Goal: Contribute content: Contribute content

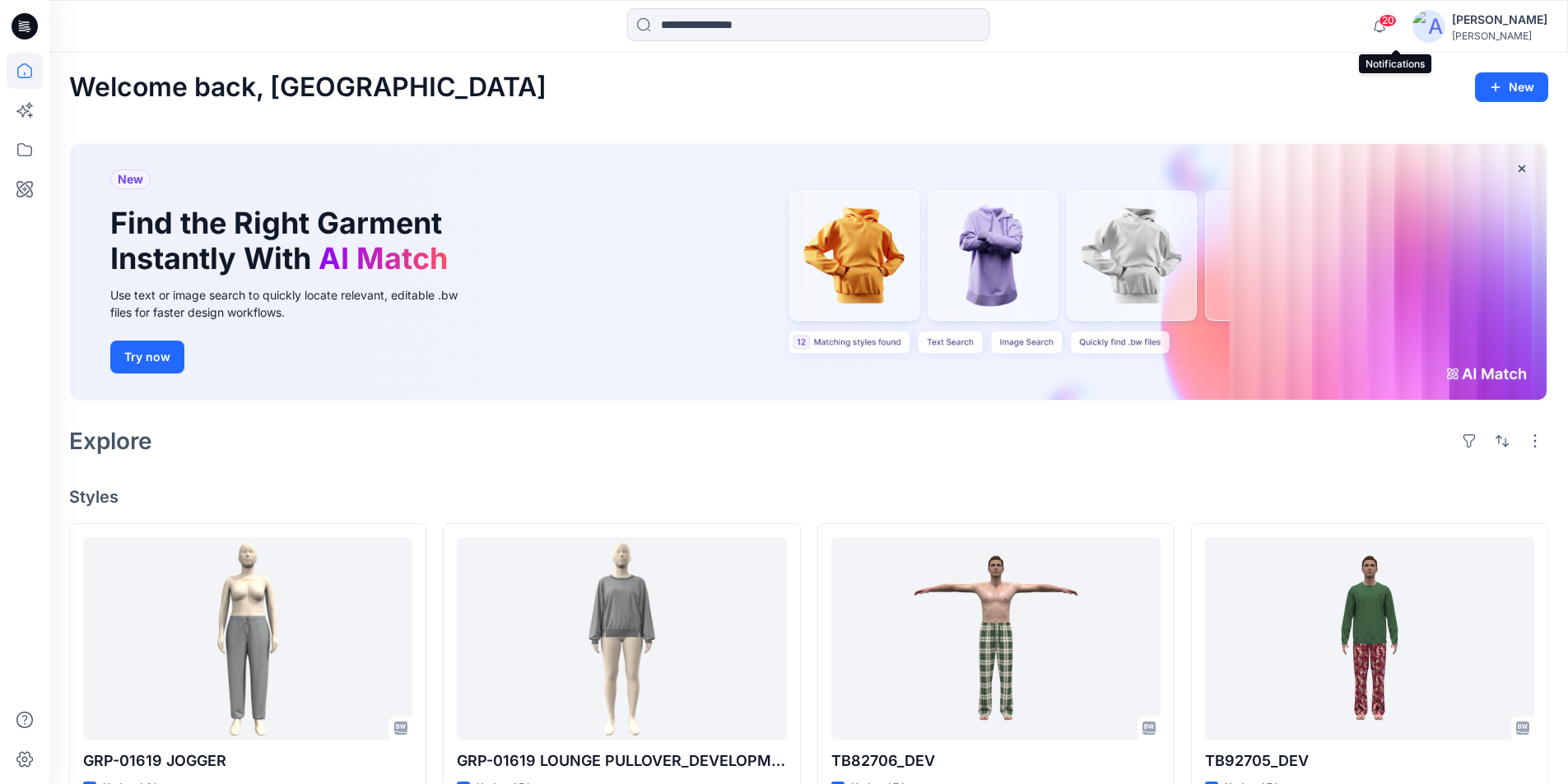
click at [1397, 25] on span "20" at bounding box center [1387, 20] width 18 height 13
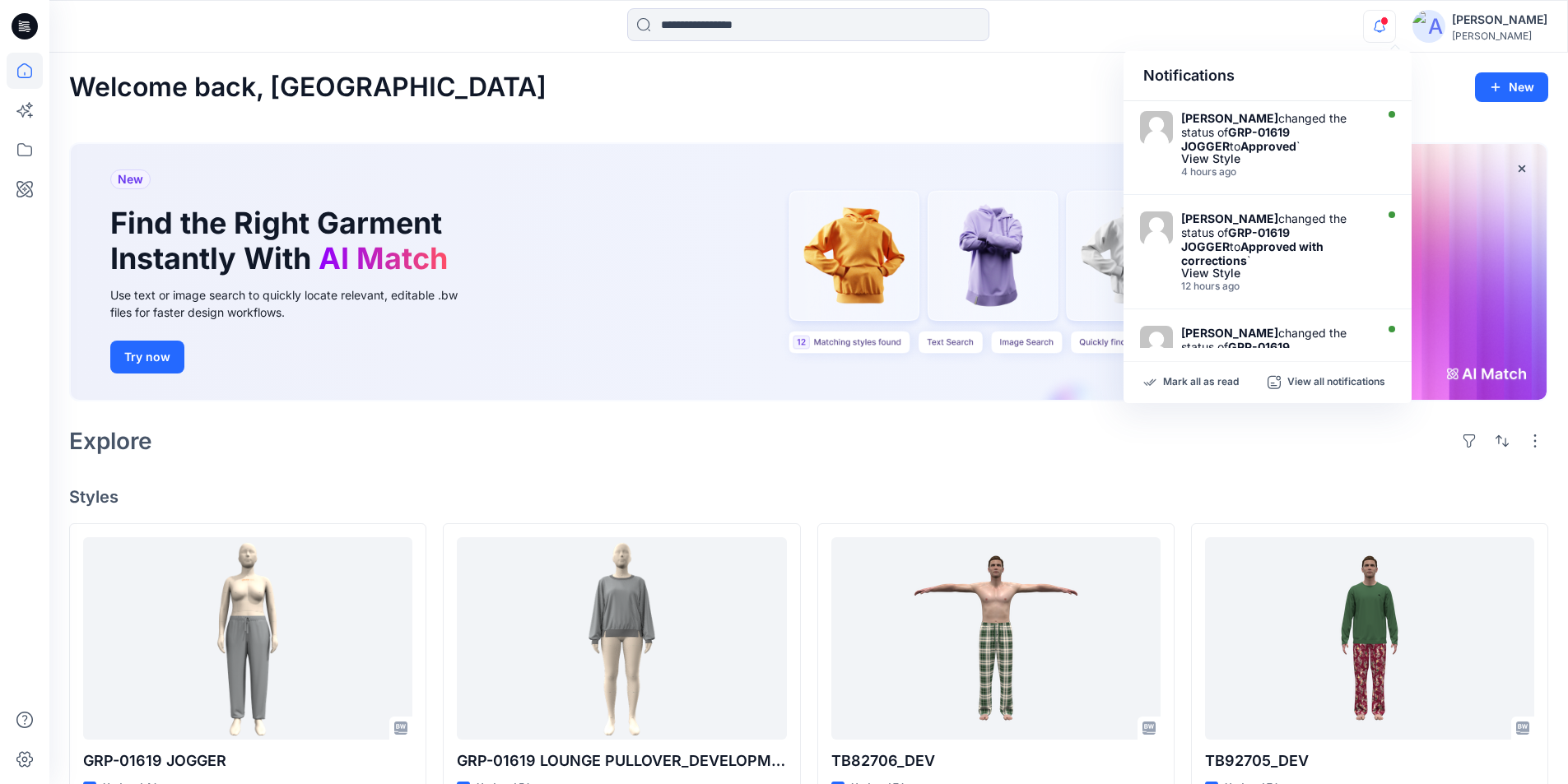
click at [1274, 54] on div "Notifications" at bounding box center [1267, 76] width 288 height 50
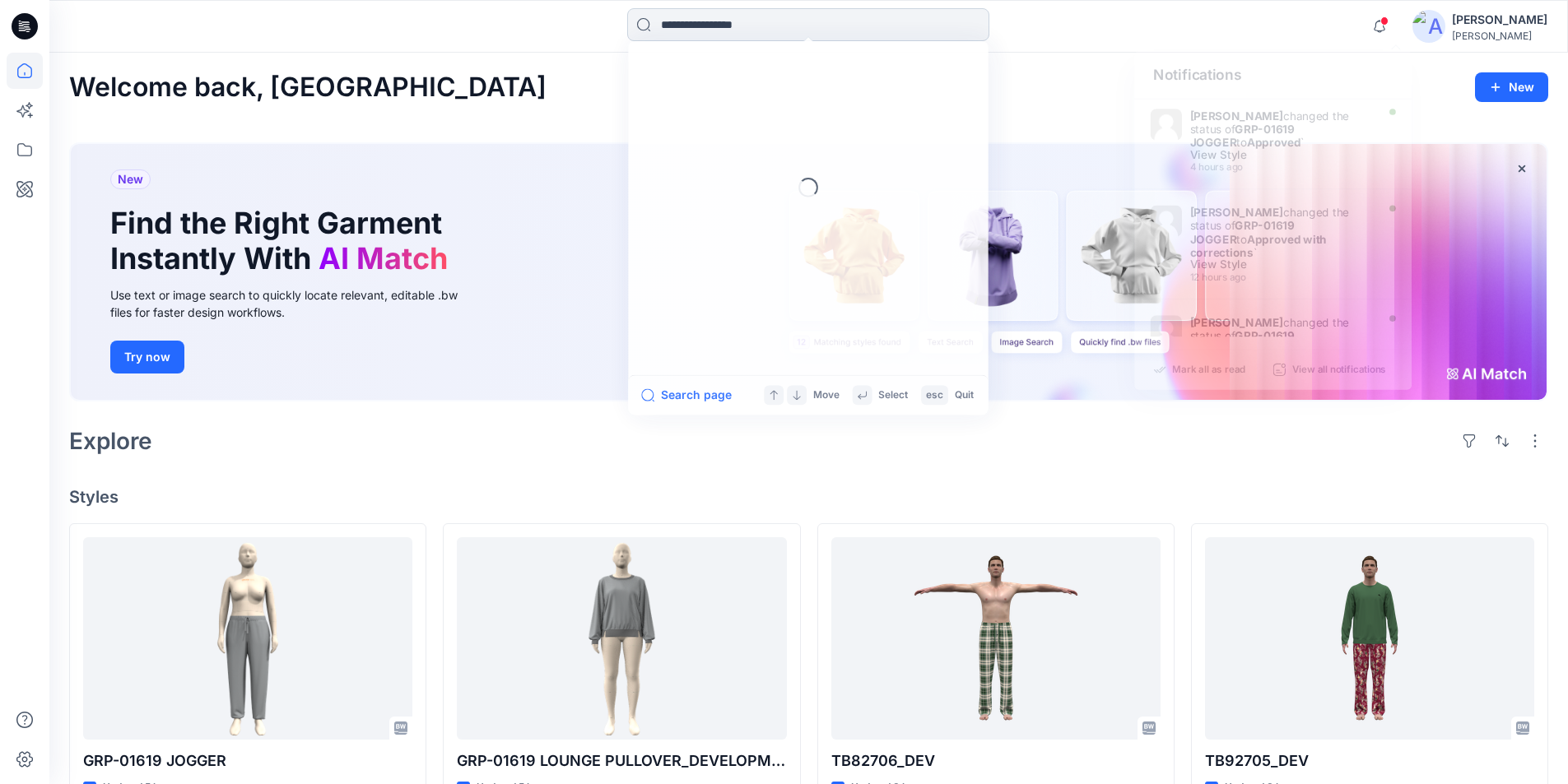
click at [795, 31] on input at bounding box center [807, 25] width 362 height 33
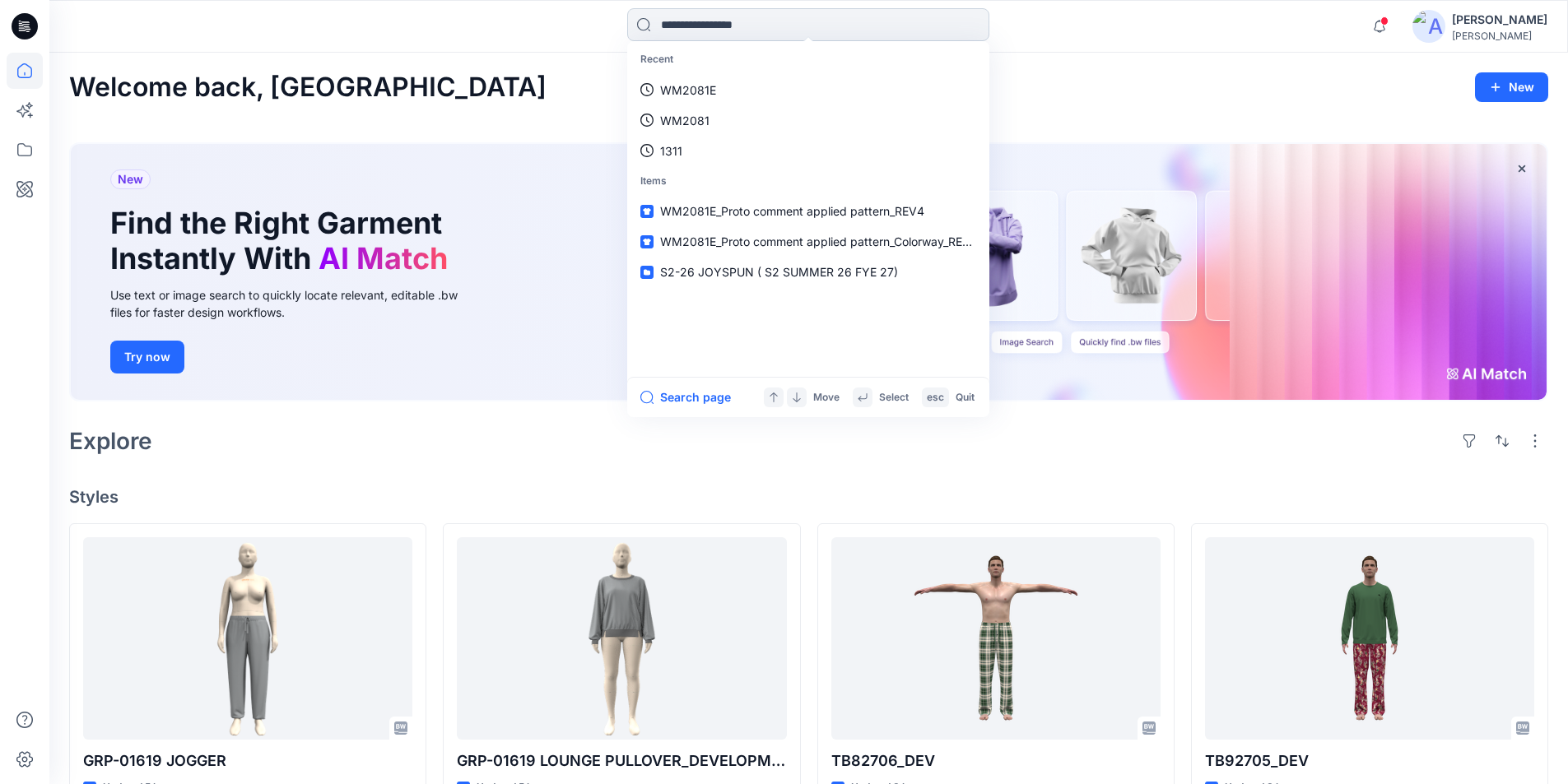
paste input "**********"
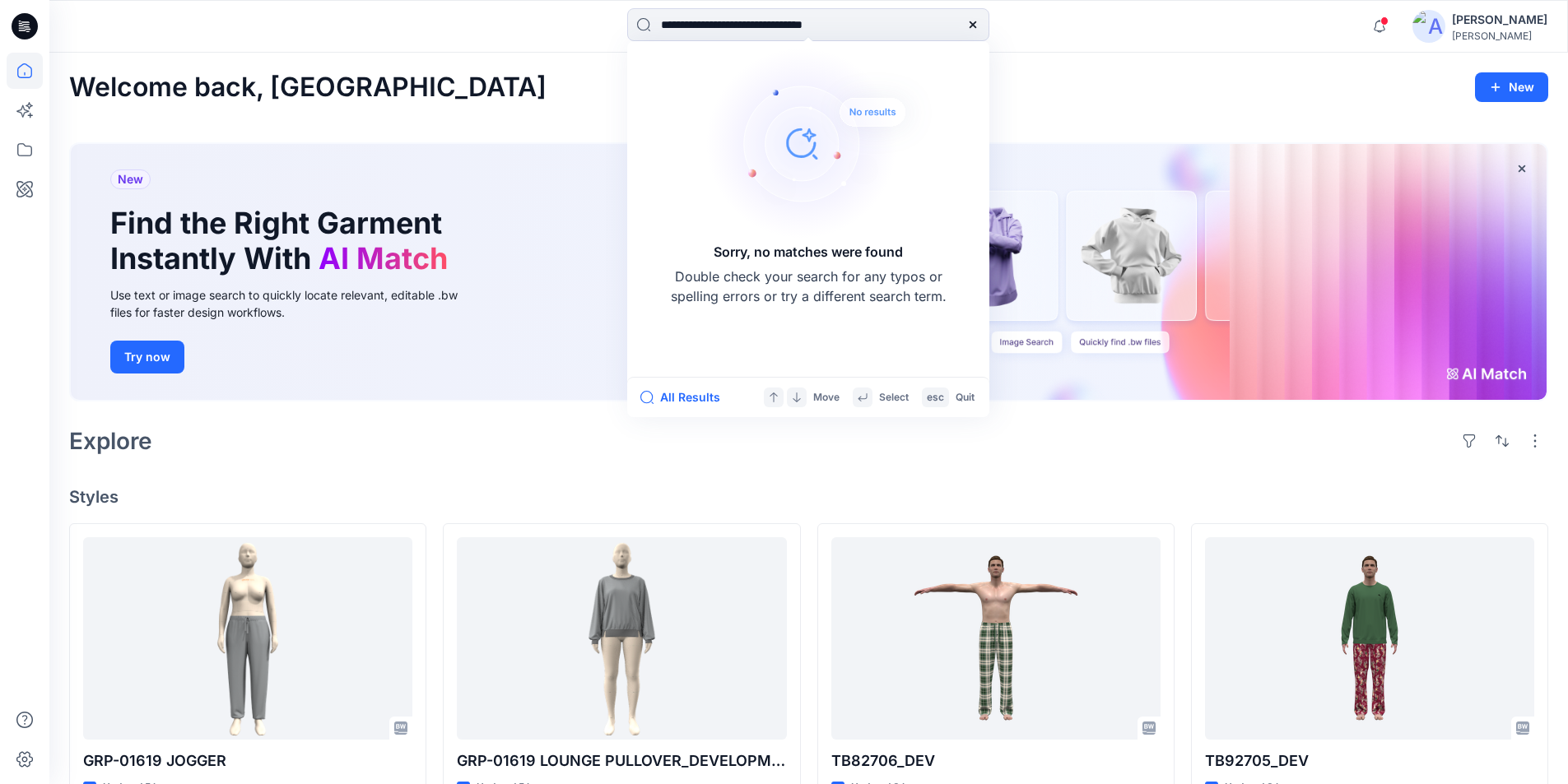
drag, startPoint x: 685, startPoint y: 26, endPoint x: 616, endPoint y: 12, distance: 70.4
click at [616, 14] on div "**********" at bounding box center [808, 26] width 759 height 36
type input "**********"
click at [975, 25] on icon at bounding box center [972, 24] width 13 height 13
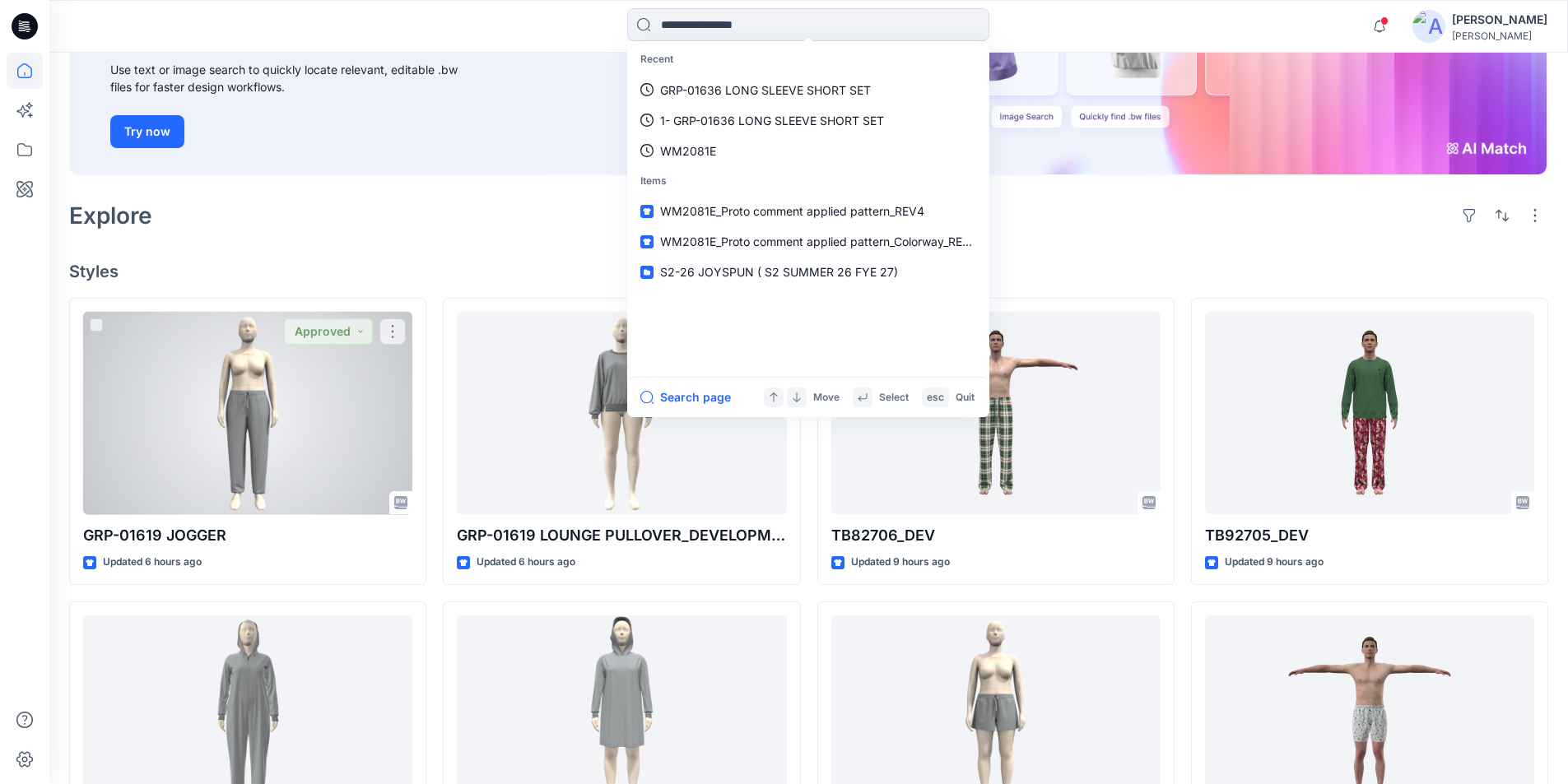
scroll to position [164, 0]
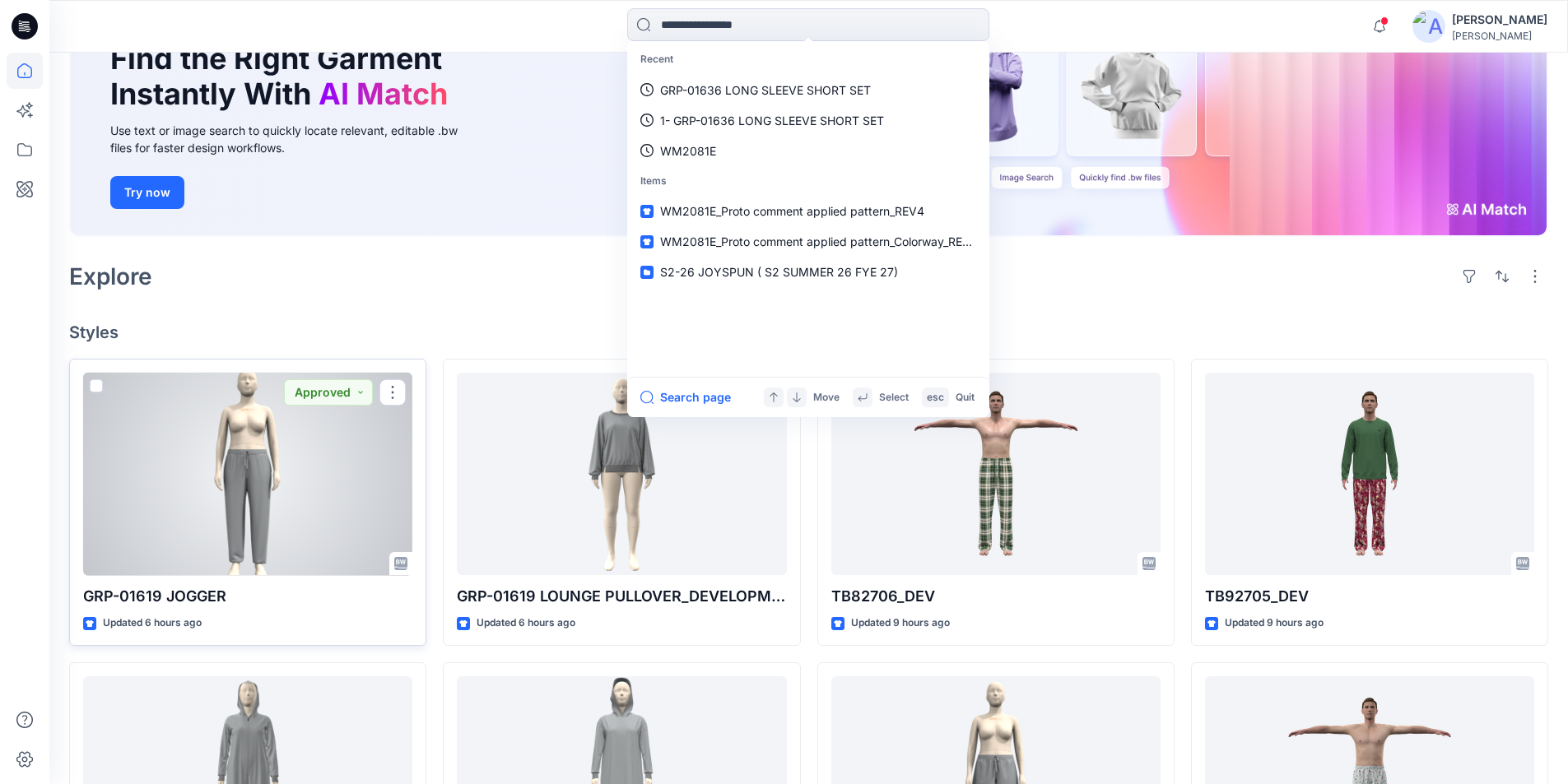
click at [204, 490] on div at bounding box center [247, 474] width 329 height 203
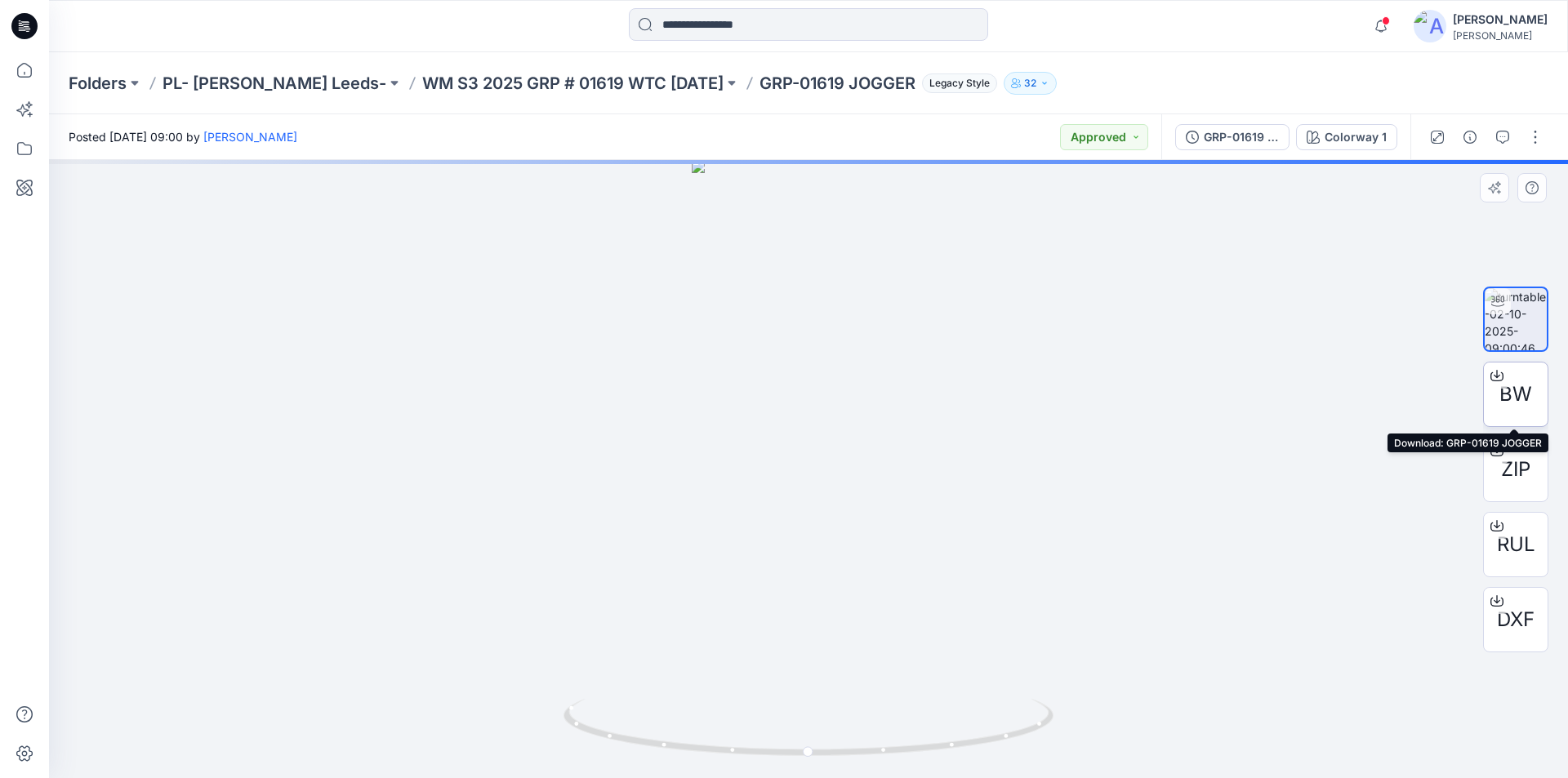
click at [1495, 374] on icon at bounding box center [1496, 375] width 13 height 13
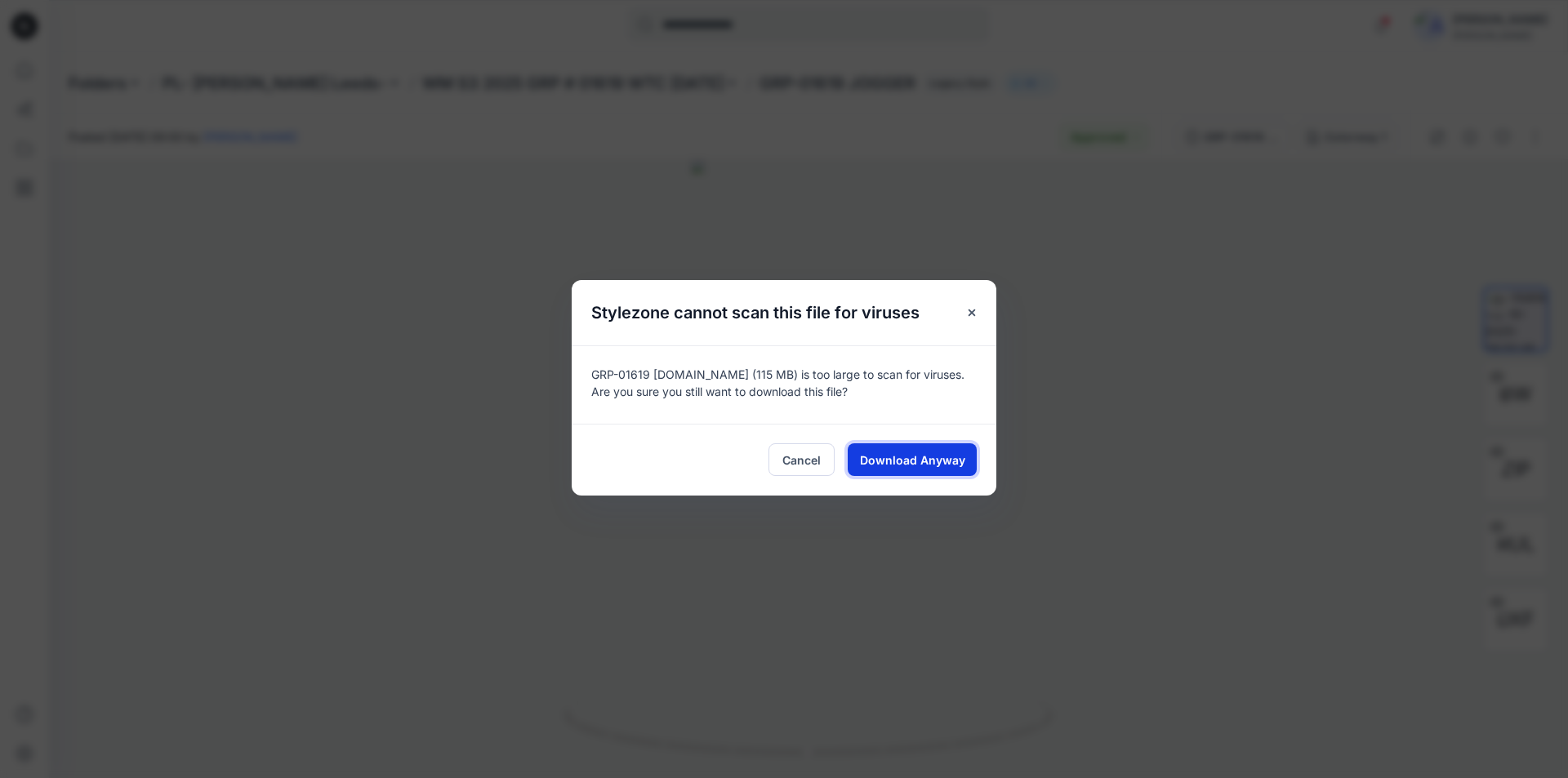
click at [902, 454] on span "Download Anyway" at bounding box center [912, 460] width 106 height 17
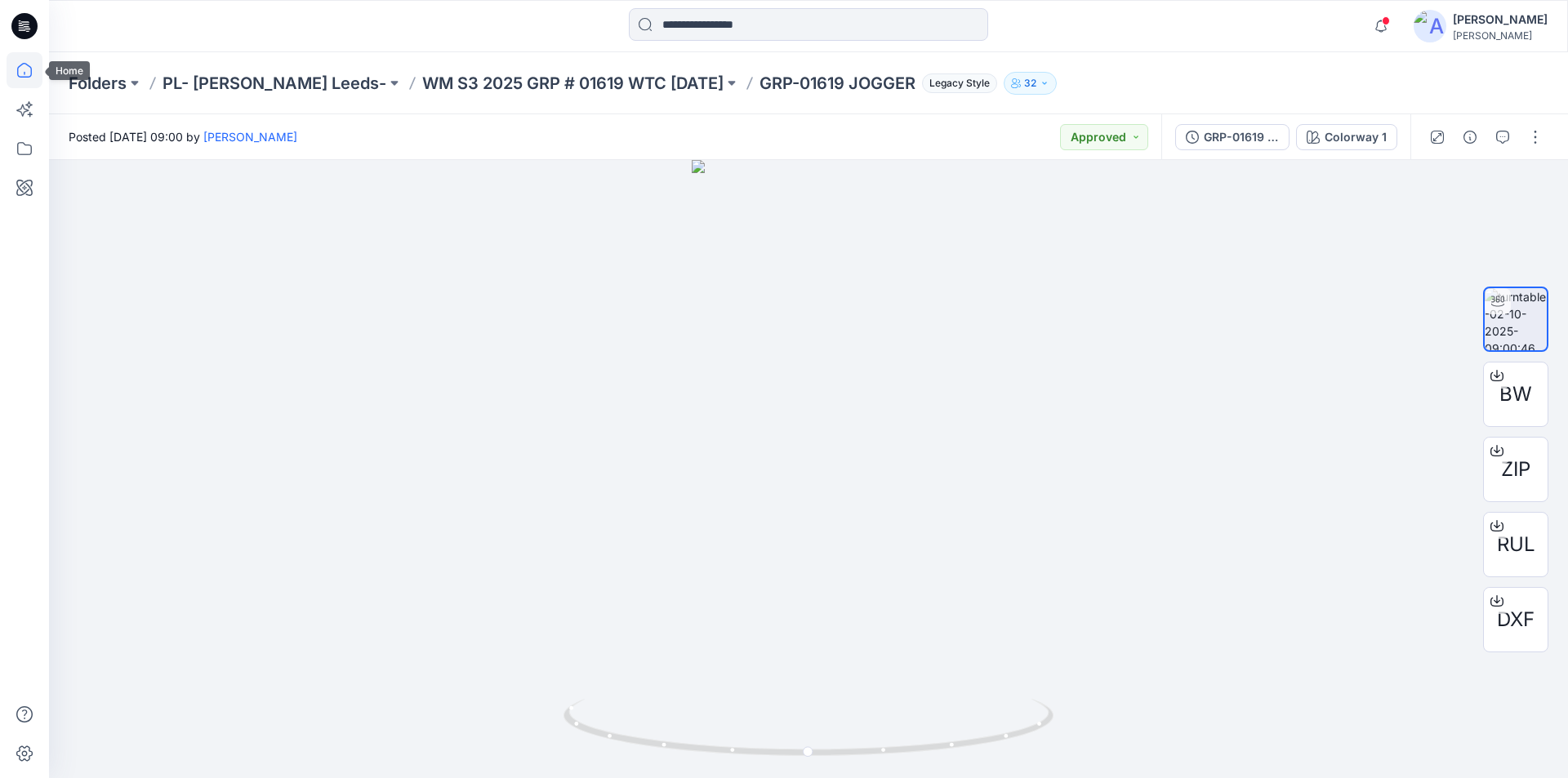
click at [25, 70] on icon at bounding box center [25, 70] width 36 height 36
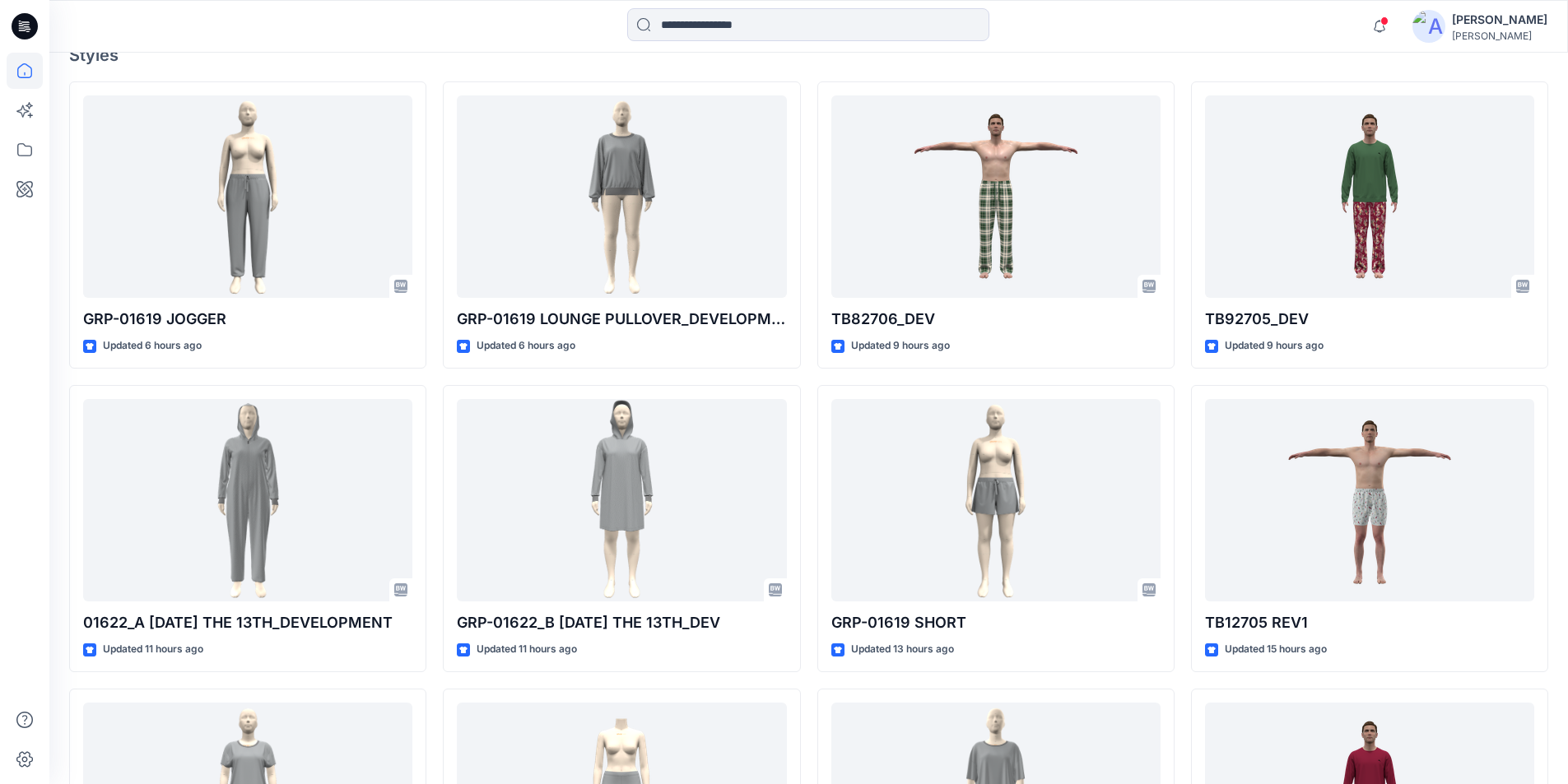
scroll to position [576, 0]
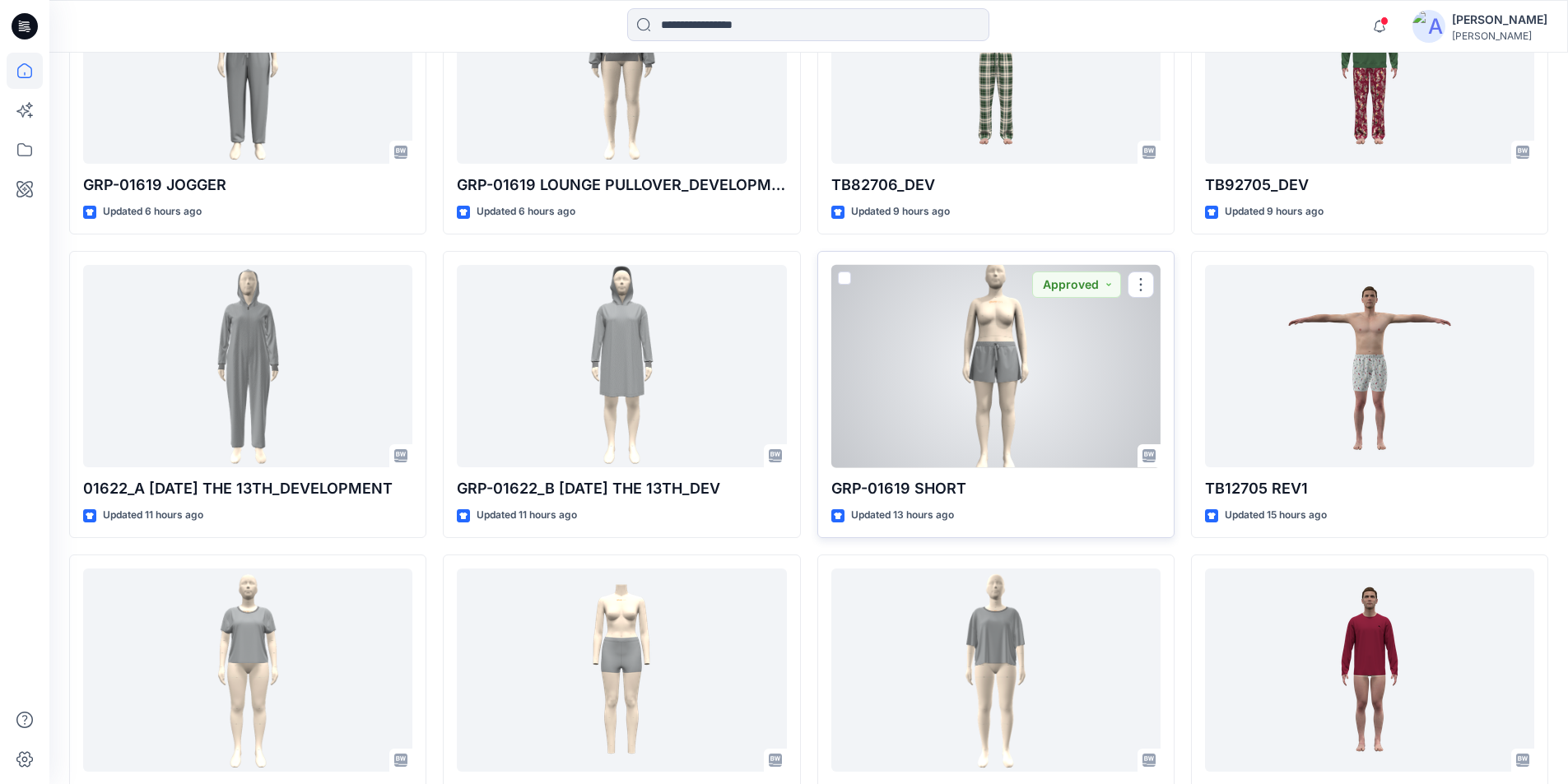
click at [1006, 377] on div at bounding box center [996, 366] width 329 height 203
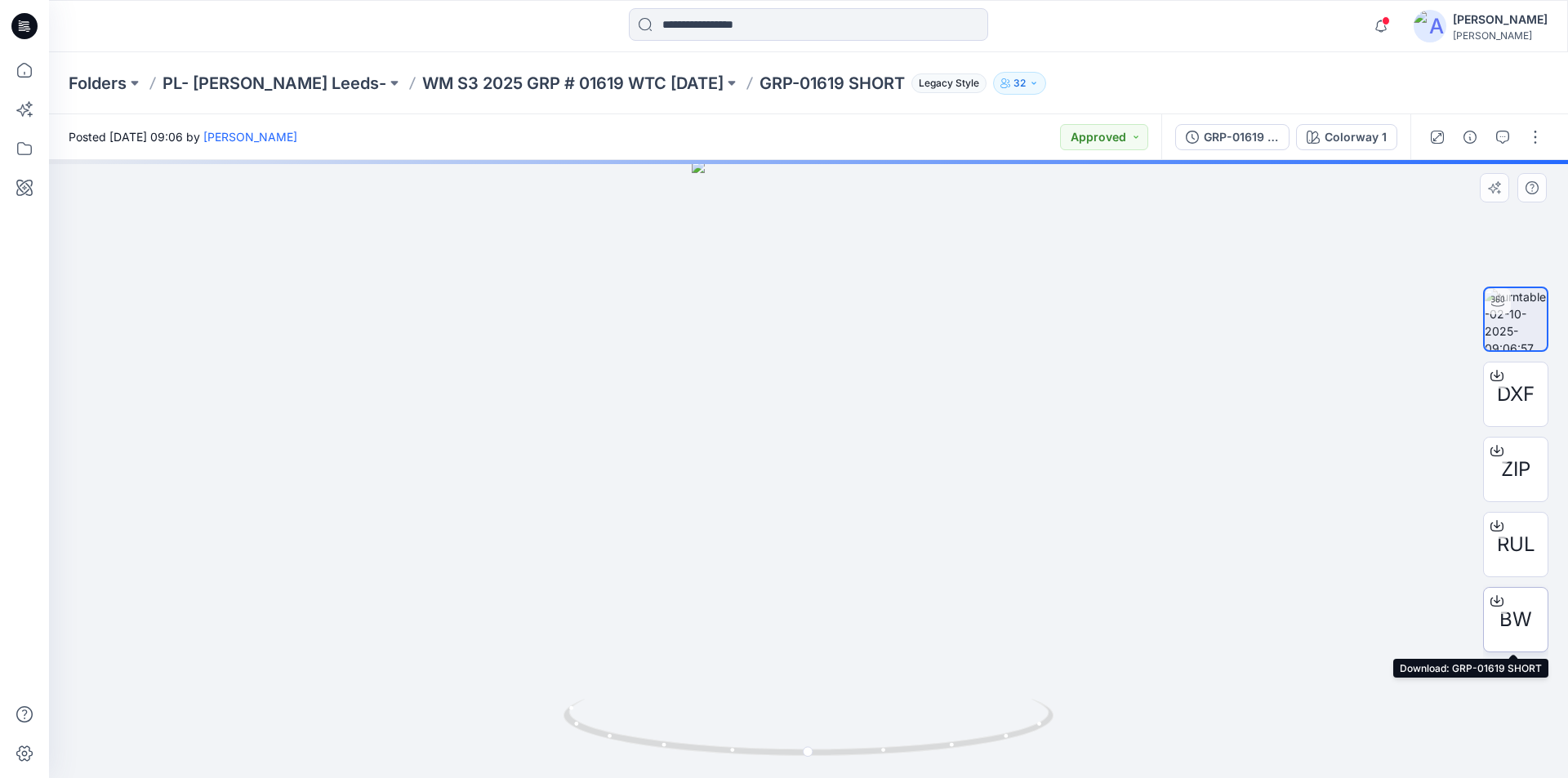
click at [1499, 601] on icon at bounding box center [1496, 600] width 13 height 13
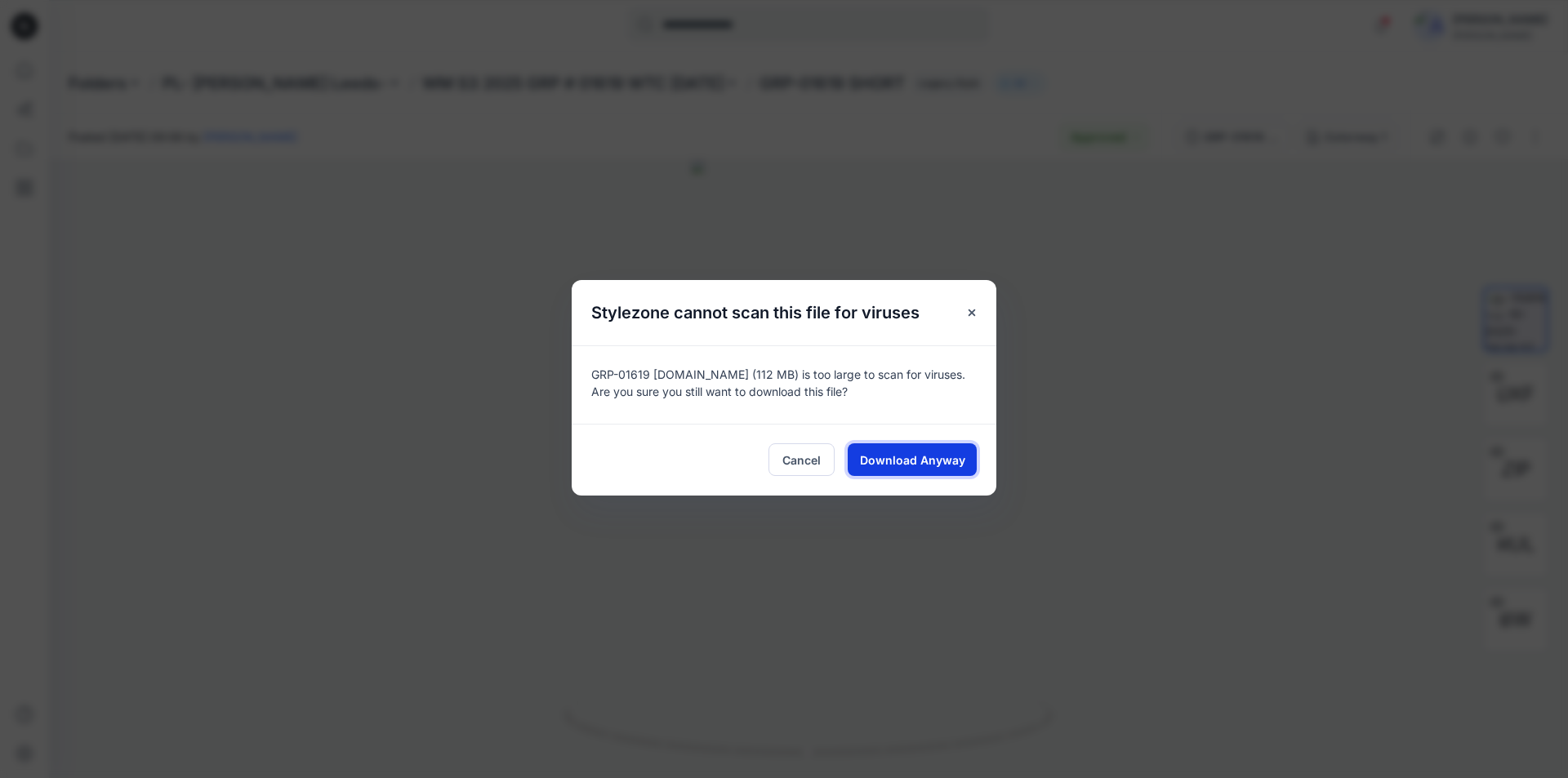
click at [972, 467] on button "Download Anyway" at bounding box center [912, 459] width 129 height 33
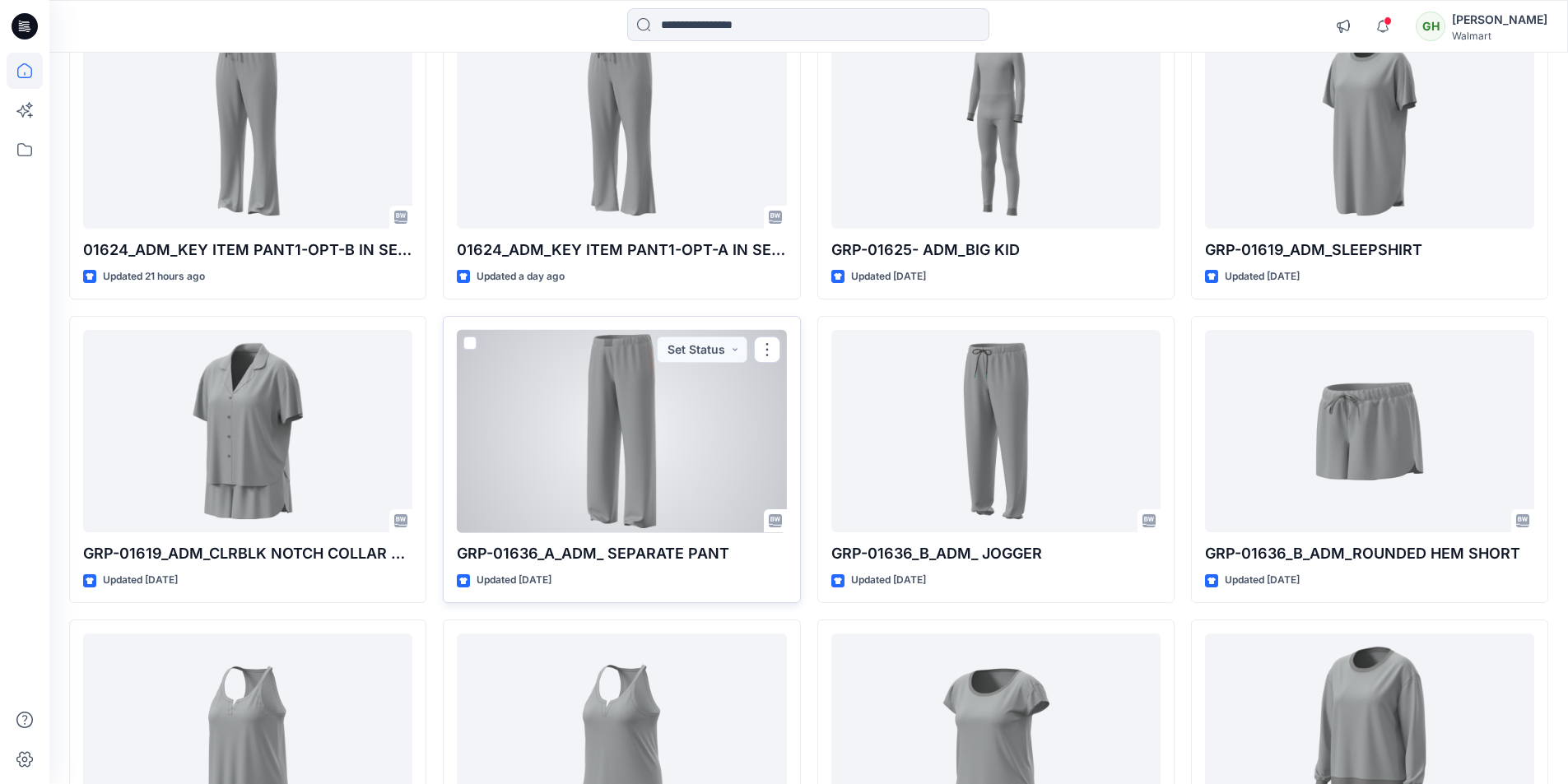
scroll to position [247, 0]
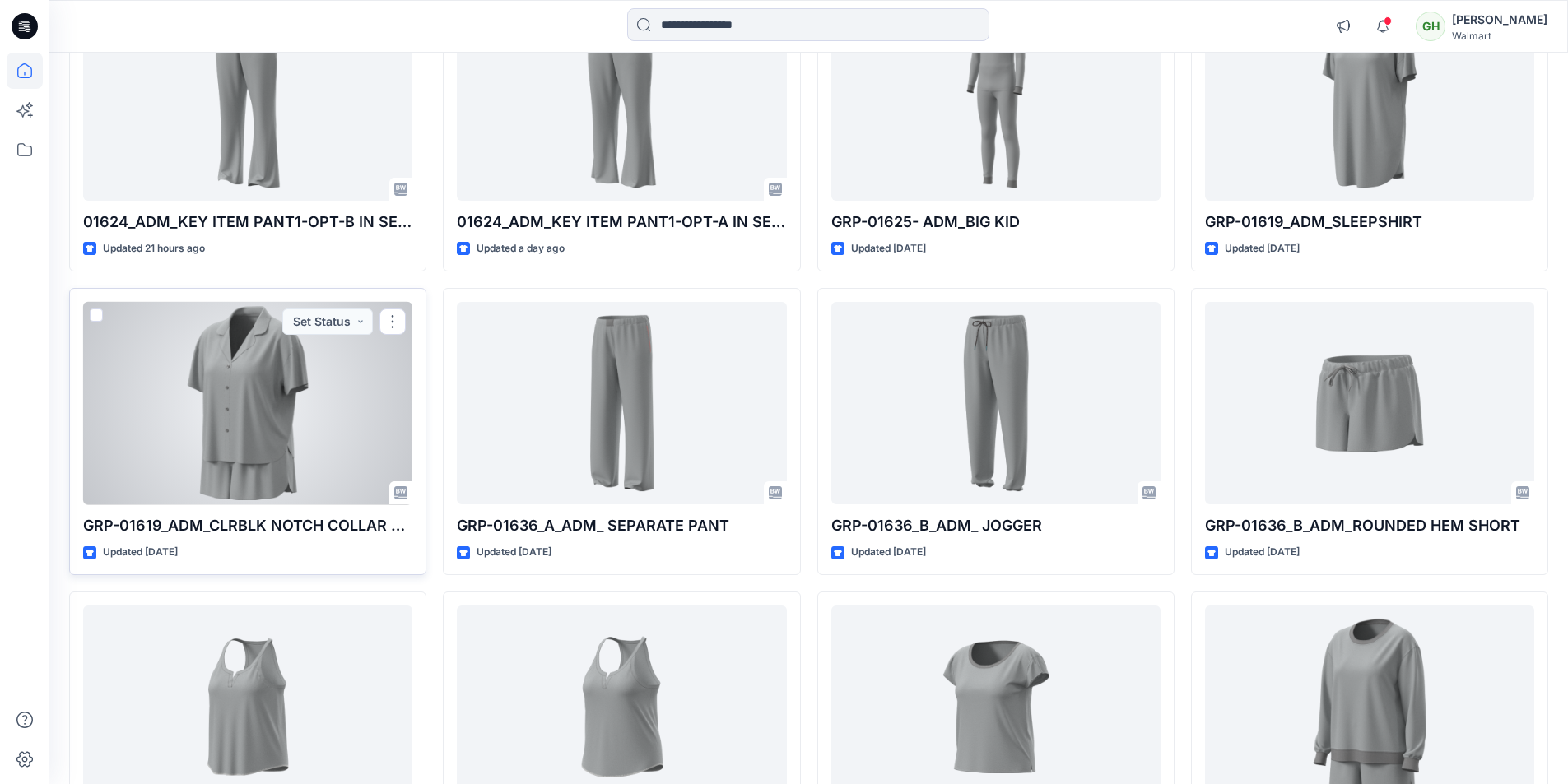
click at [288, 470] on div at bounding box center [247, 403] width 329 height 203
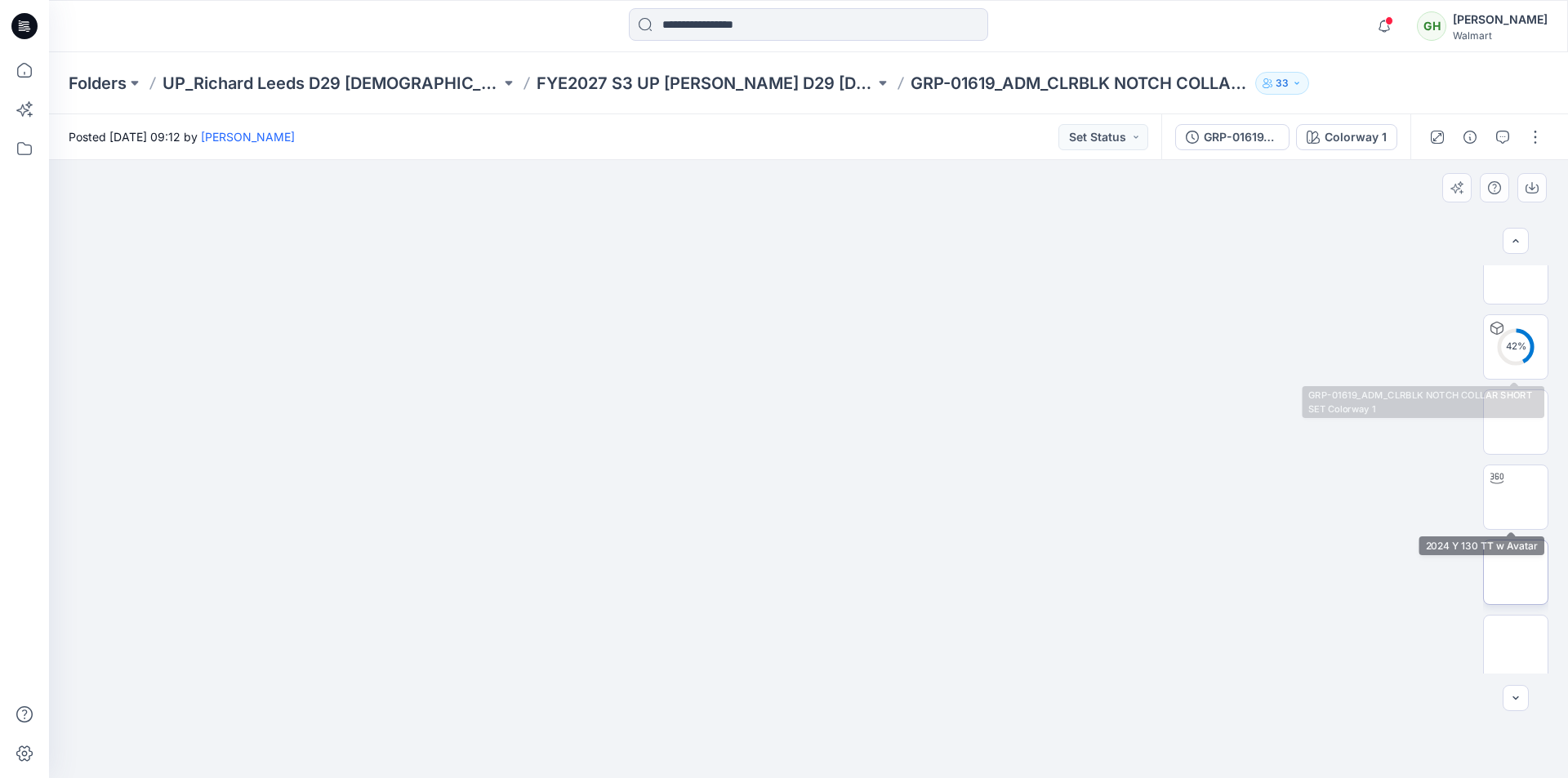
scroll to position [483, 0]
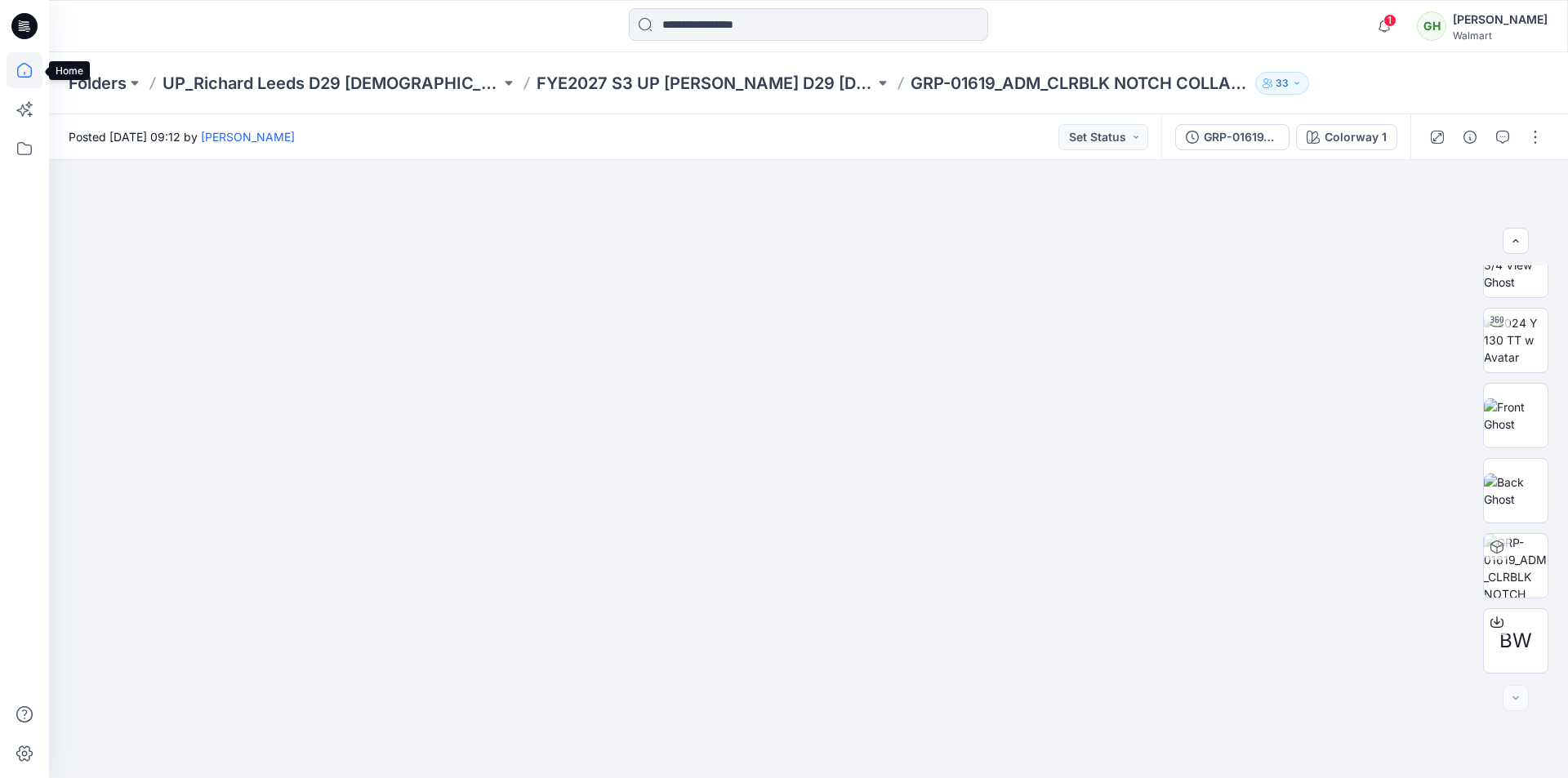
click at [34, 68] on icon at bounding box center [25, 70] width 36 height 36
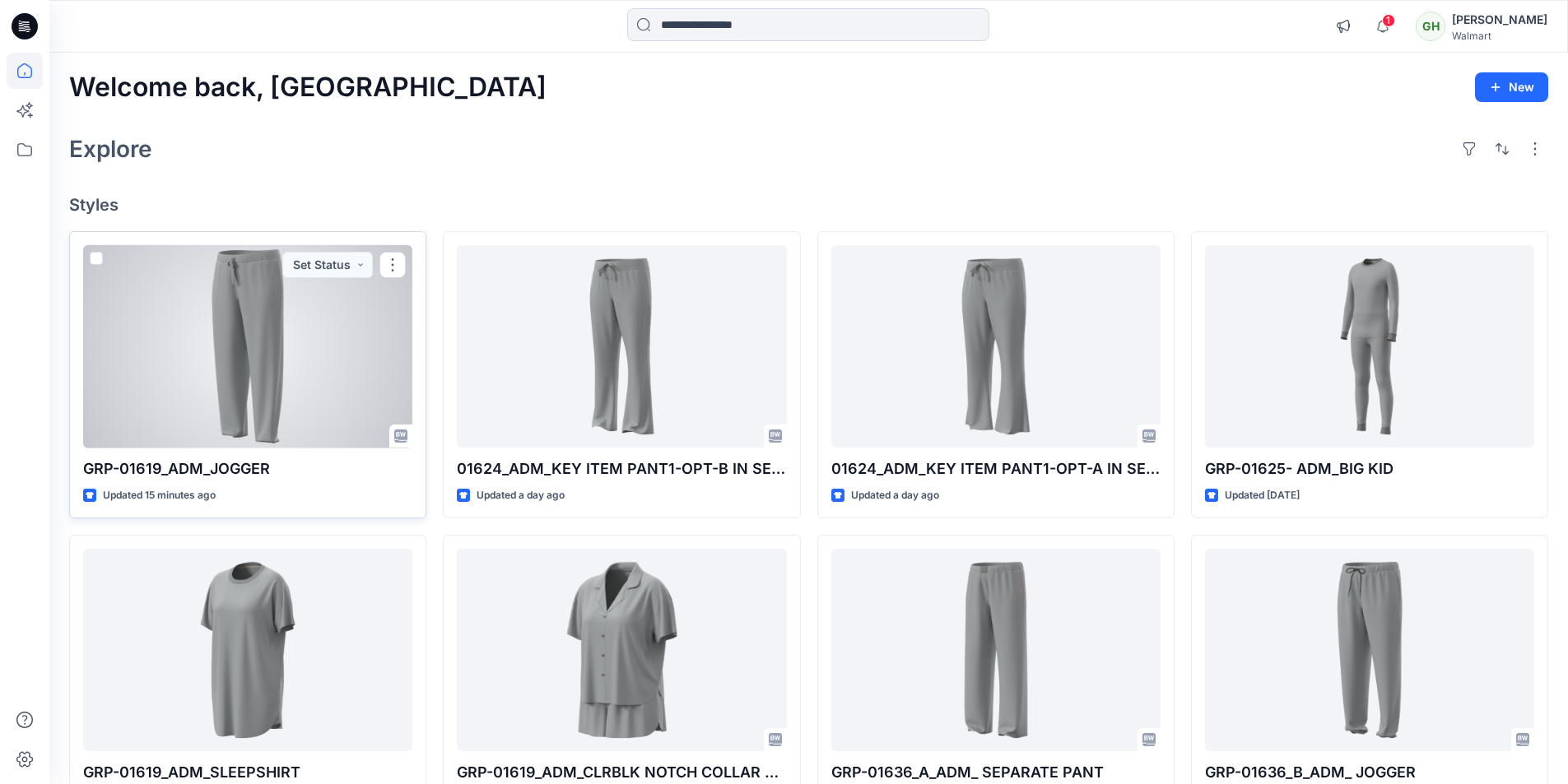
click at [285, 418] on div at bounding box center [247, 347] width 329 height 203
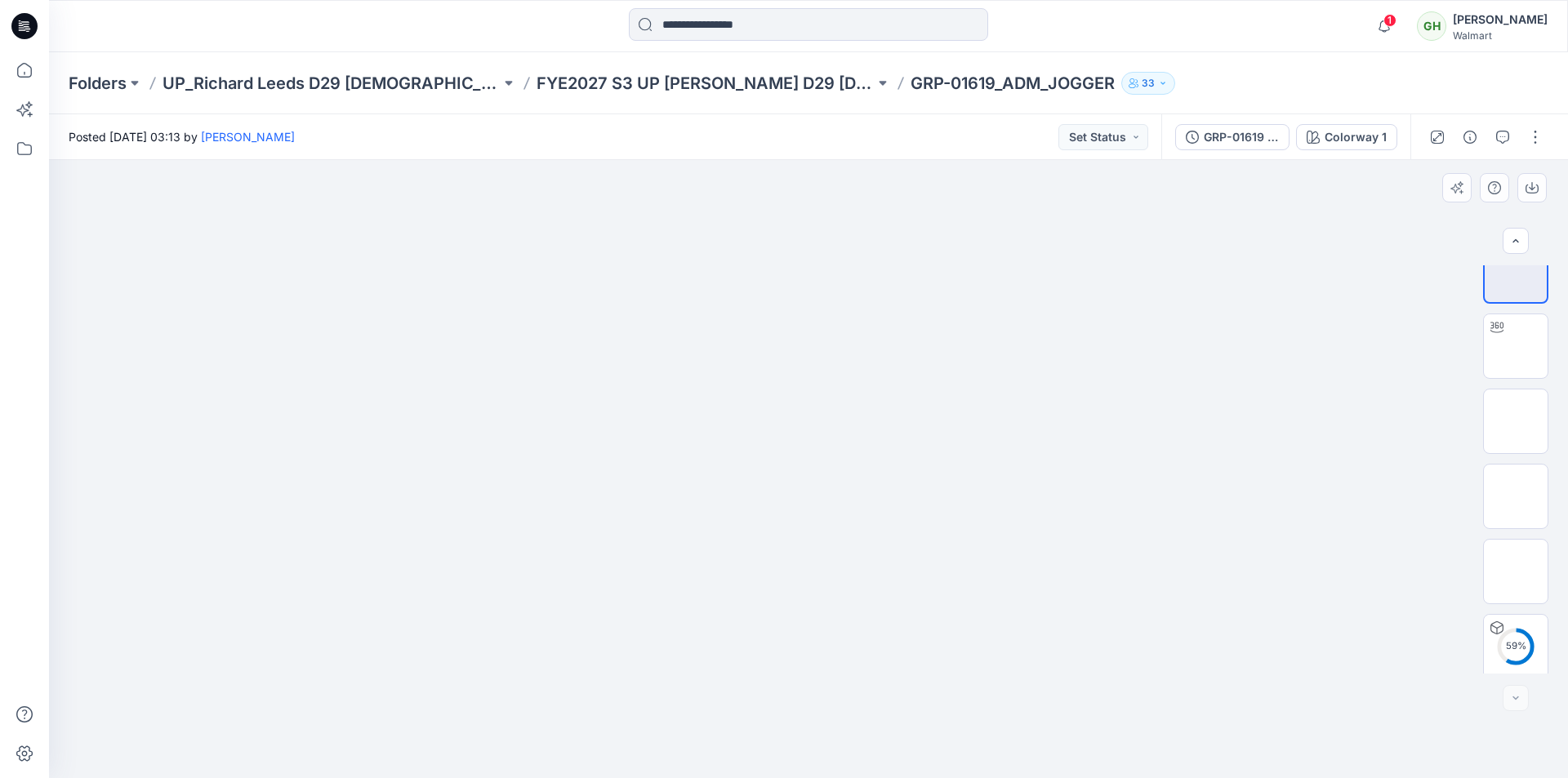
scroll to position [33, 0]
click at [24, 72] on icon at bounding box center [25, 70] width 36 height 36
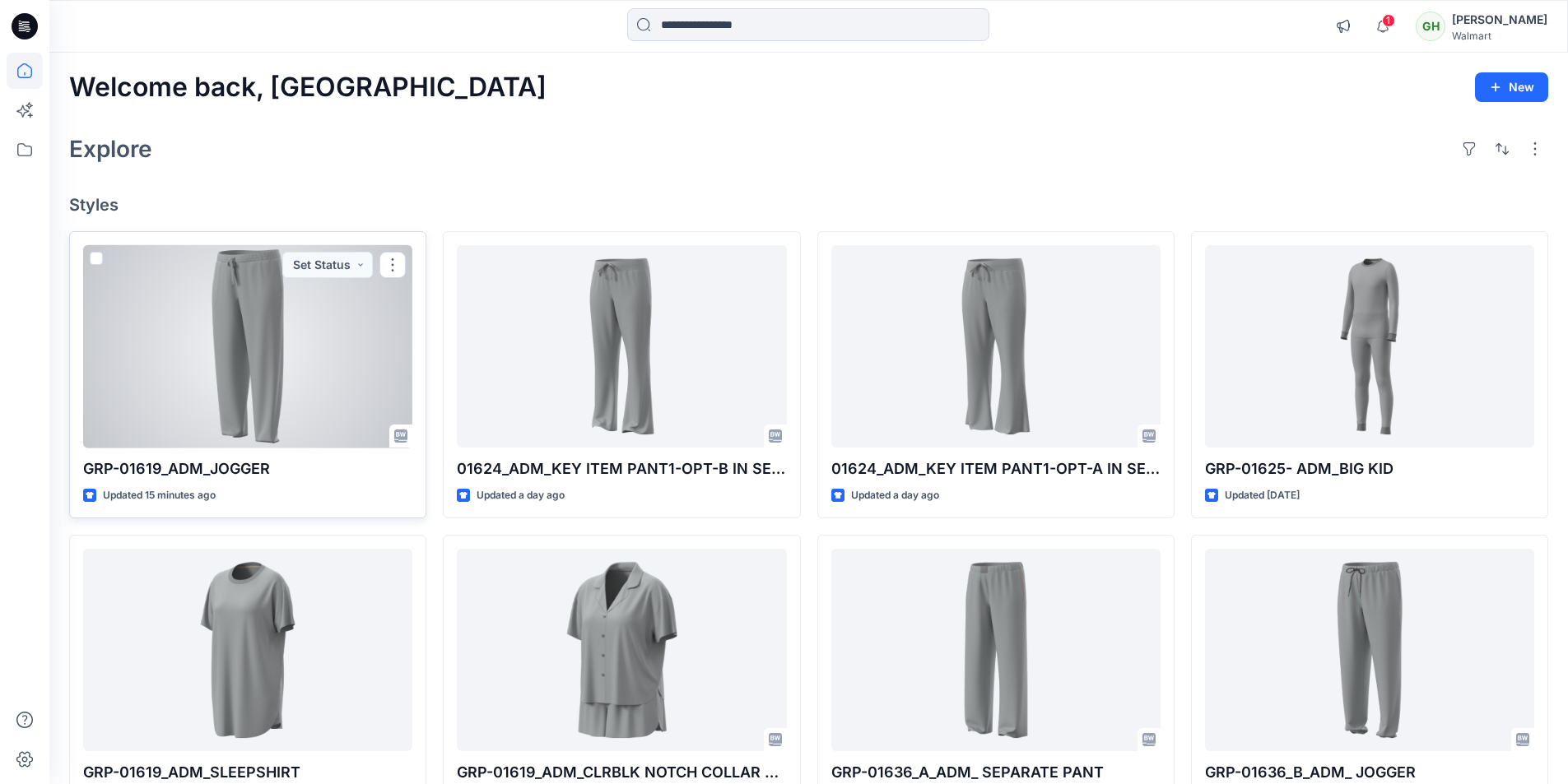
click at [197, 364] on div at bounding box center [247, 347] width 329 height 203
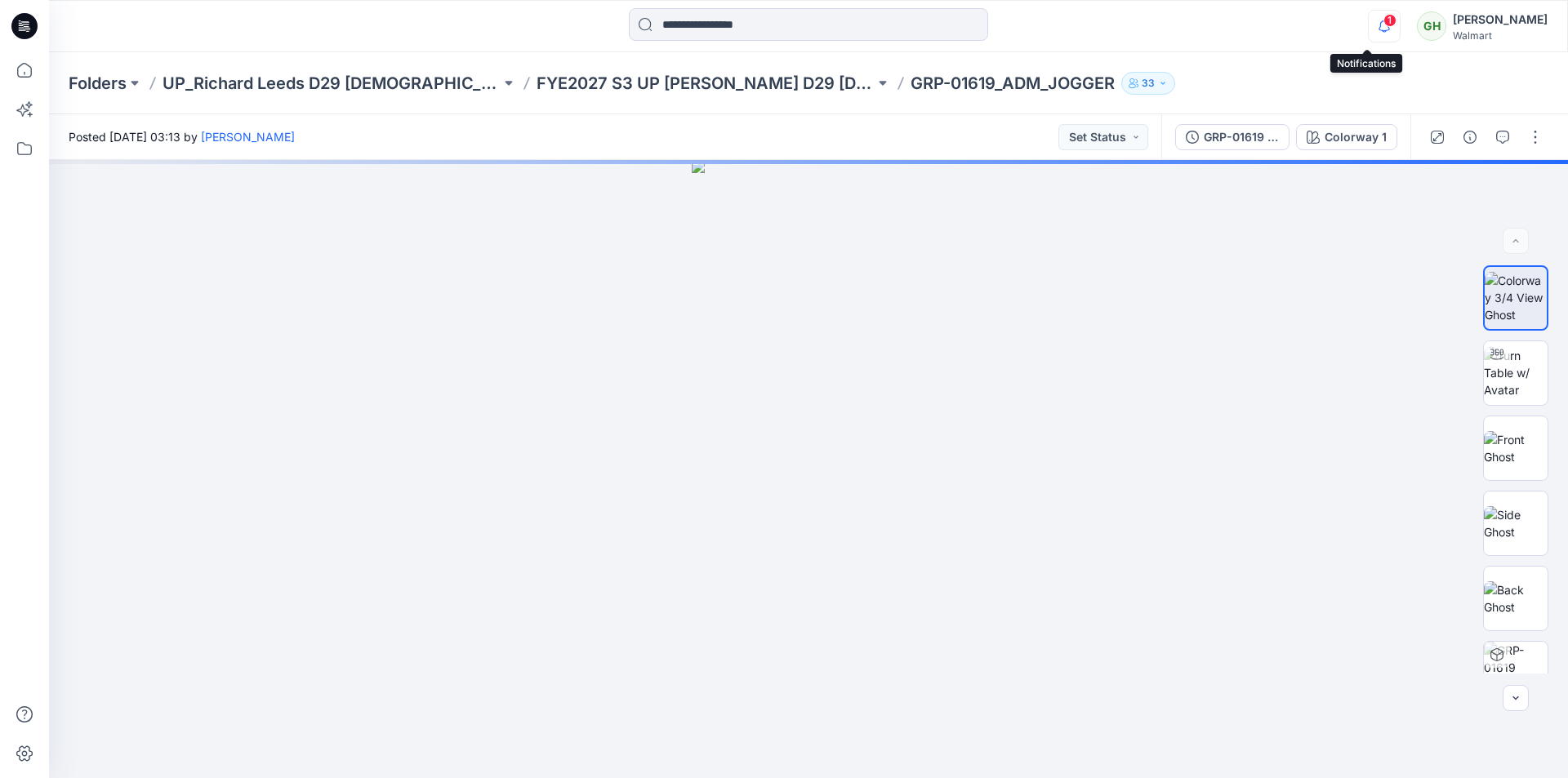
click at [1369, 17] on icon "button" at bounding box center [1384, 26] width 31 height 33
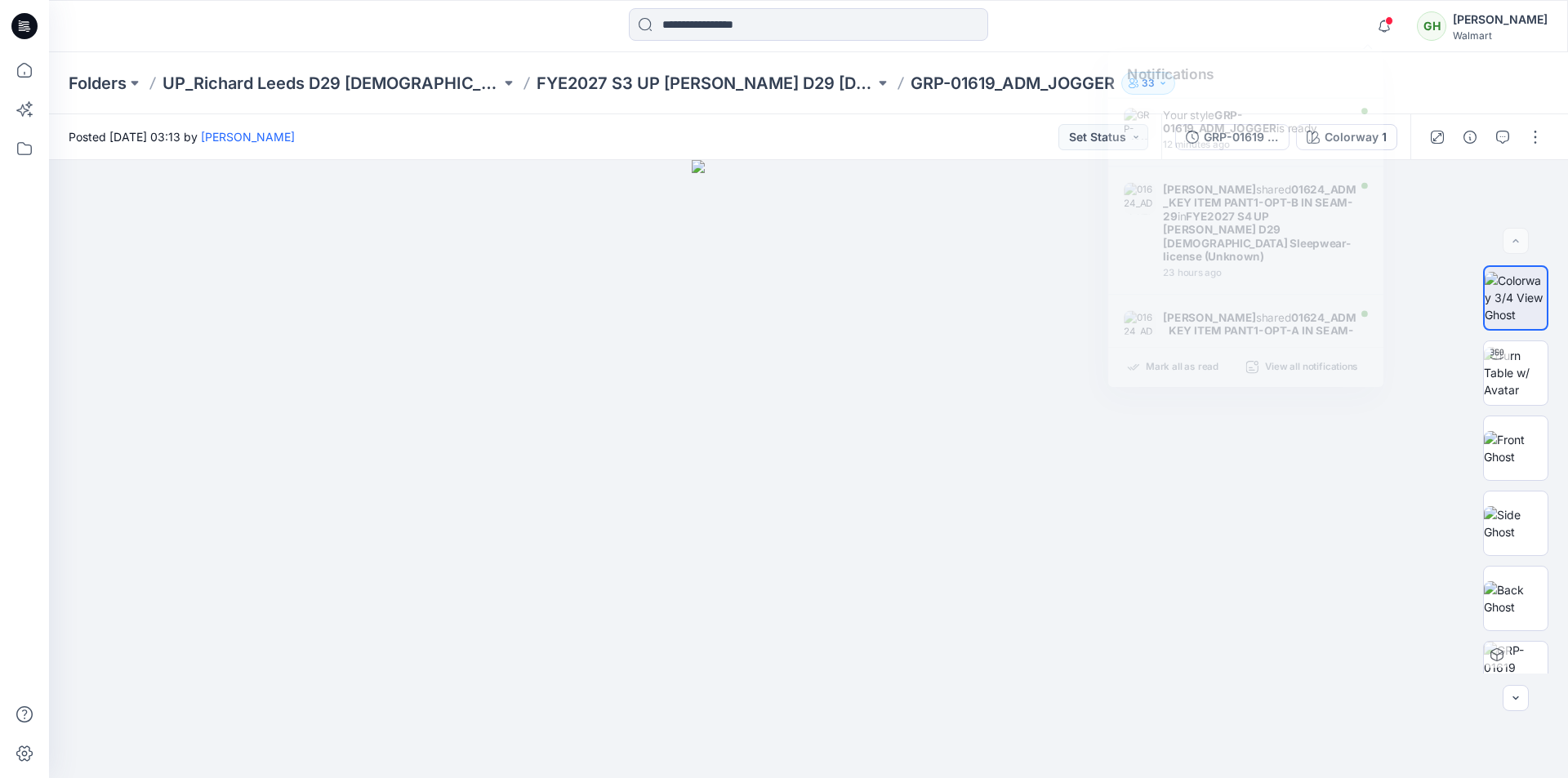
click at [1486, 77] on div "Folders UP_Richard Leeds D29 Ladies Fashion Sleep FYE2027 S3 UP Richard Leeds D…" at bounding box center [808, 83] width 1519 height 62
click at [1535, 129] on button "button" at bounding box center [1535, 137] width 26 height 26
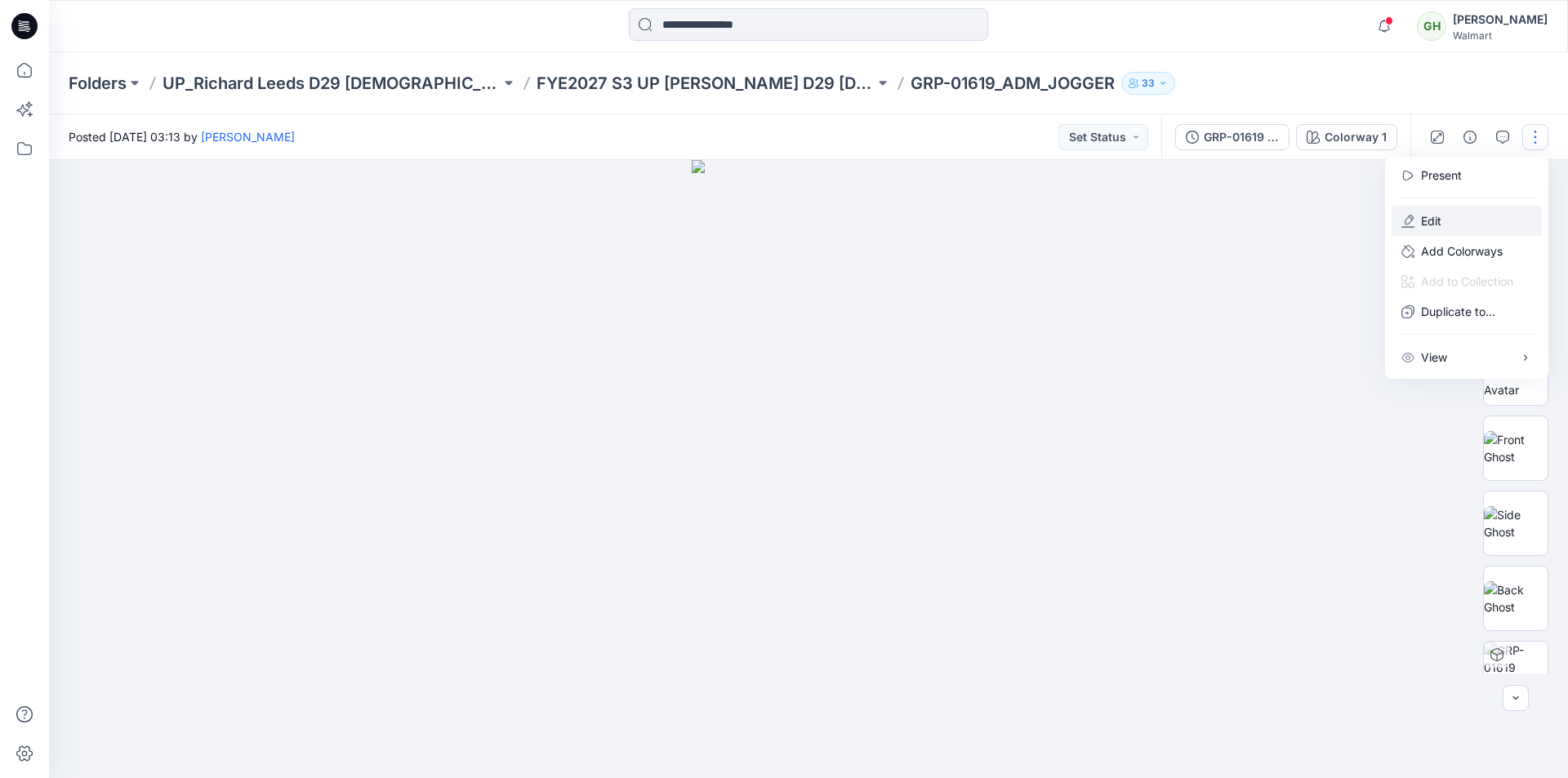
click at [1440, 222] on p "Edit" at bounding box center [1431, 221] width 20 height 17
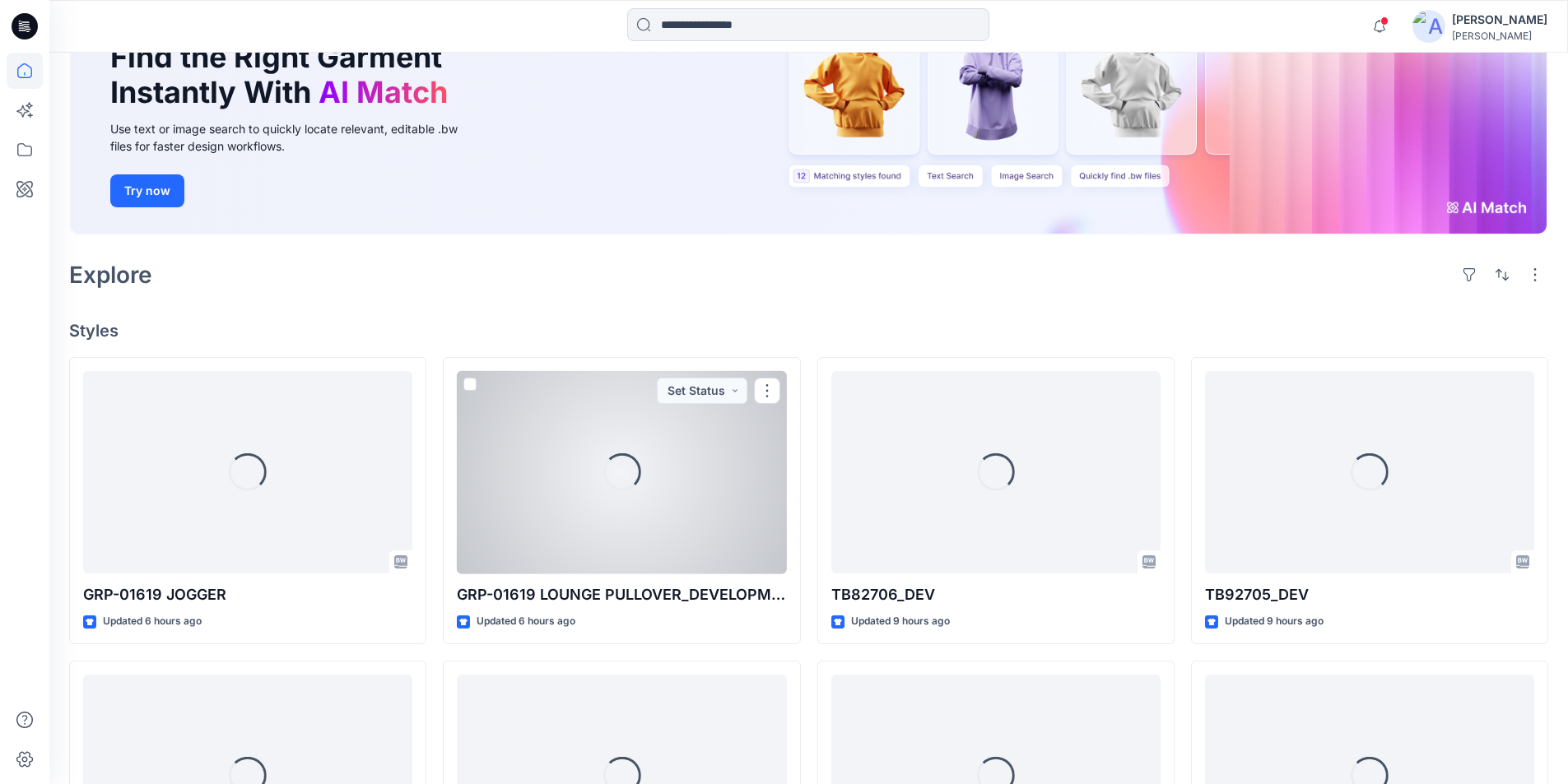
scroll to position [315, 0]
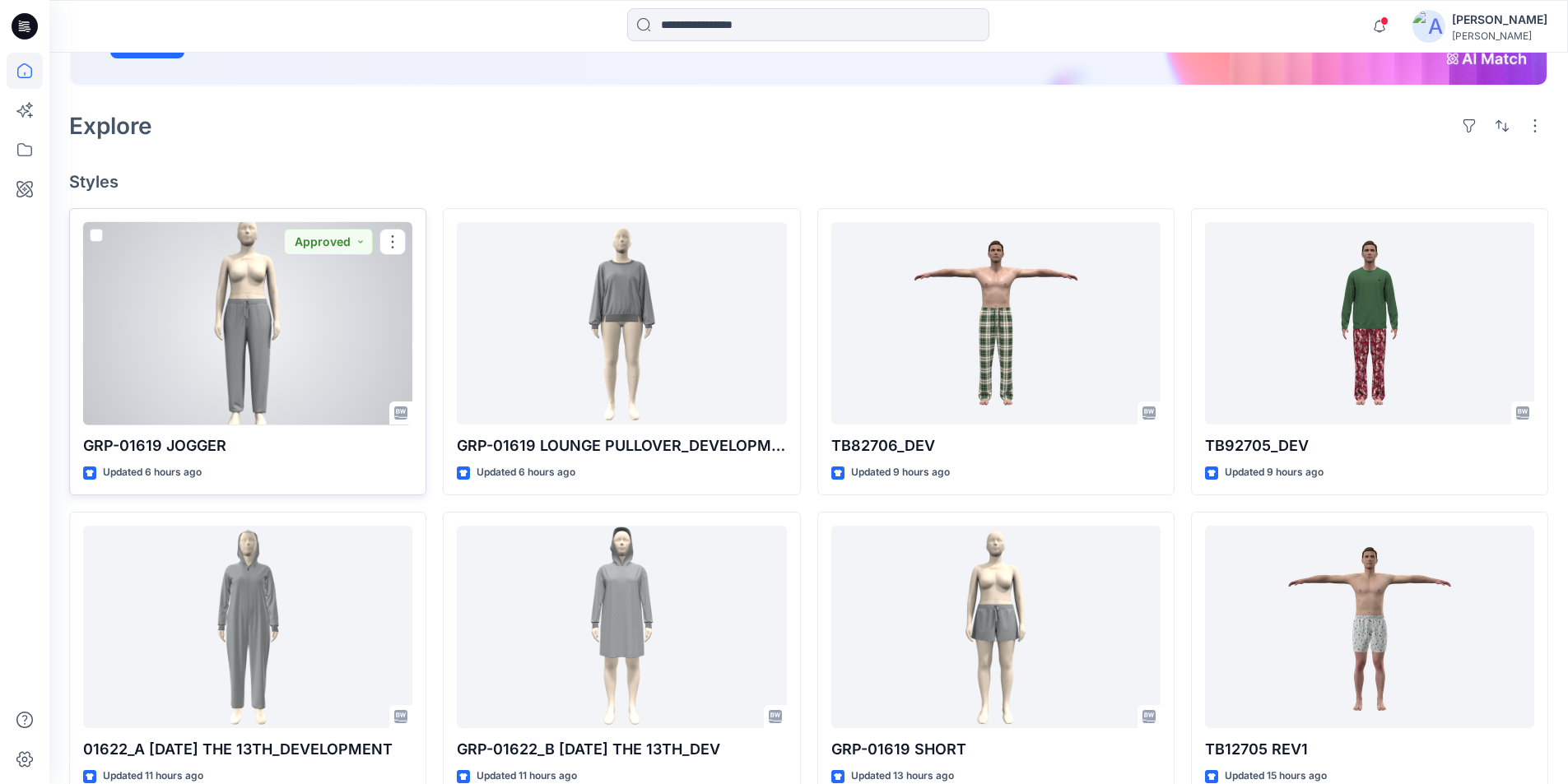
click at [251, 366] on div at bounding box center [247, 324] width 329 height 203
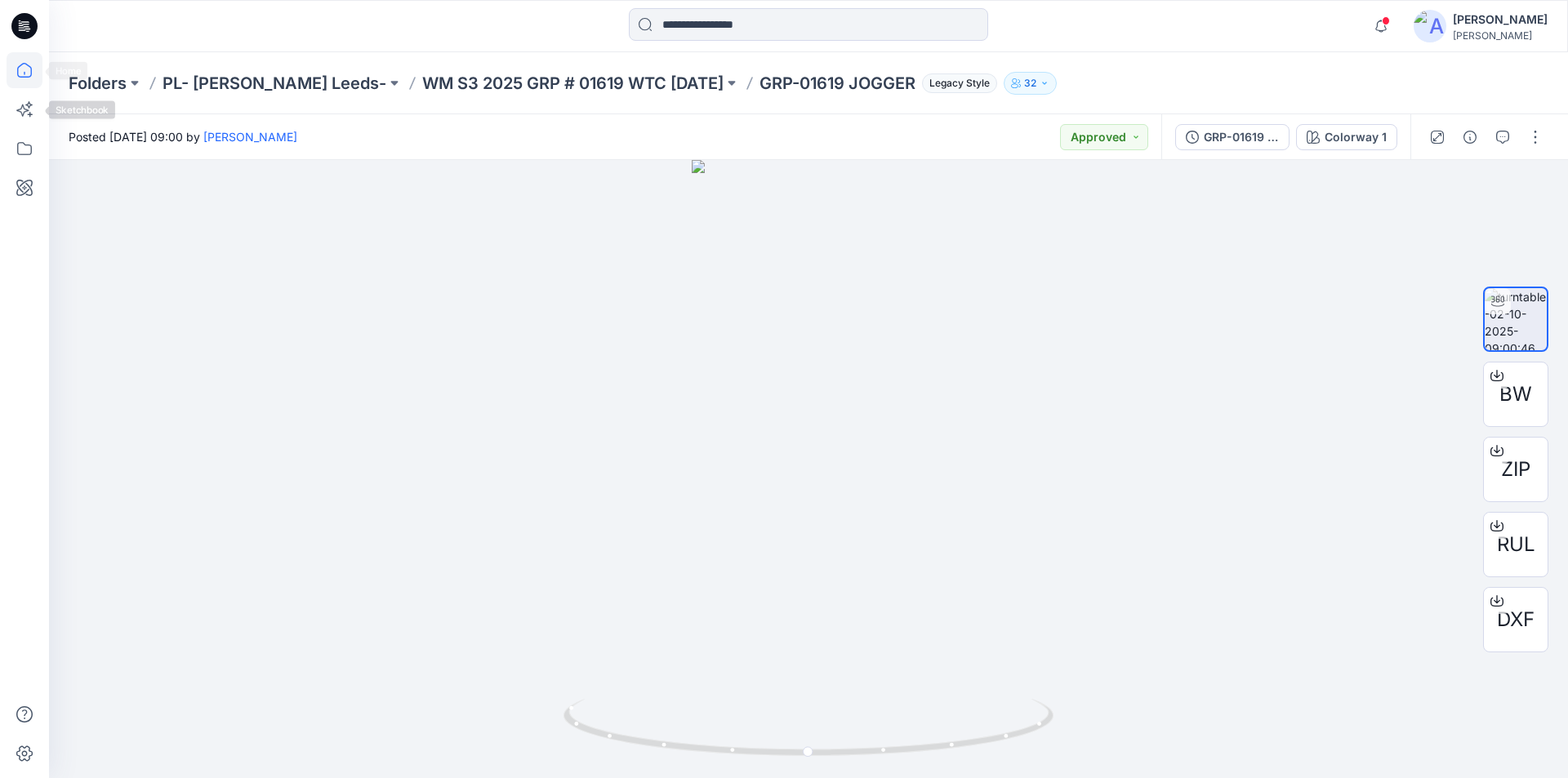
click at [30, 80] on icon at bounding box center [25, 70] width 36 height 36
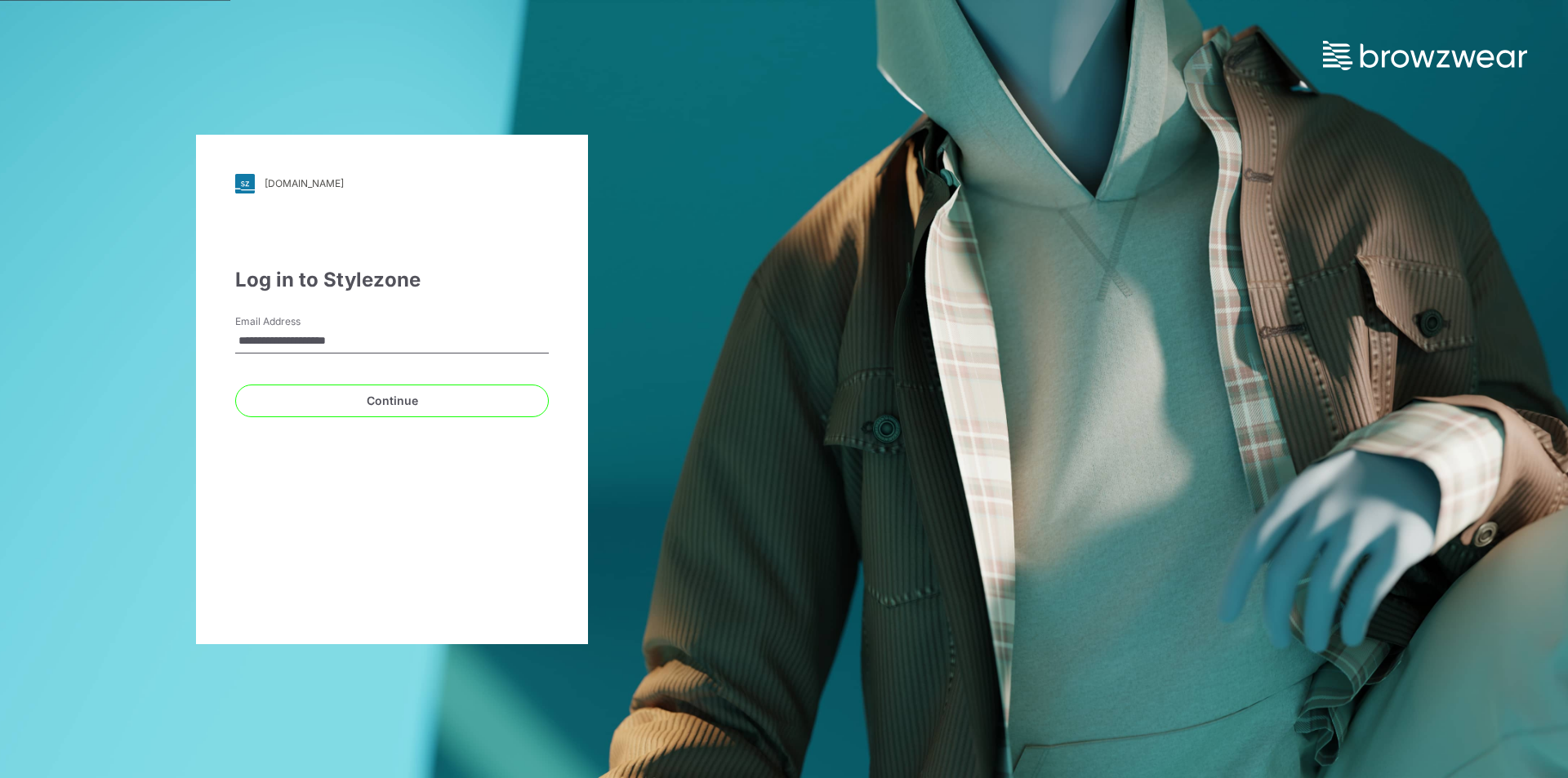
type input "**********"
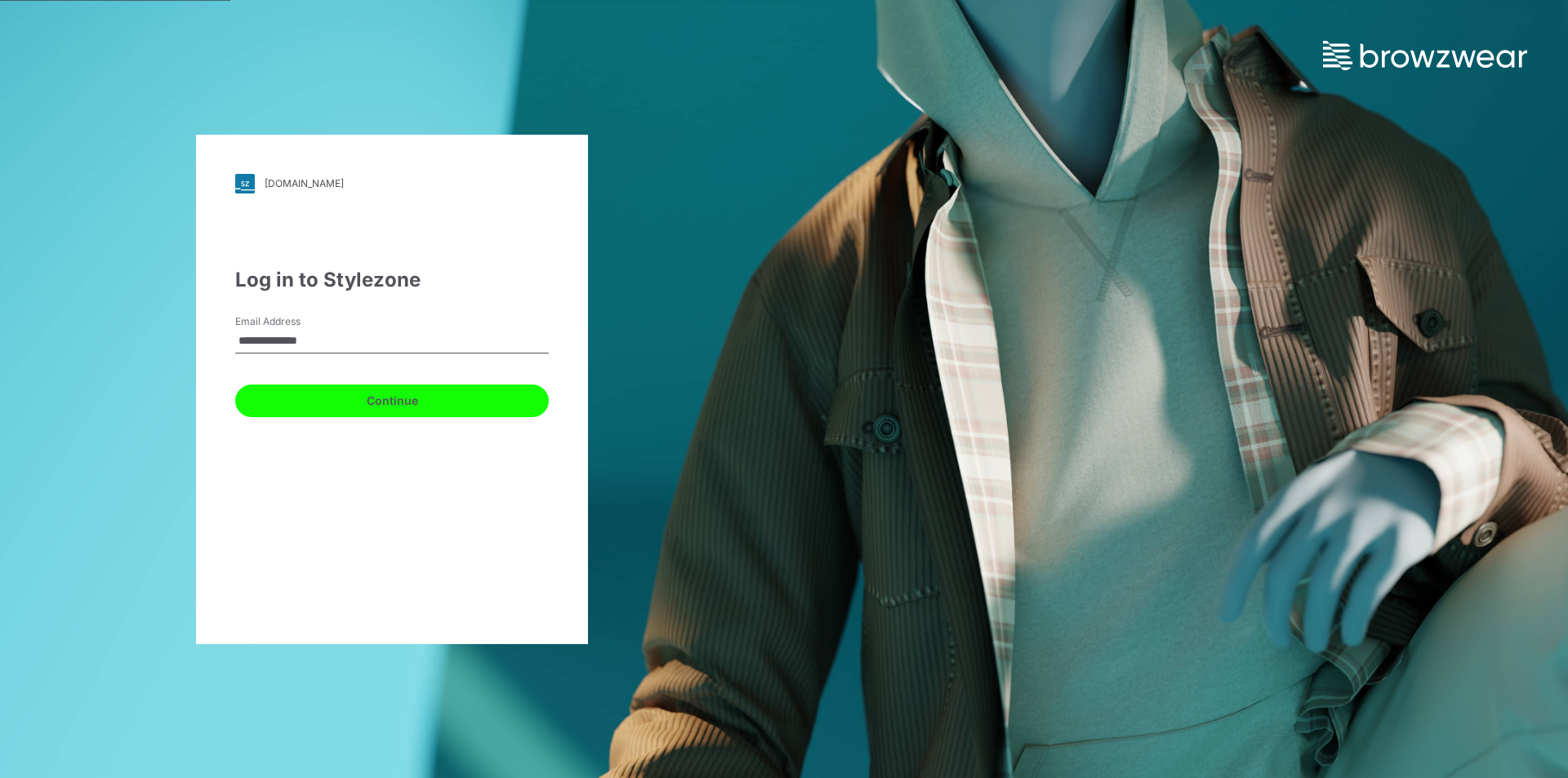
click at [383, 403] on button "Continue" at bounding box center [392, 401] width 314 height 33
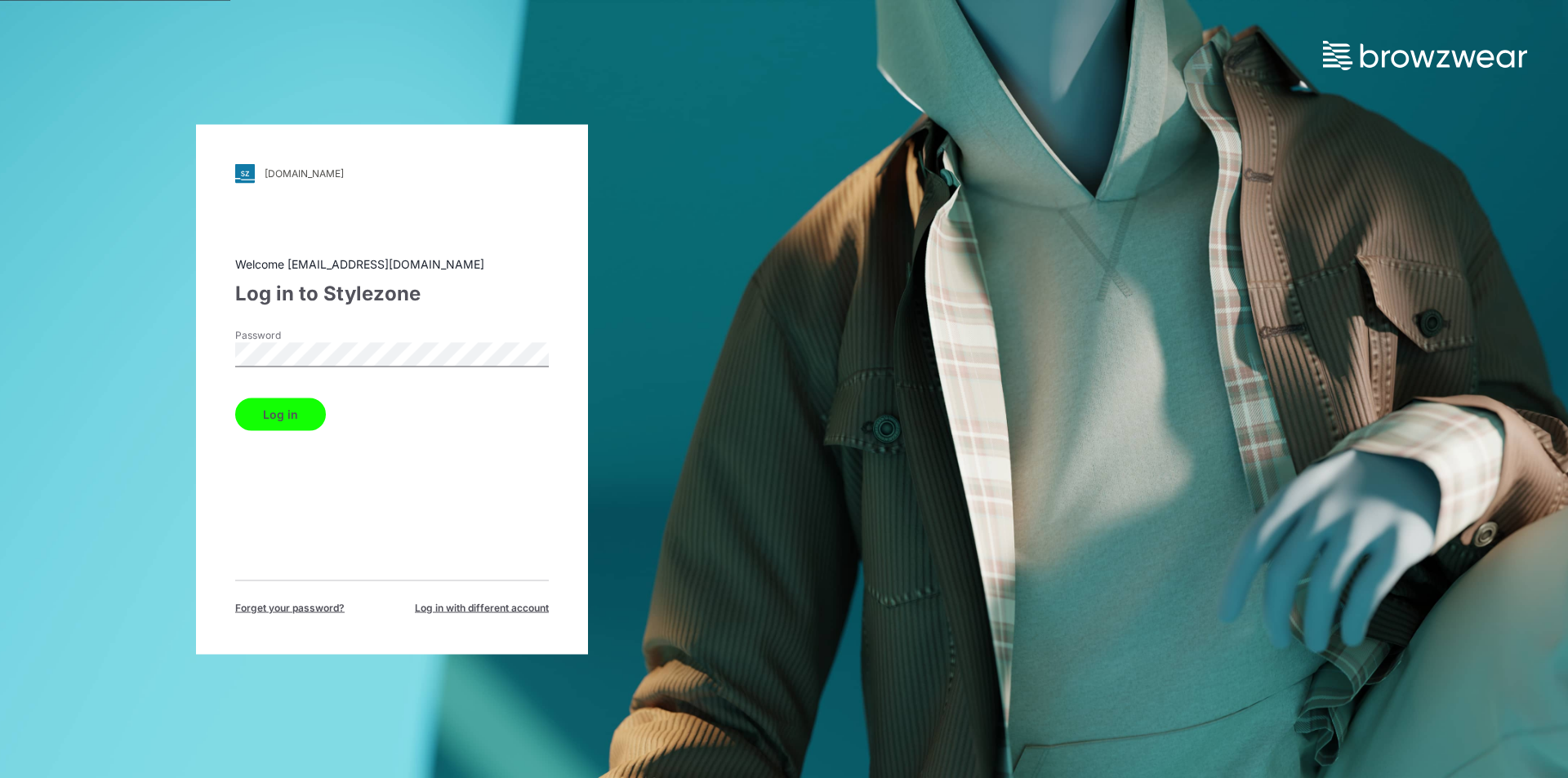
click at [291, 407] on button "Log in" at bounding box center [280, 414] width 91 height 33
click at [288, 414] on button "Log in" at bounding box center [280, 414] width 91 height 33
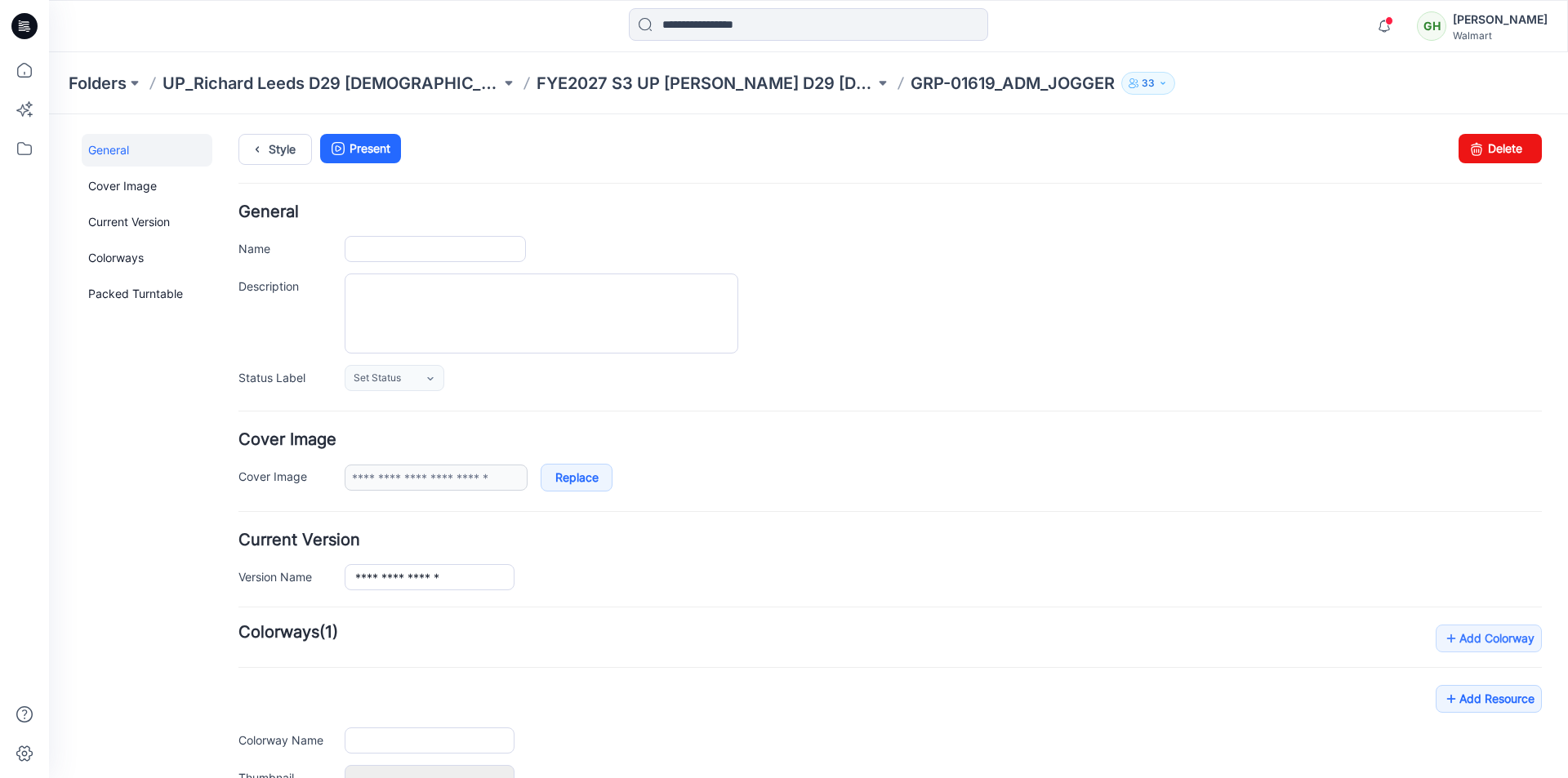
type input "**********"
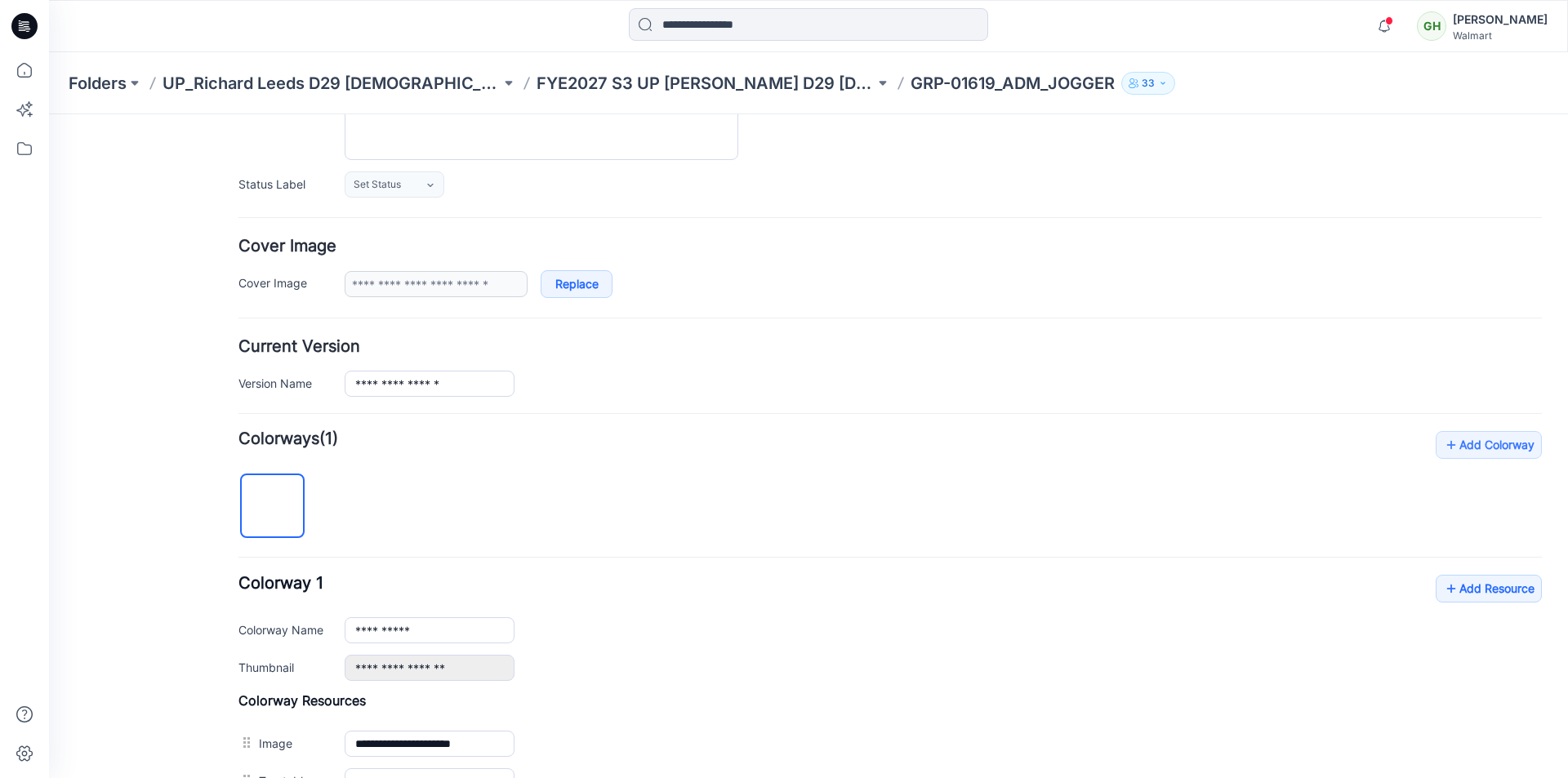
scroll to position [408, 0]
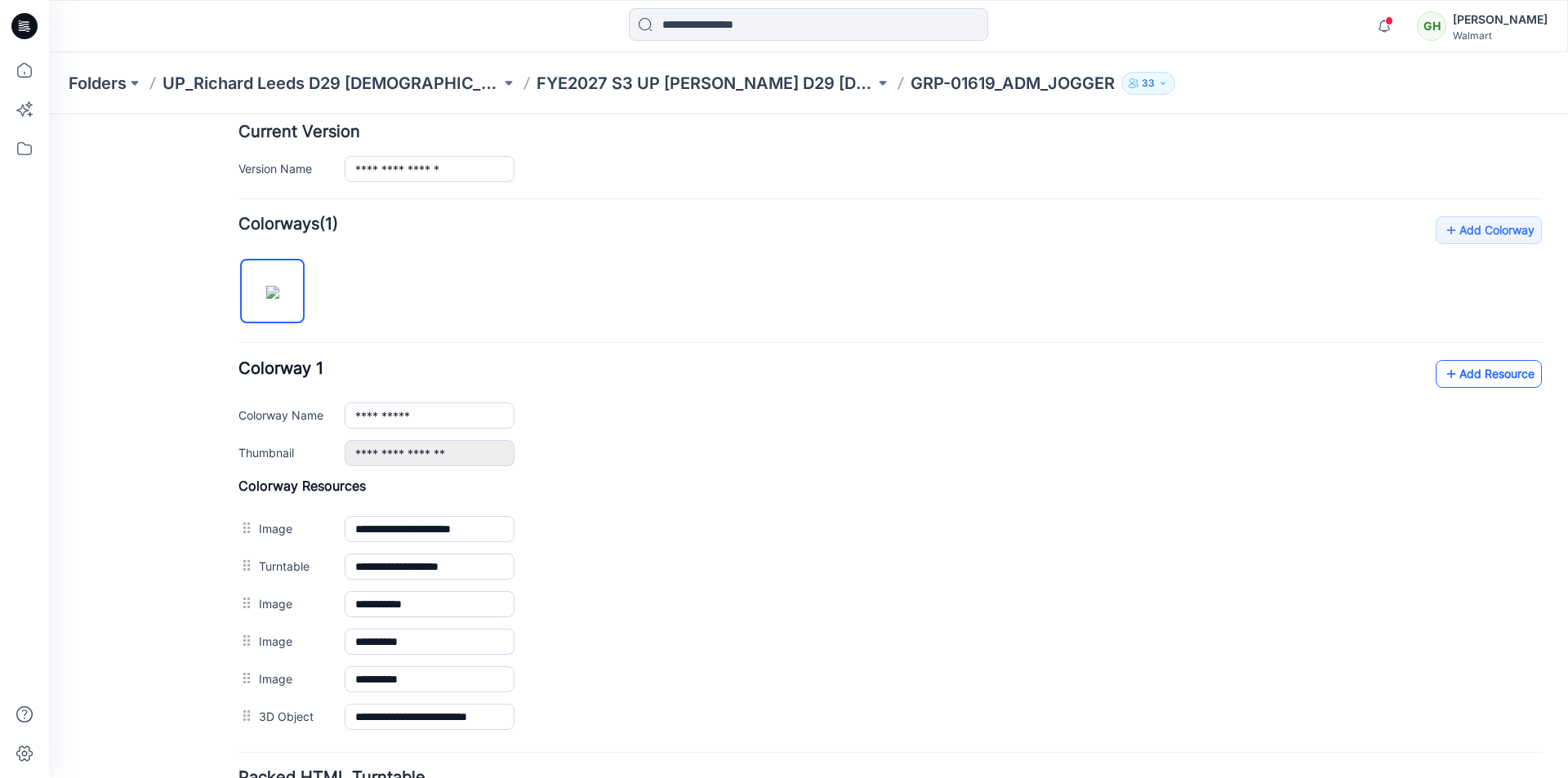
click at [1477, 377] on link "Add Resource" at bounding box center [1488, 374] width 106 height 28
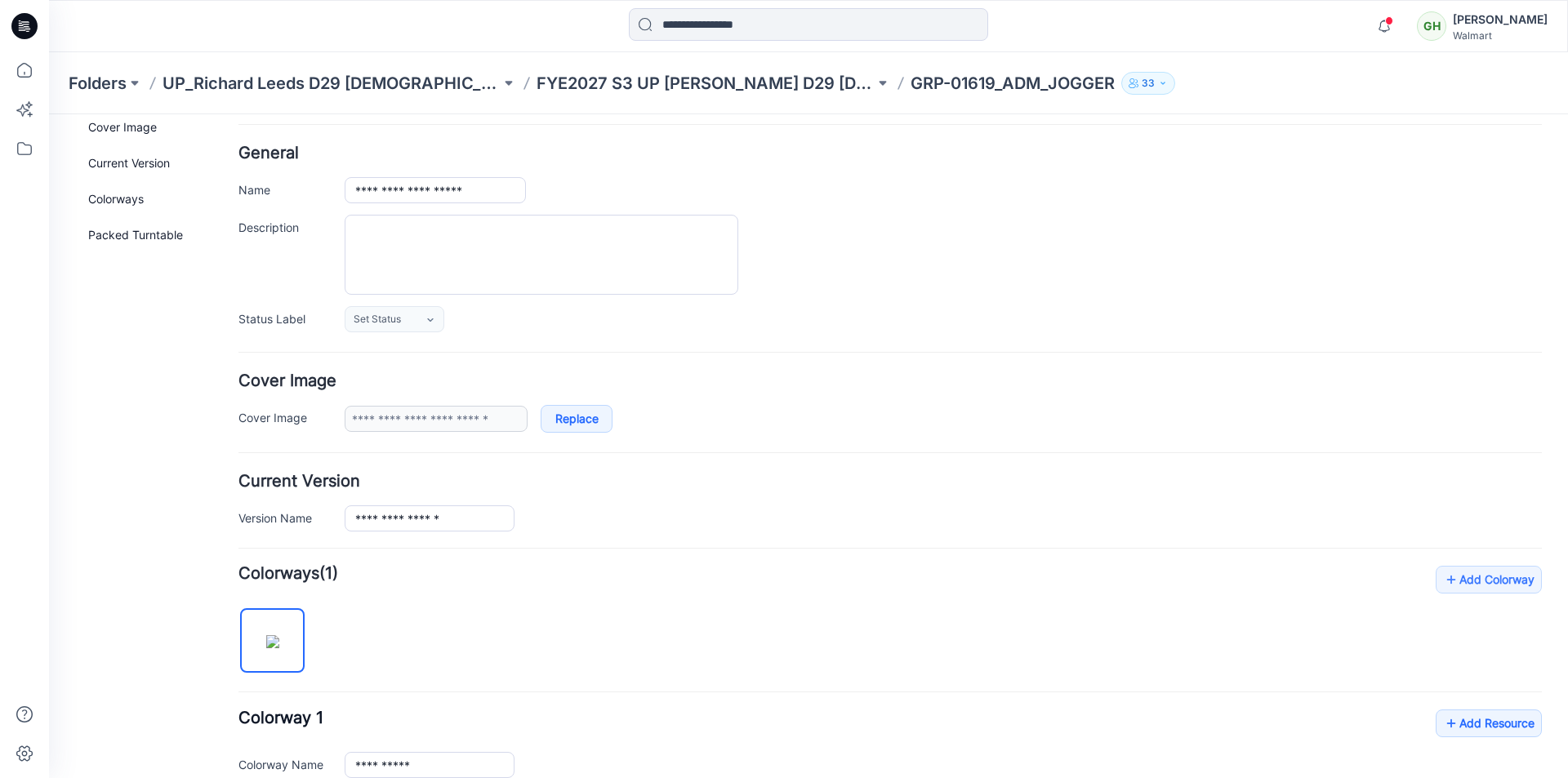
scroll to position [0, 0]
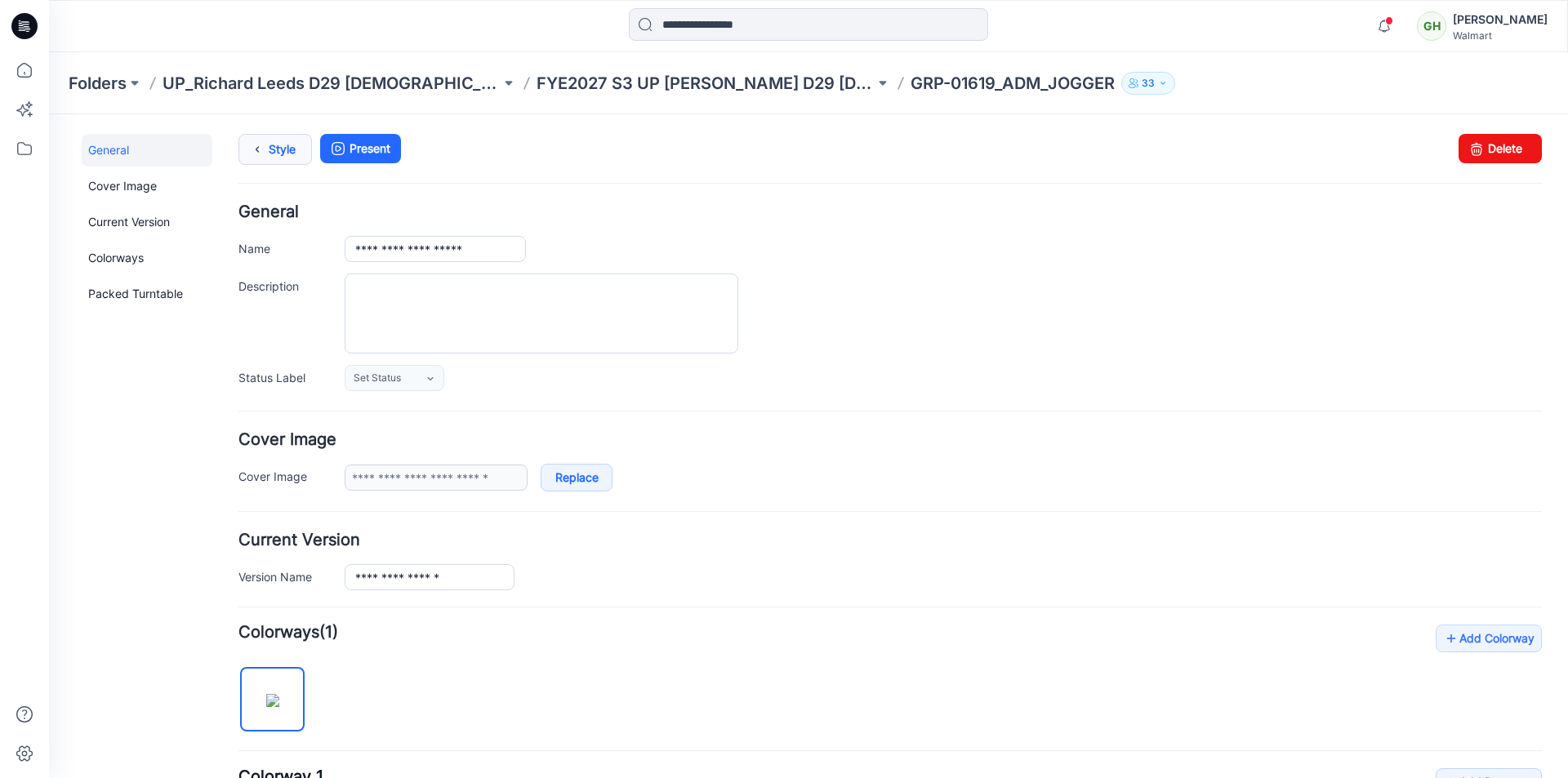
click at [285, 152] on link "Style" at bounding box center [275, 149] width 74 height 31
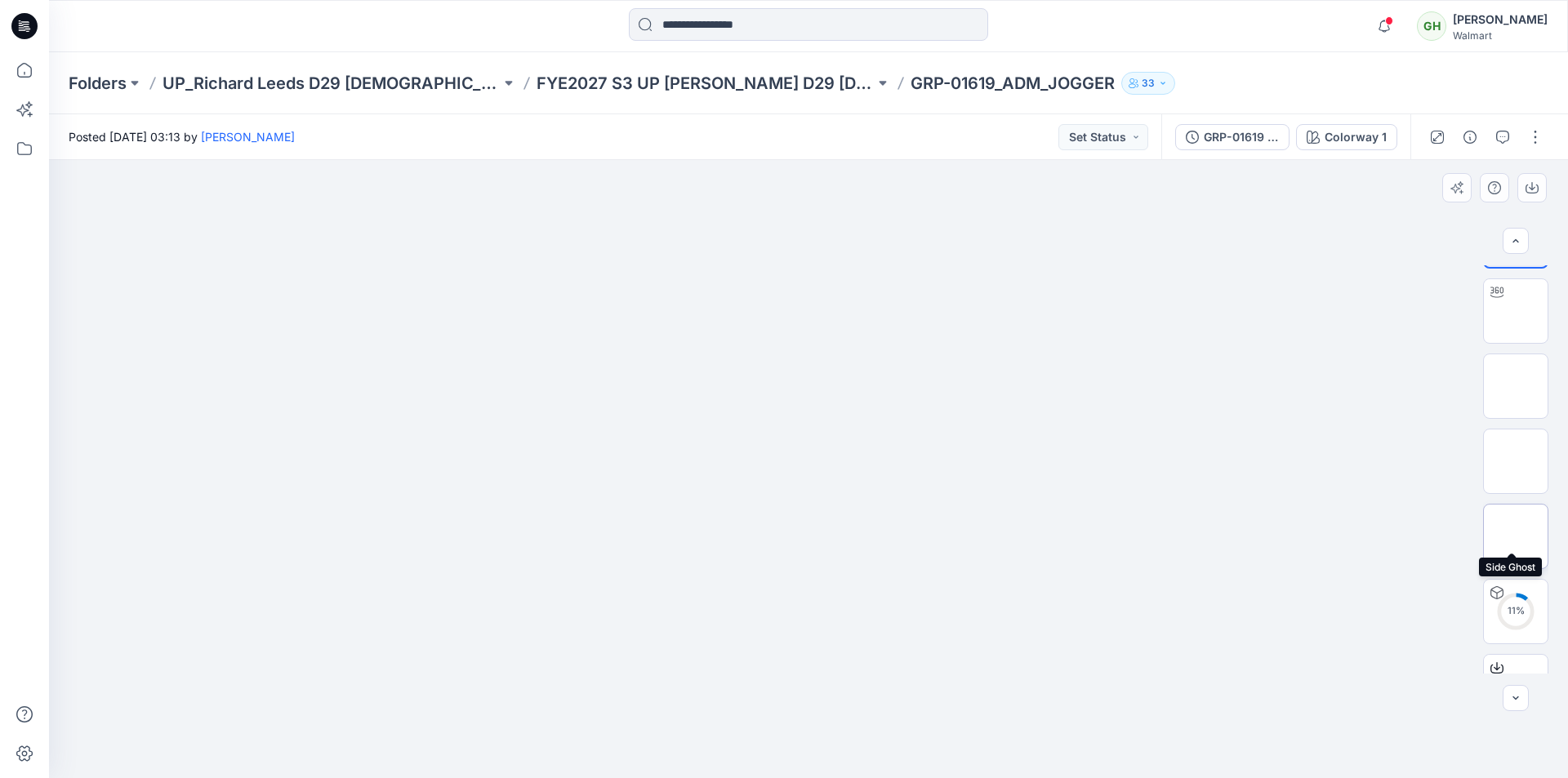
scroll to position [107, 0]
drag, startPoint x: 829, startPoint y: 313, endPoint x: 718, endPoint y: 445, distance: 172.5
click at [1516, 373] on img at bounding box center [1516, 373] width 0 height 0
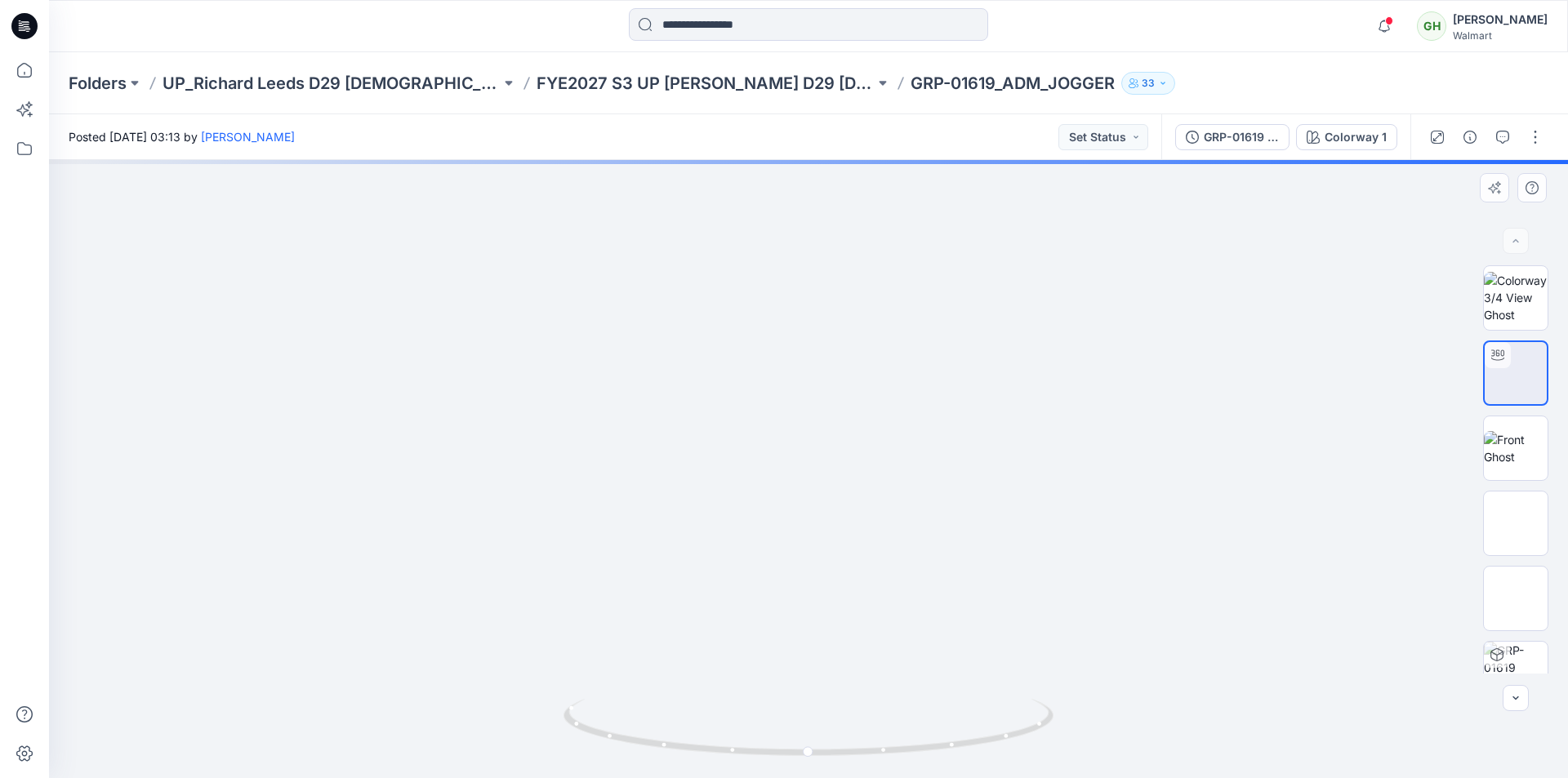
drag, startPoint x: 938, startPoint y: 627, endPoint x: 922, endPoint y: 537, distance: 91.4
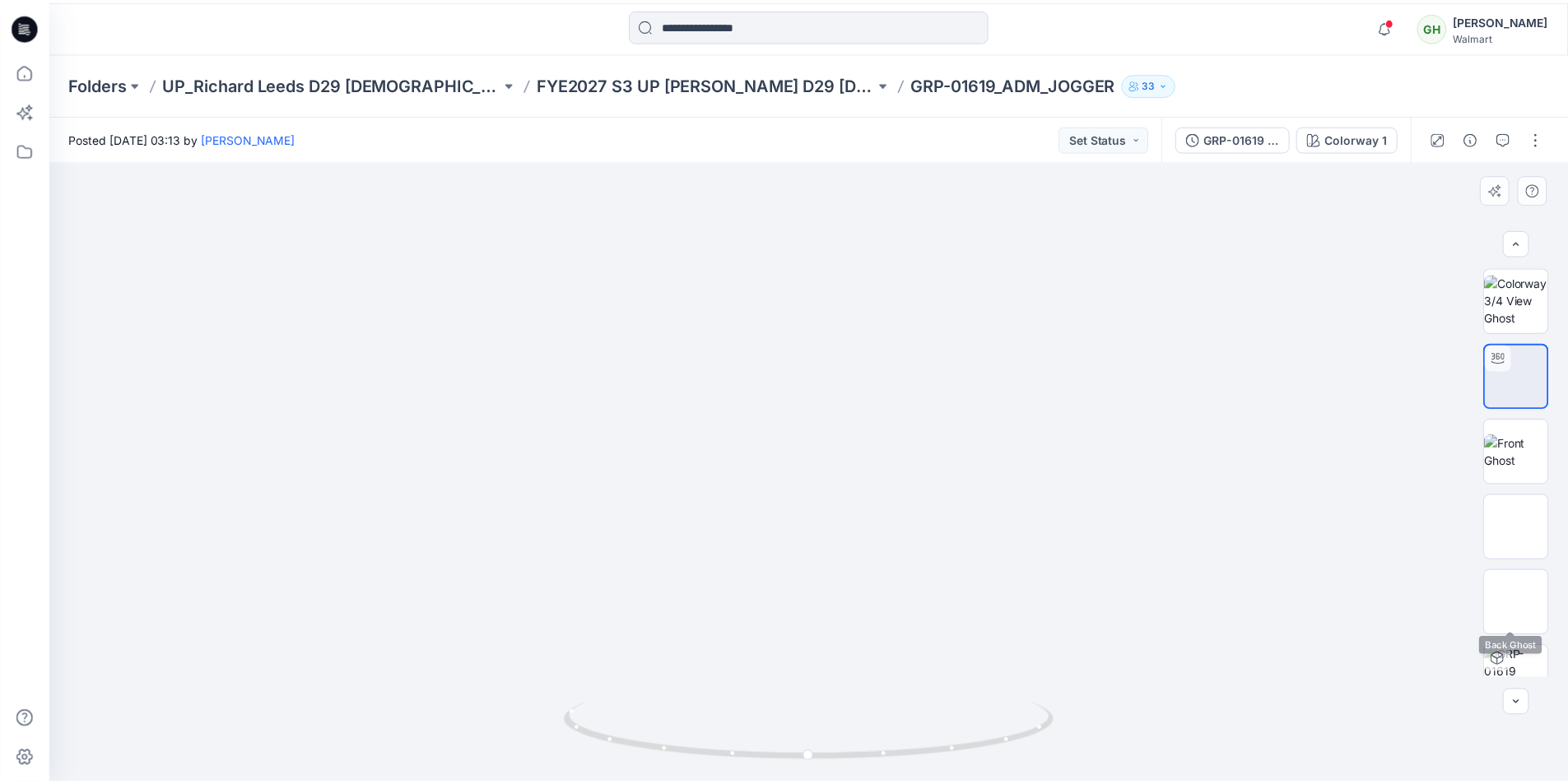
scroll to position [108, 0]
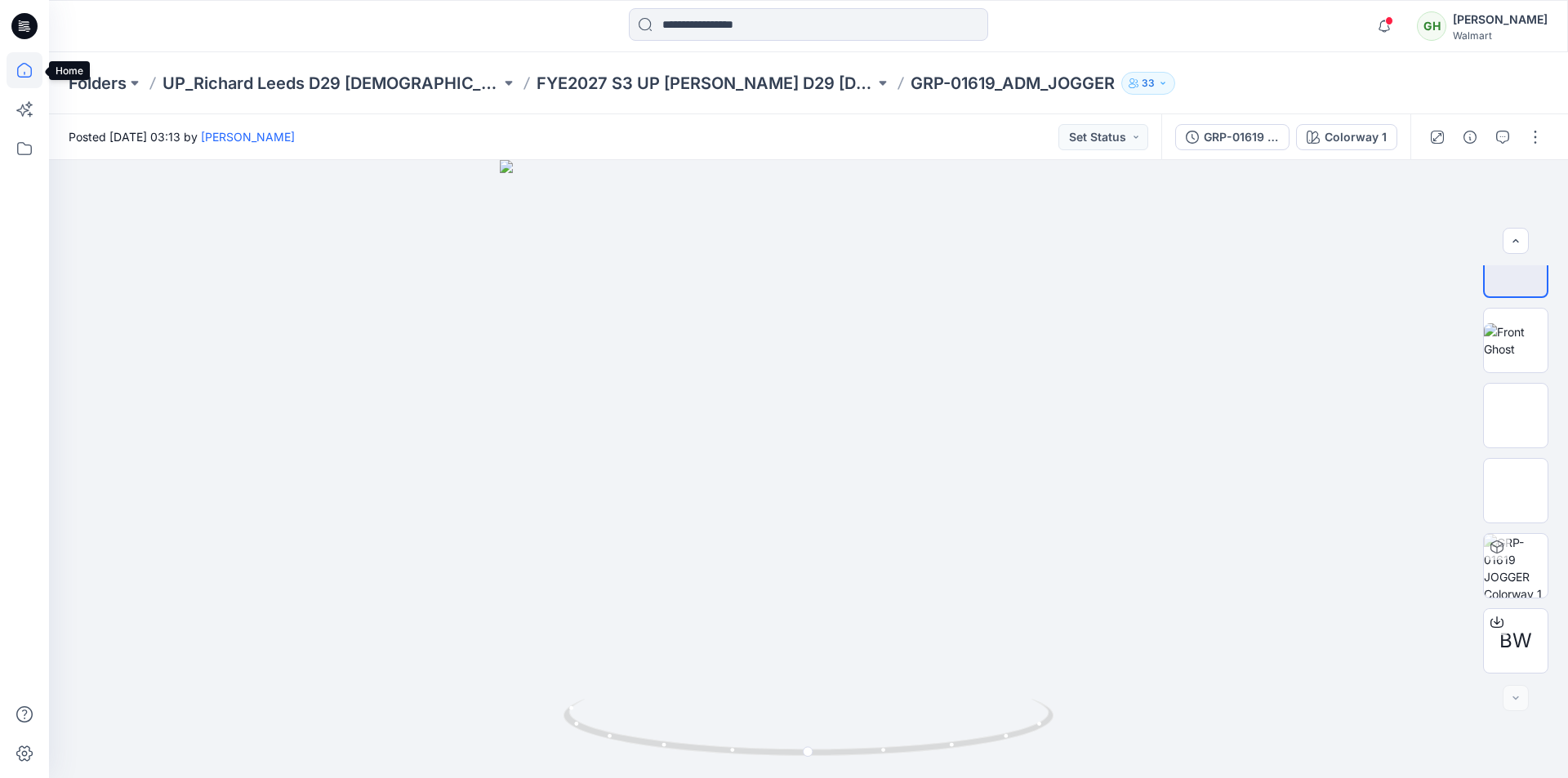
click at [30, 75] on icon at bounding box center [25, 70] width 36 height 36
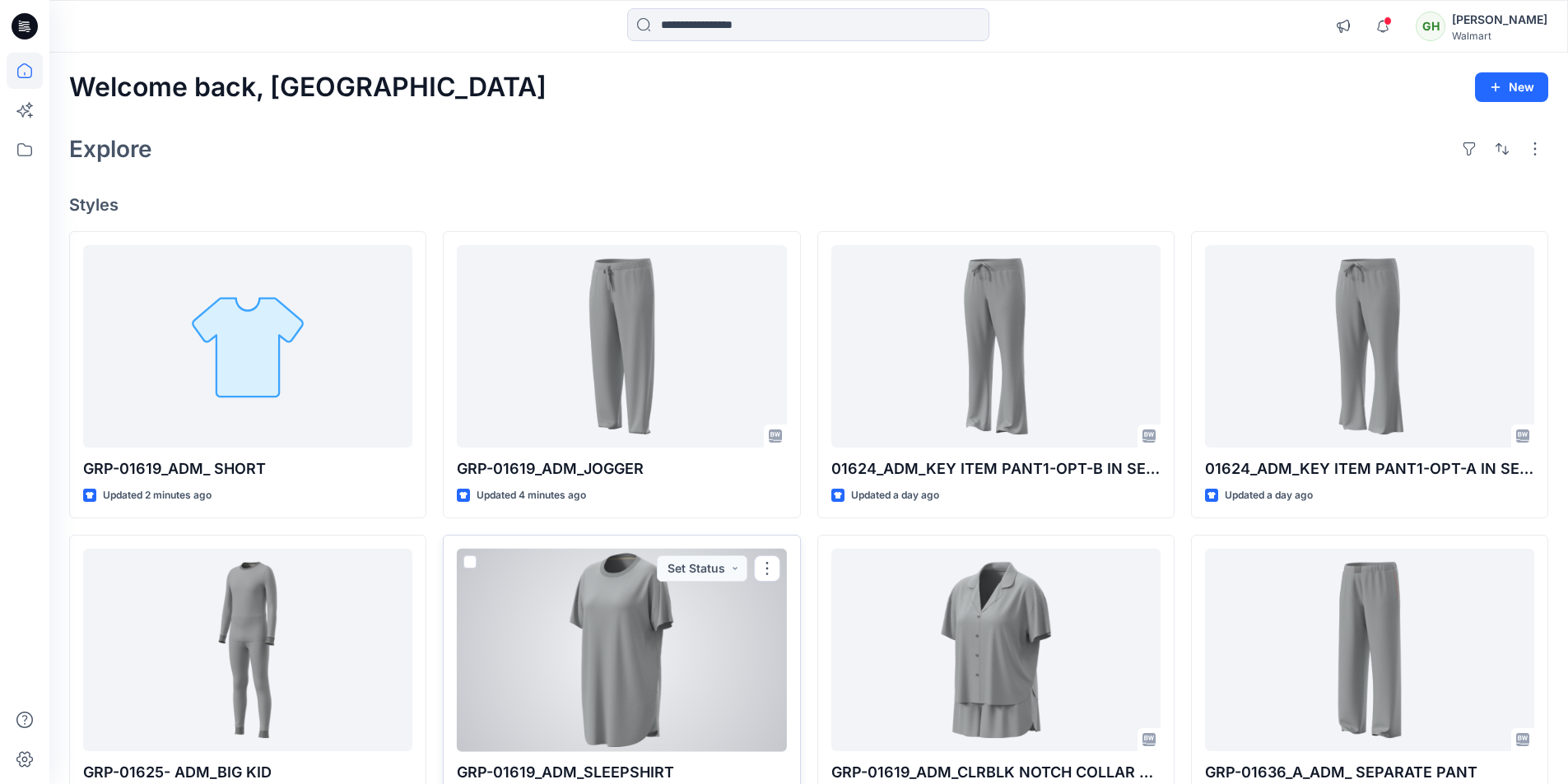
click at [565, 644] on div at bounding box center [622, 650] width 329 height 203
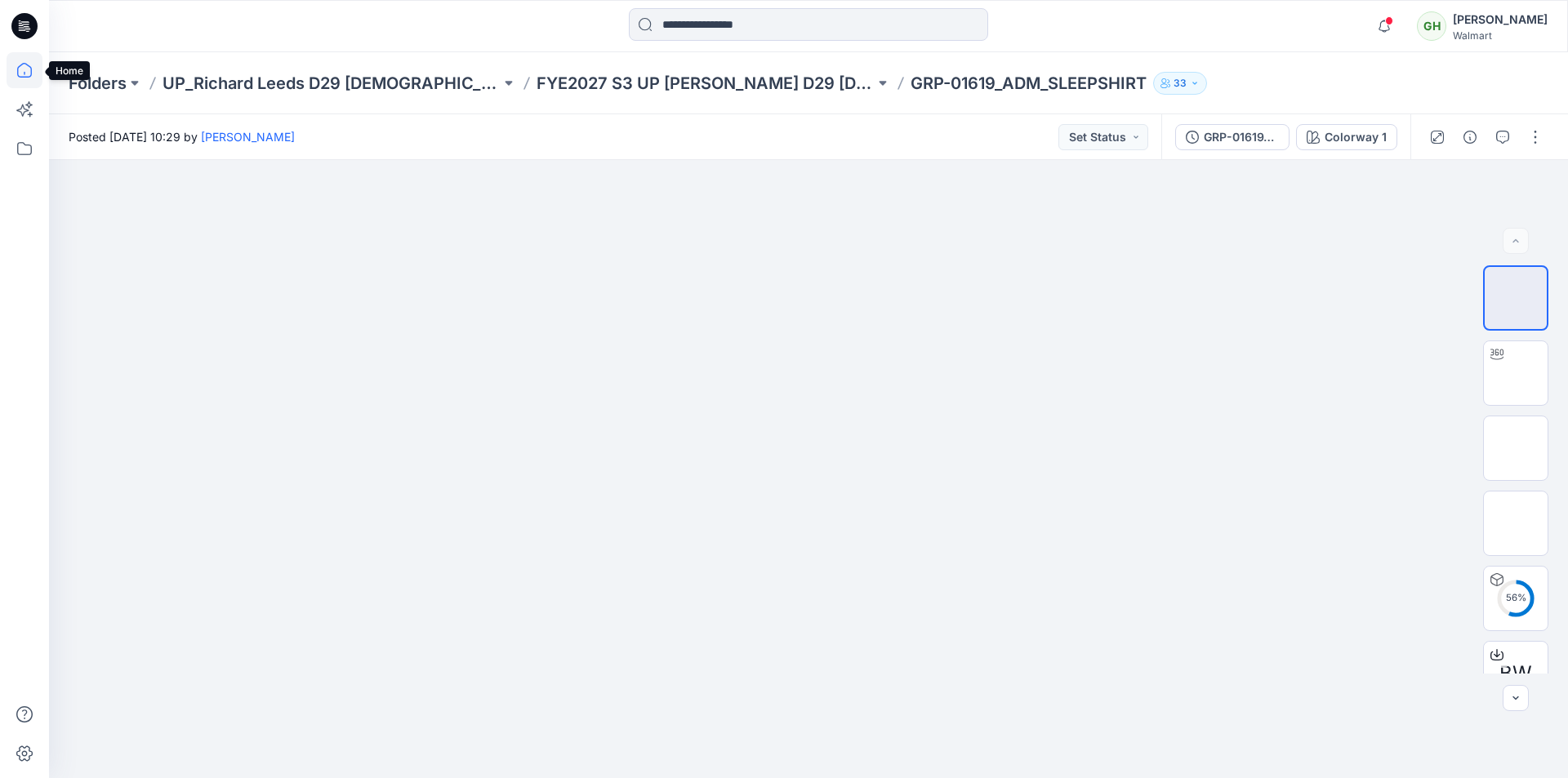
click at [13, 59] on icon at bounding box center [25, 70] width 36 height 36
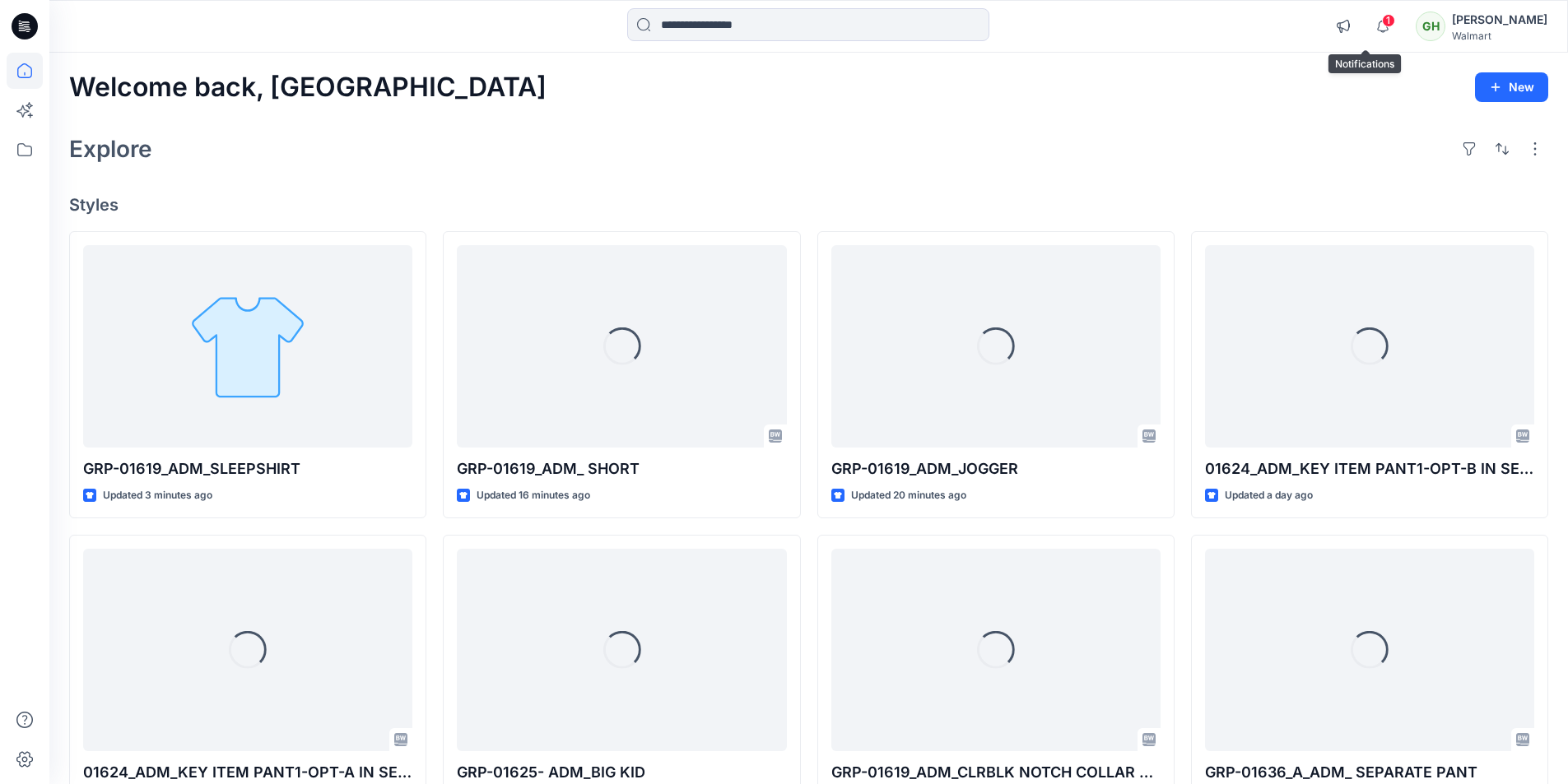
click at [1368, 23] on div "1" at bounding box center [1379, 16] width 26 height 13
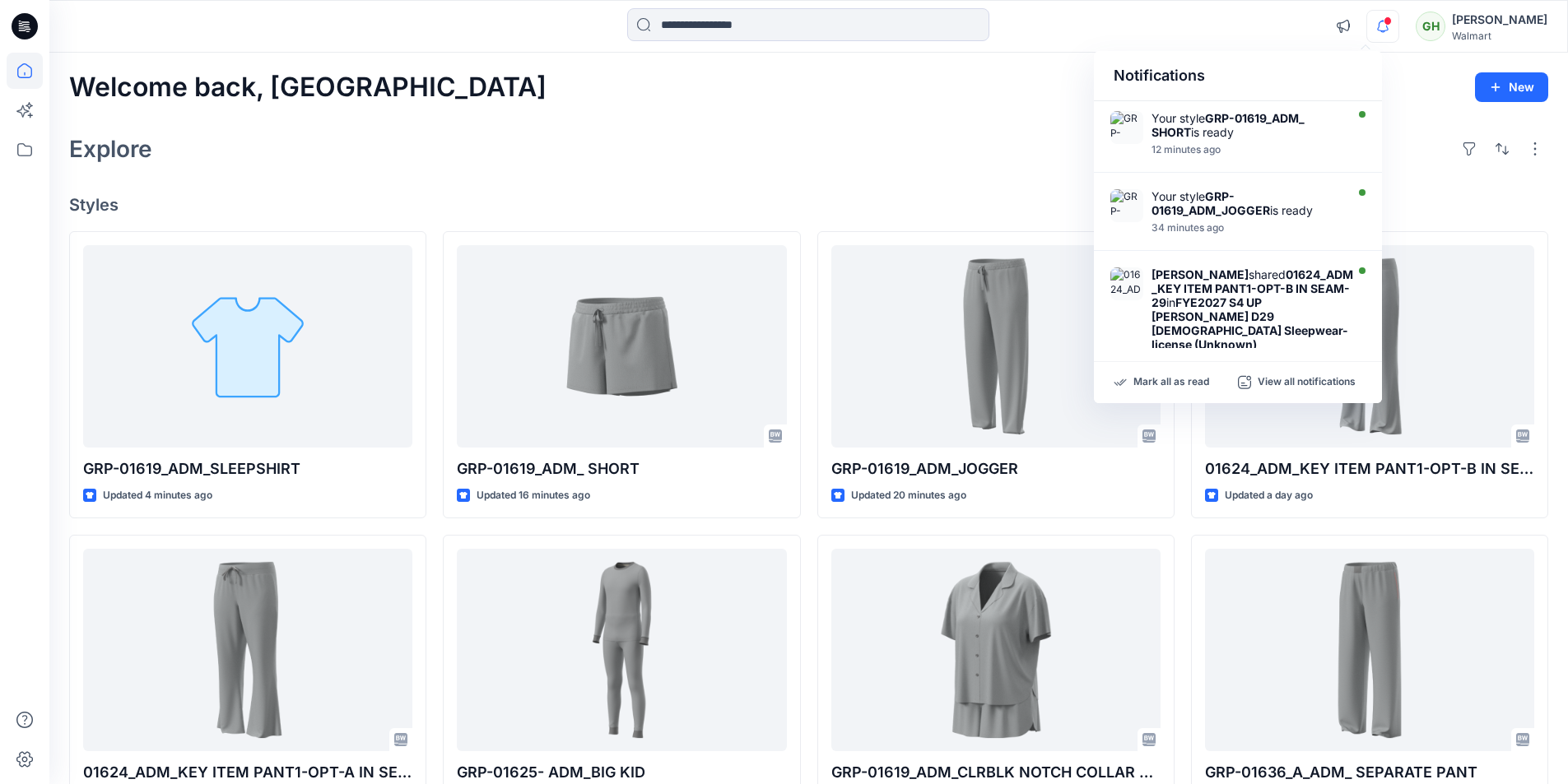
click at [1086, 26] on div at bounding box center [808, 26] width 759 height 36
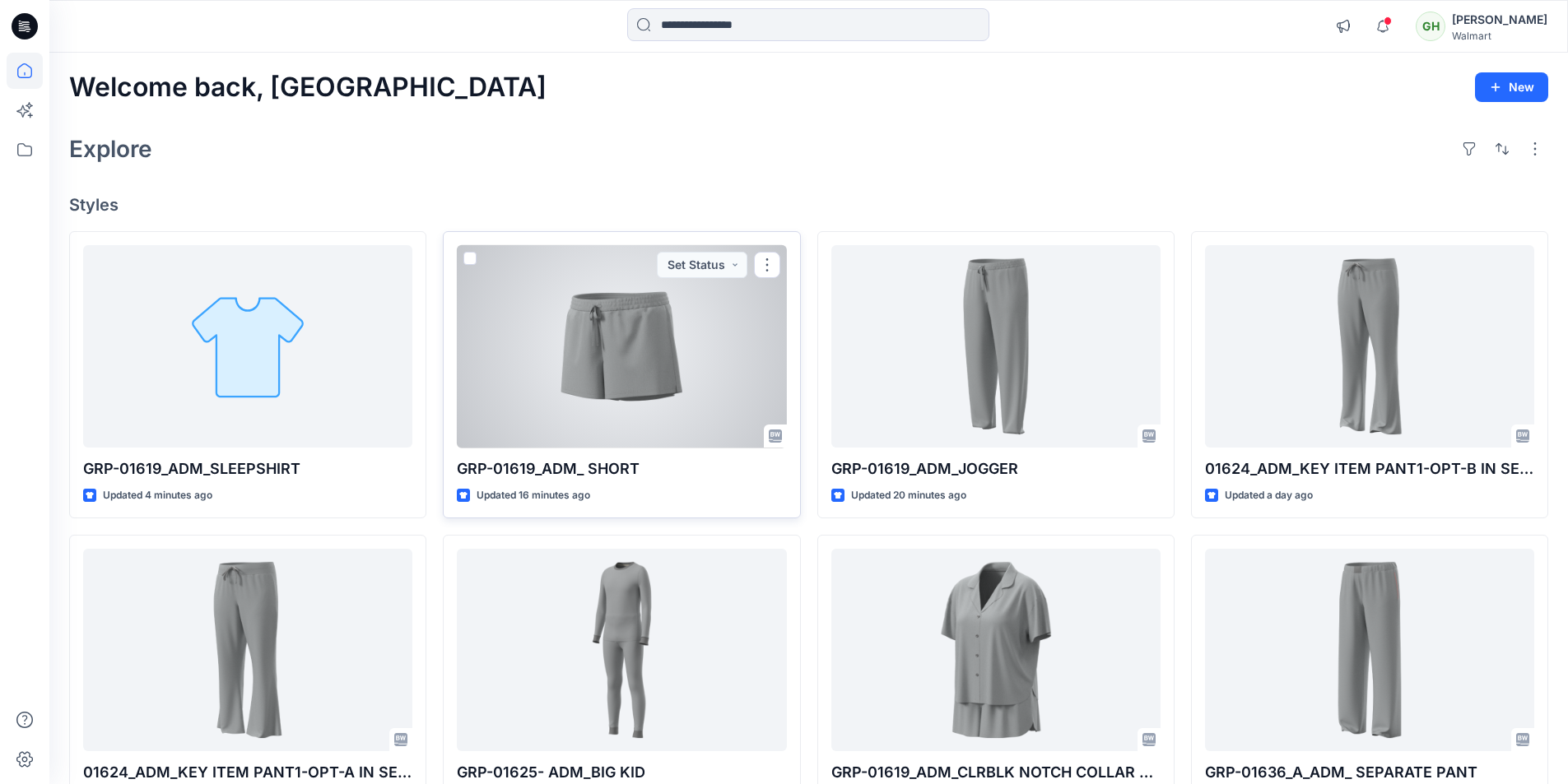
click at [697, 401] on div at bounding box center [622, 347] width 329 height 203
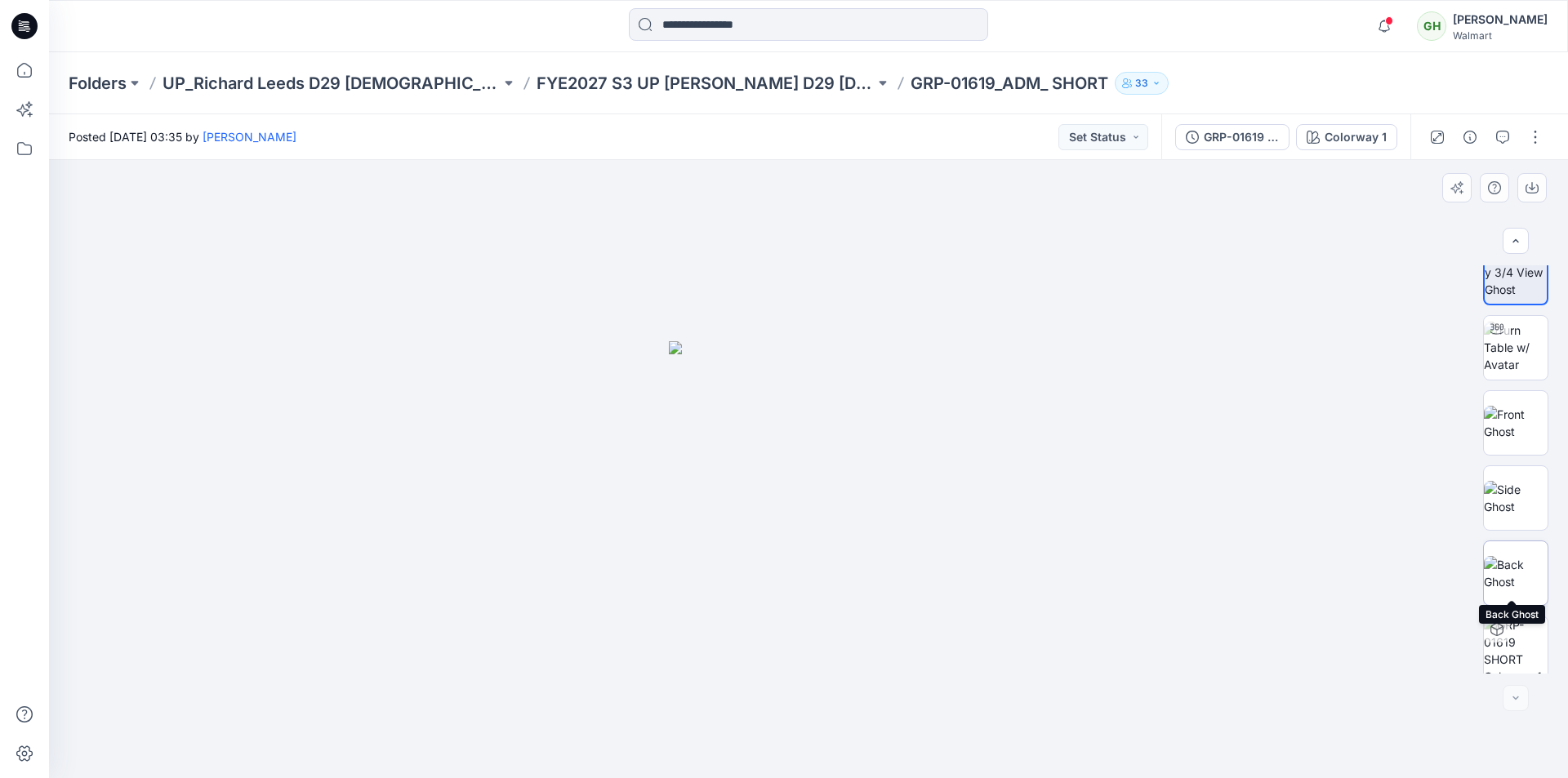
scroll to position [33, 0]
click at [1539, 134] on button "button" at bounding box center [1535, 137] width 26 height 26
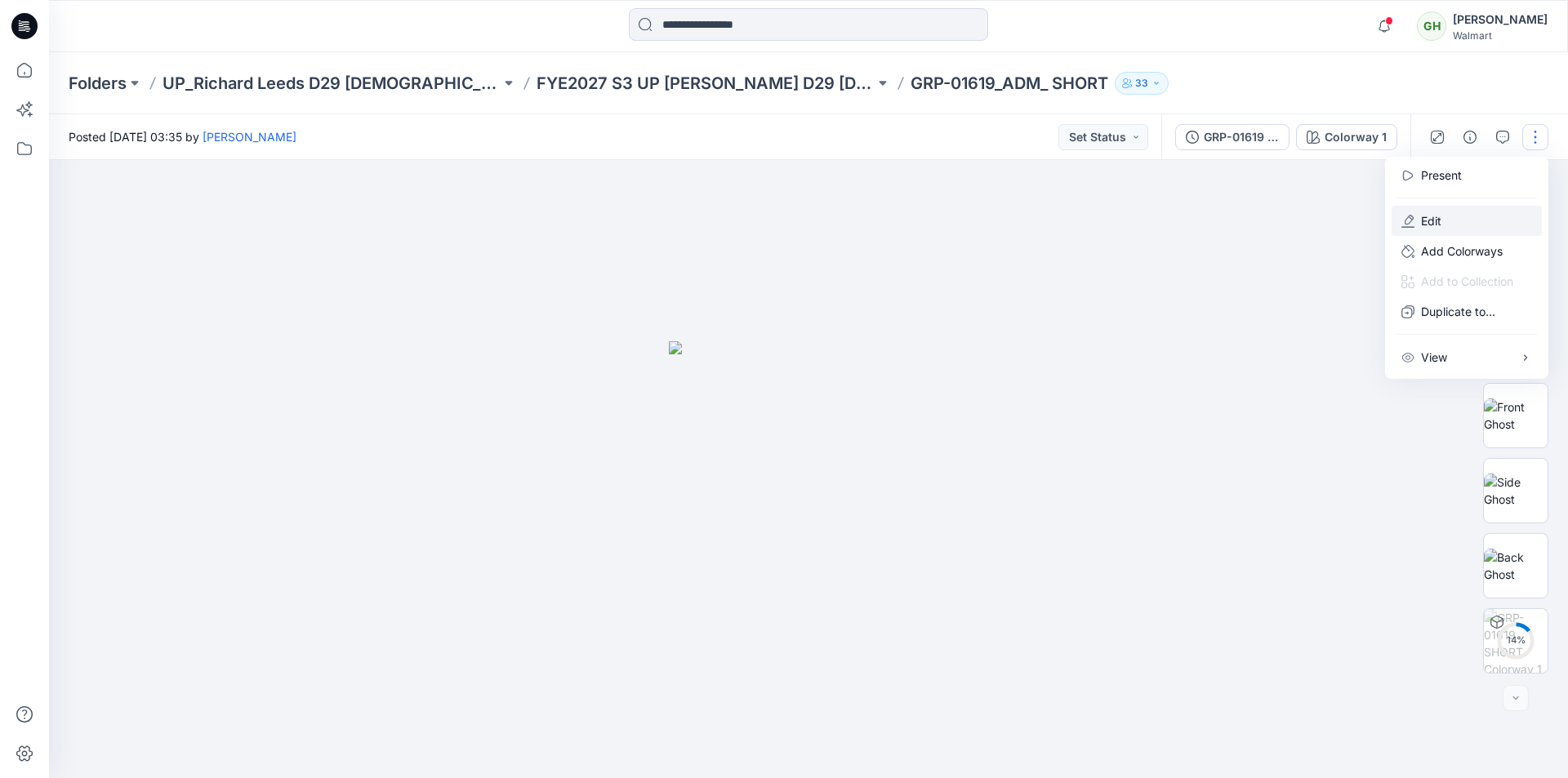
click at [1441, 220] on button "Edit" at bounding box center [1467, 221] width 151 height 30
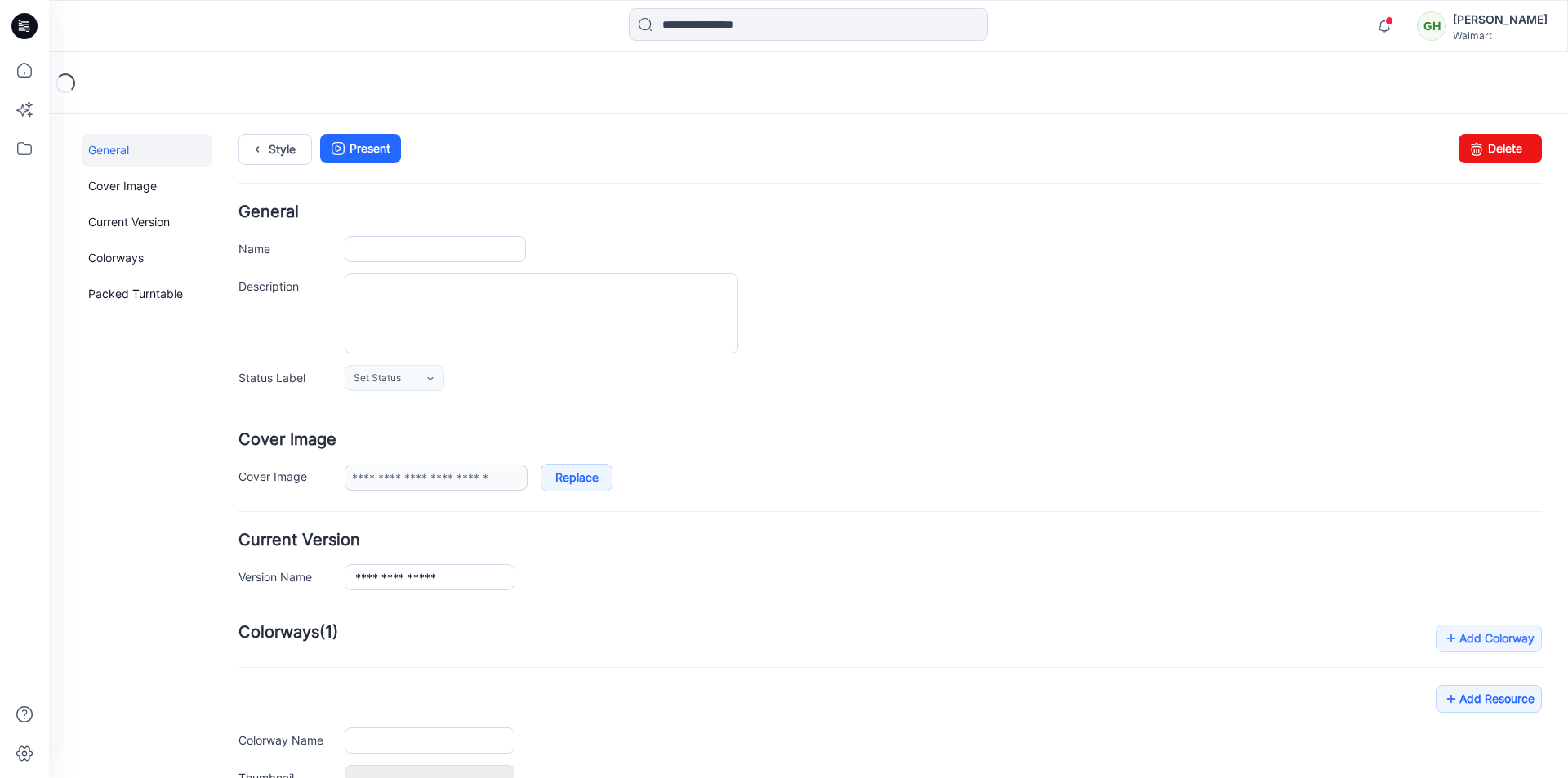
type input "**********"
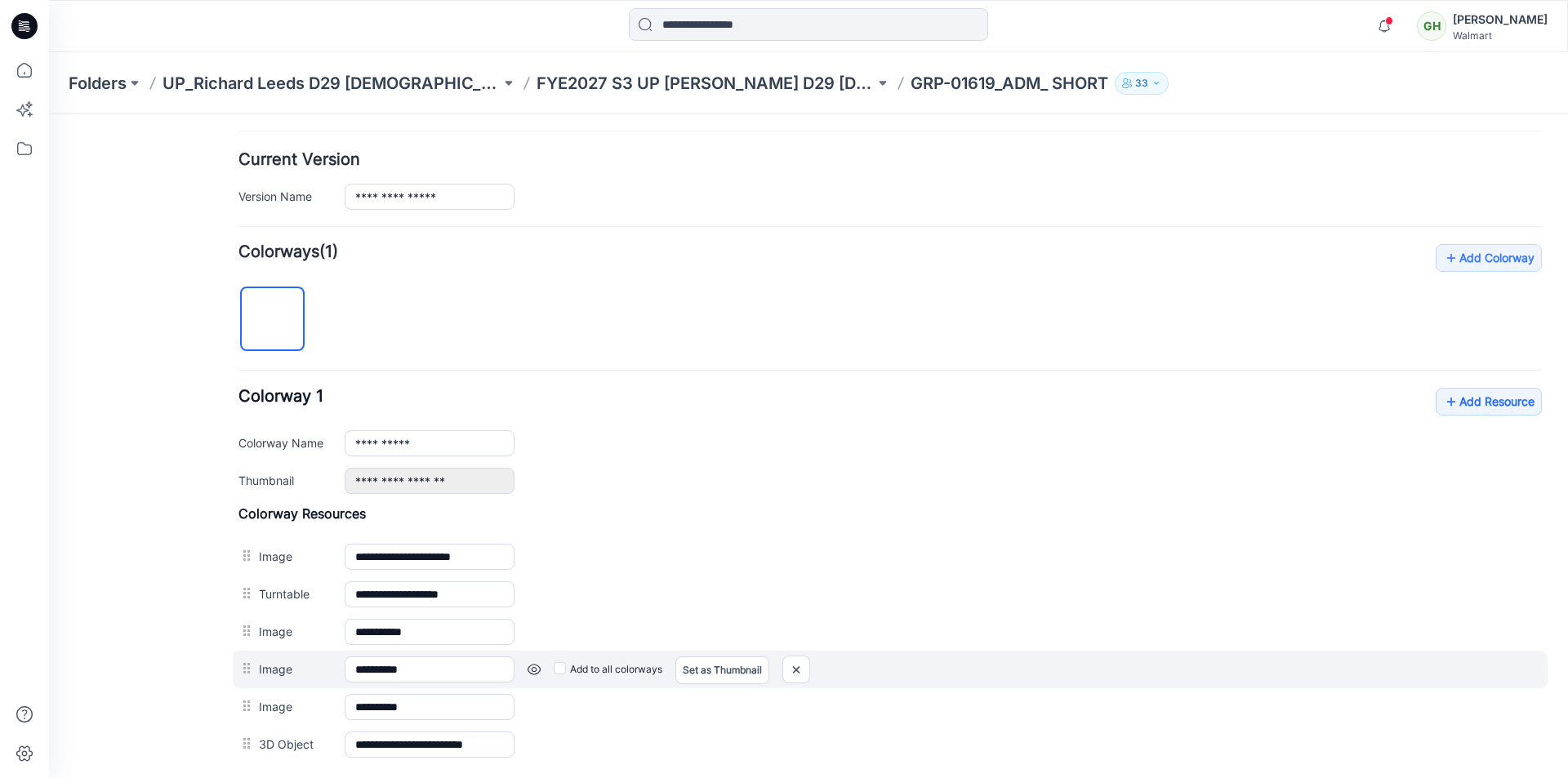
scroll to position [490, 0]
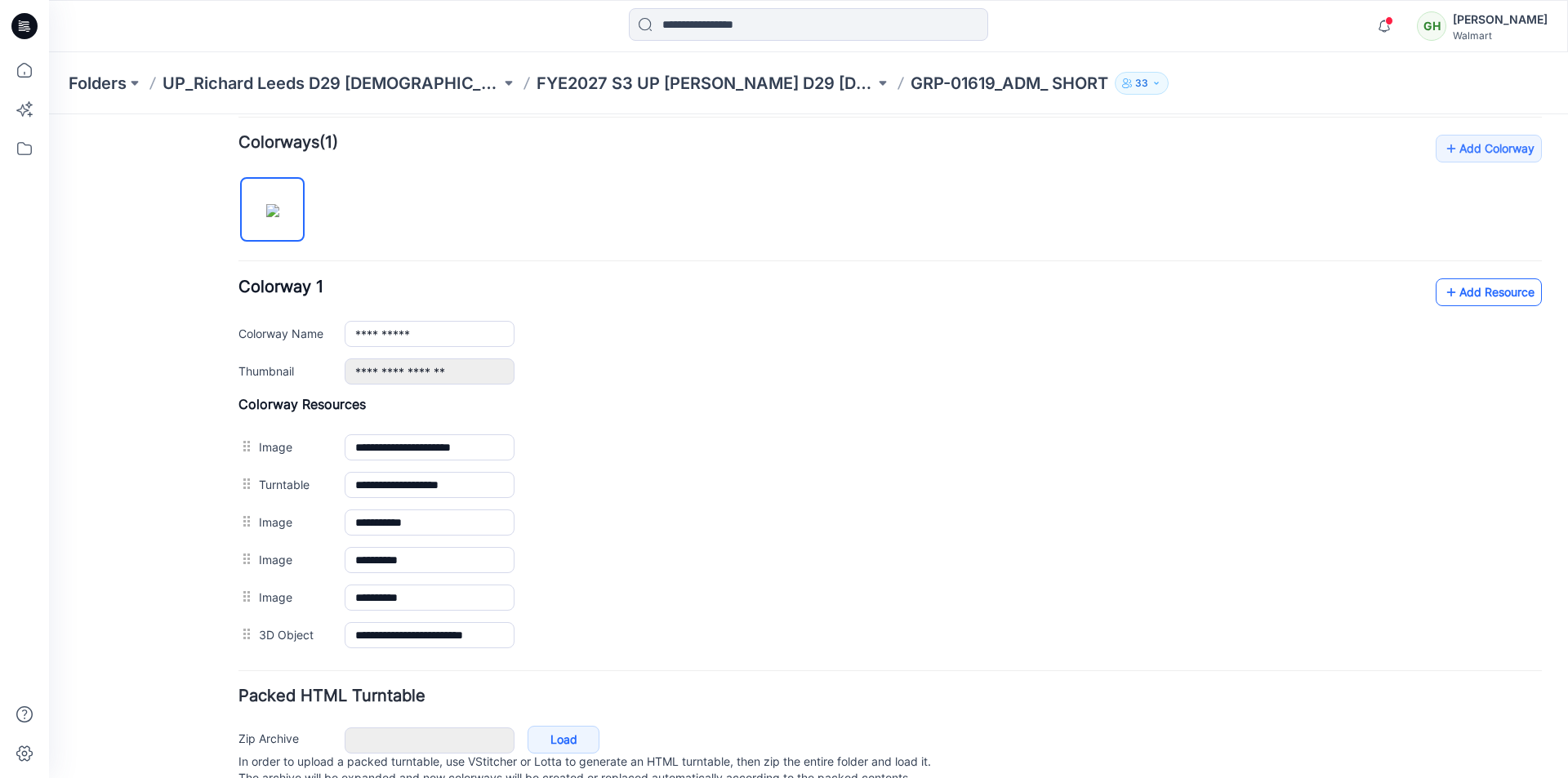
click at [1463, 286] on link "Add Resource" at bounding box center [1488, 292] width 106 height 28
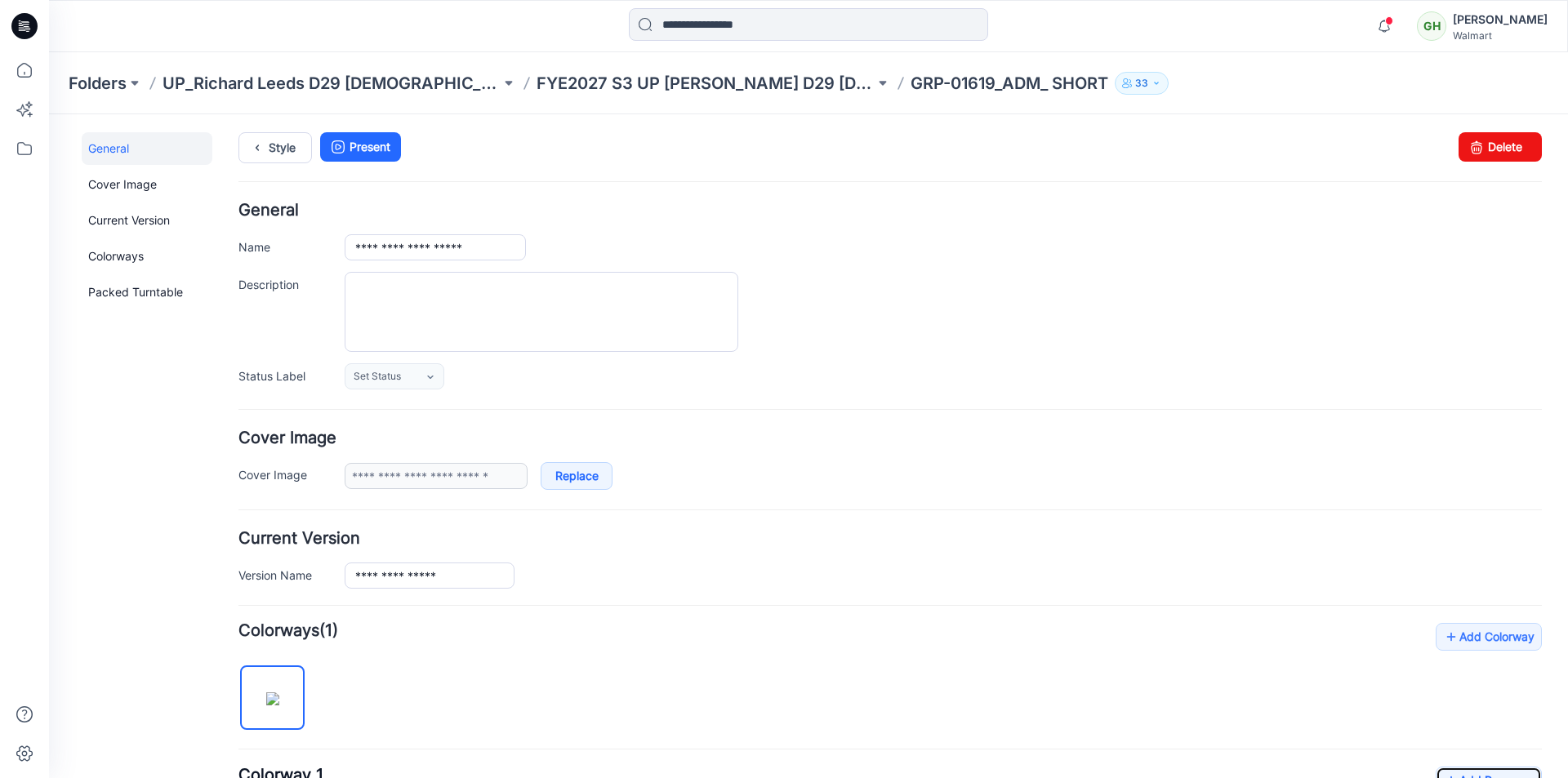
scroll to position [0, 0]
click at [272, 151] on link "Style" at bounding box center [275, 149] width 74 height 31
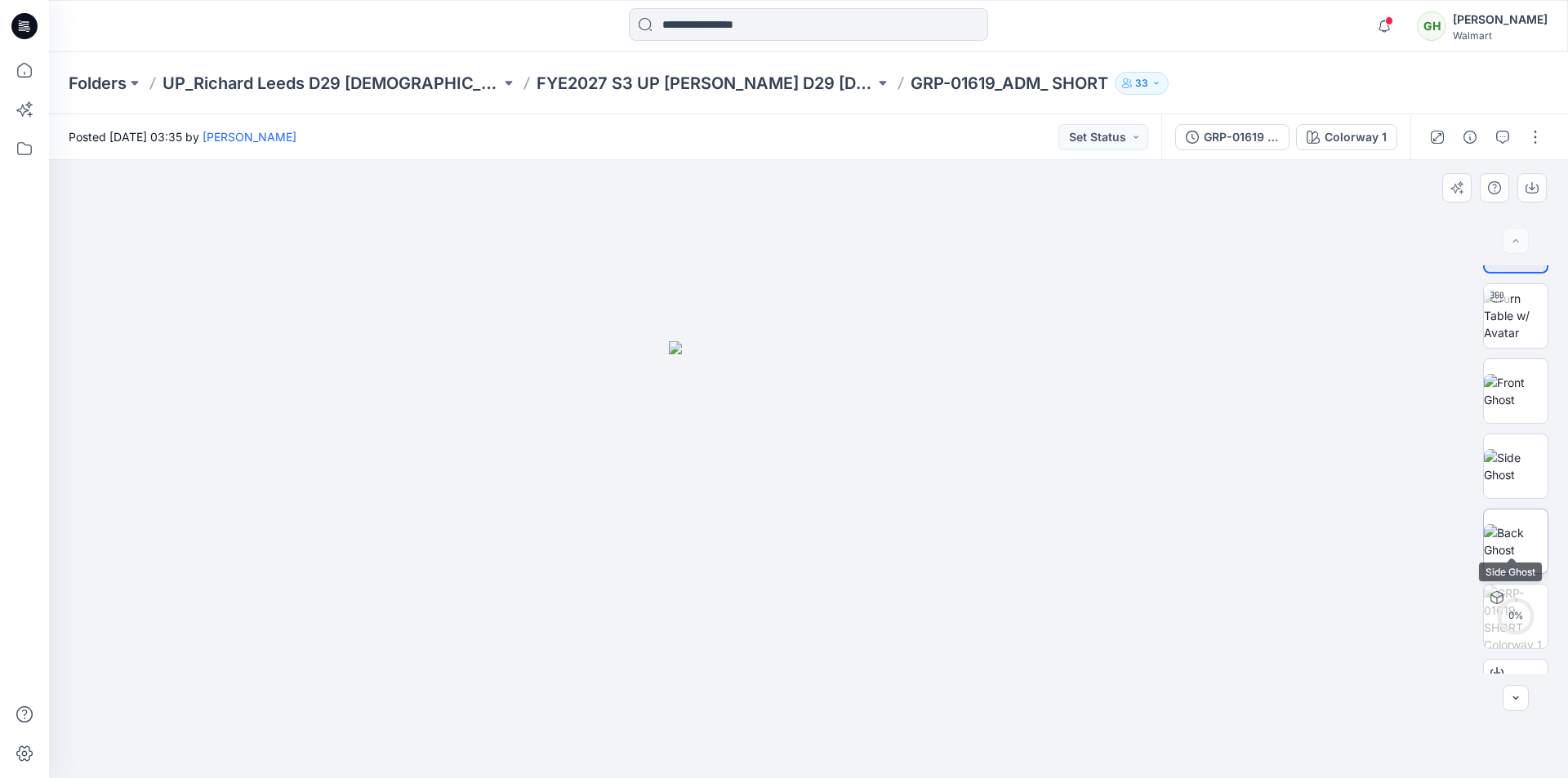
scroll to position [107, 0]
click at [12, 73] on icon at bounding box center [25, 70] width 36 height 36
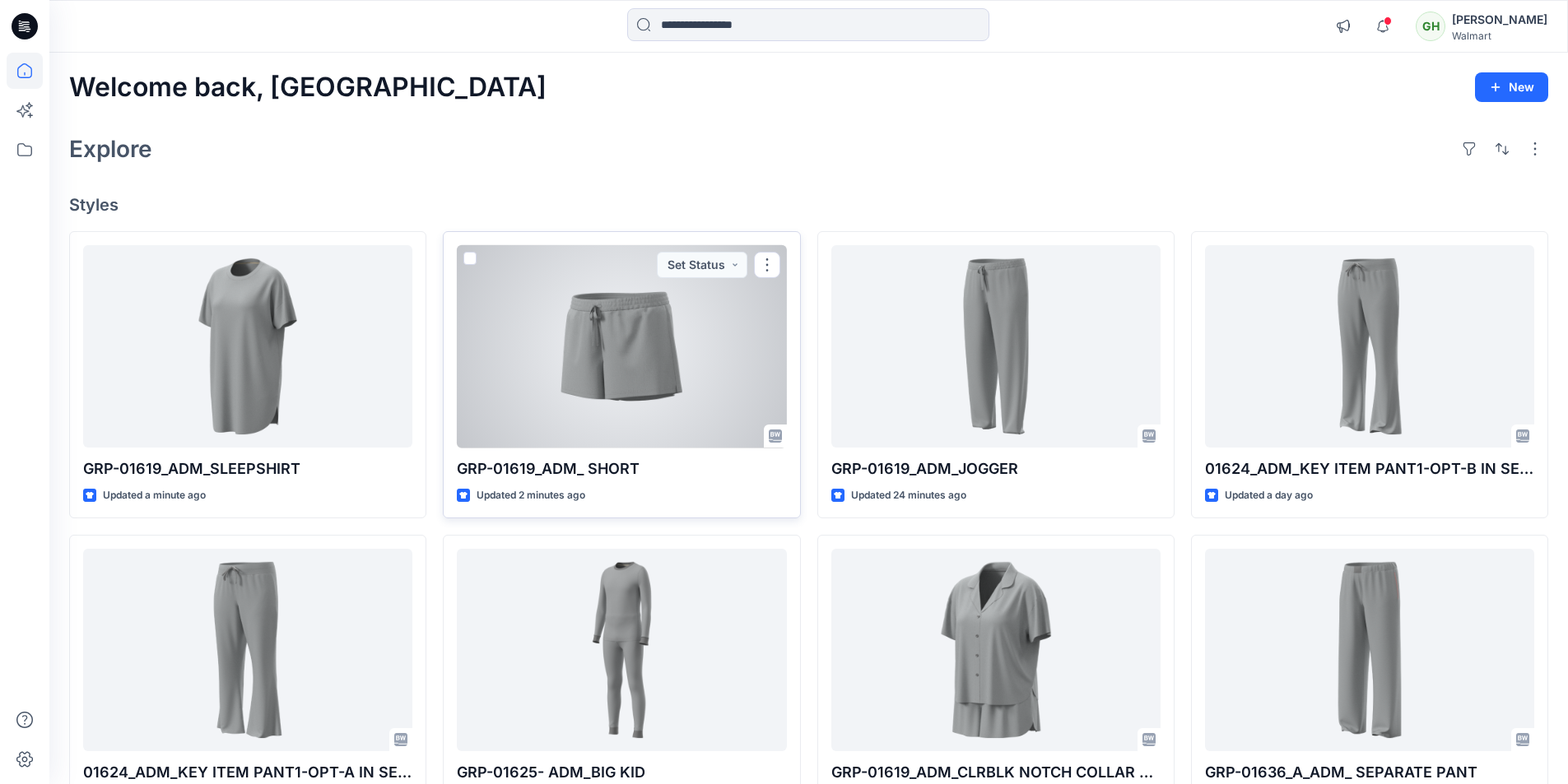
click at [683, 366] on div at bounding box center [622, 347] width 329 height 203
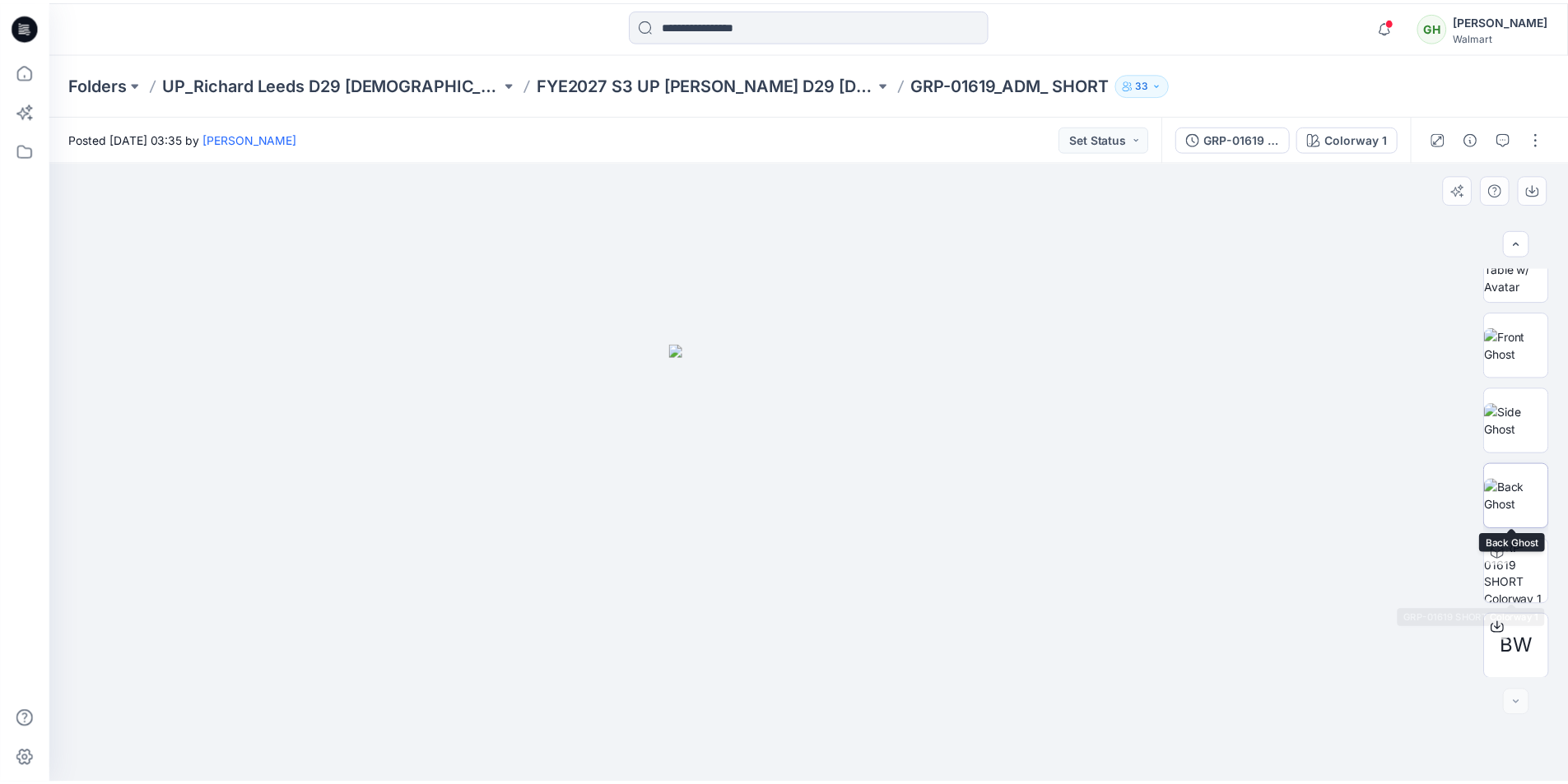
scroll to position [108, 0]
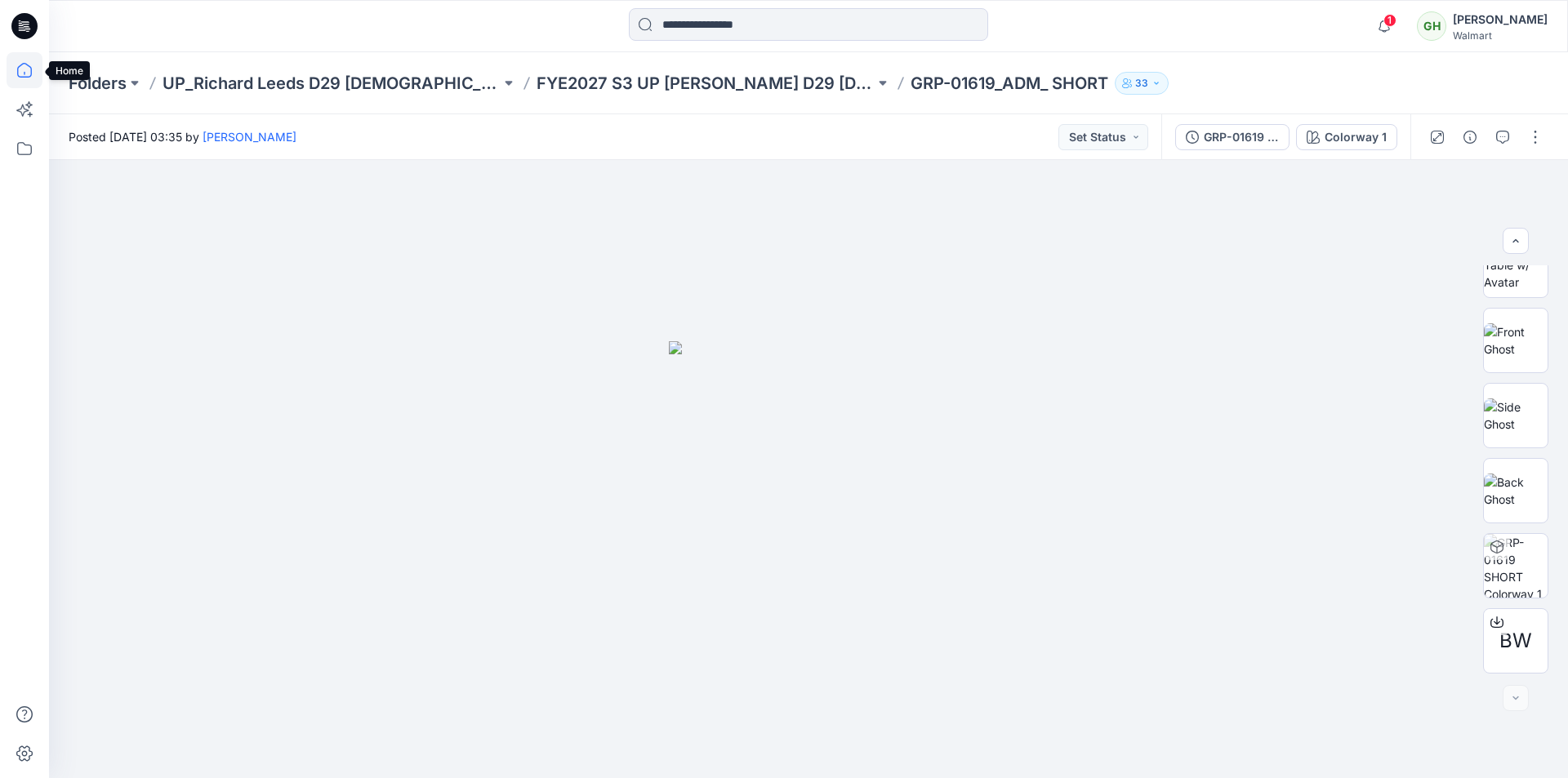
click at [19, 64] on icon at bounding box center [25, 70] width 36 height 36
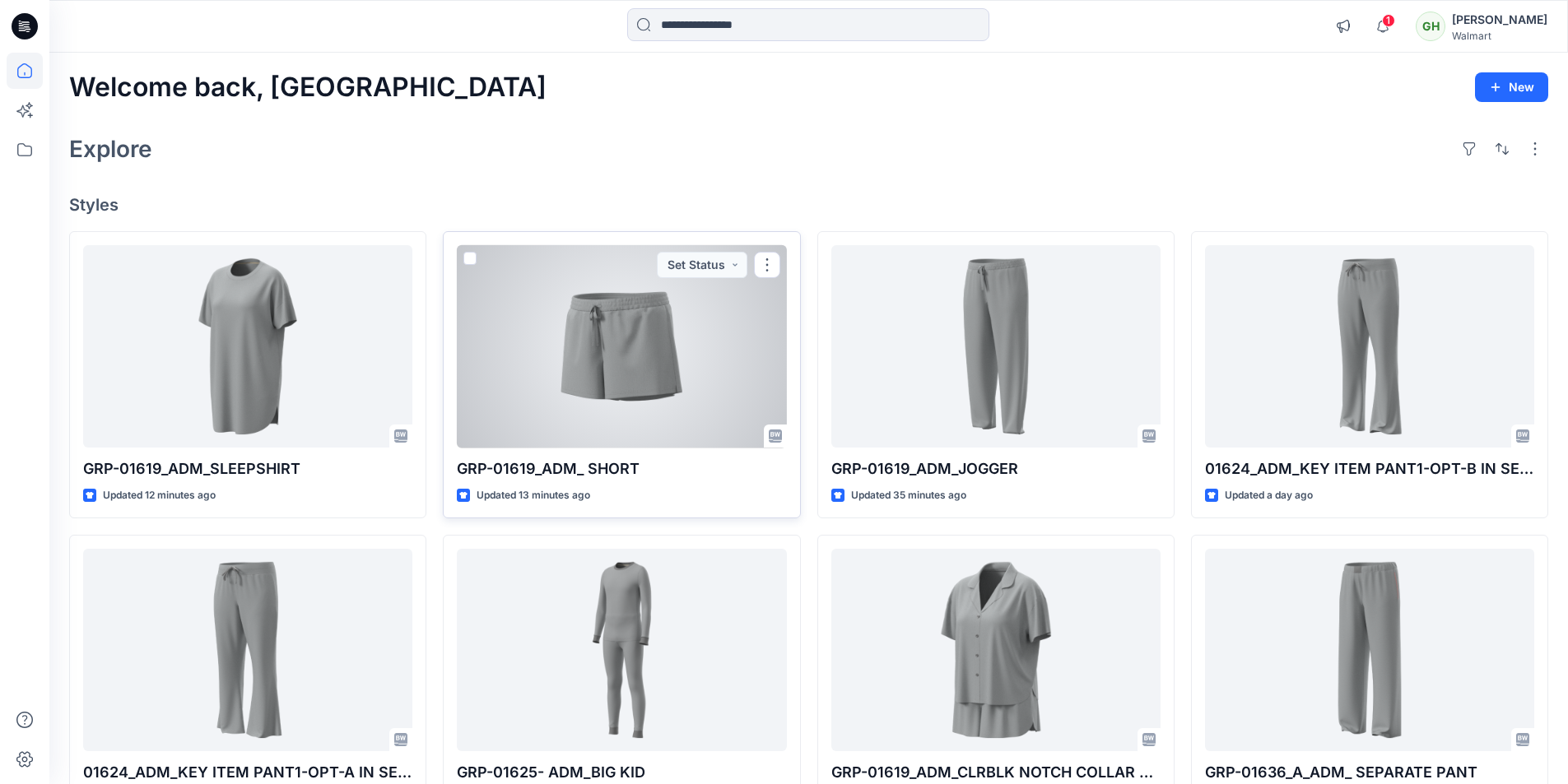
click at [602, 383] on div at bounding box center [622, 347] width 329 height 203
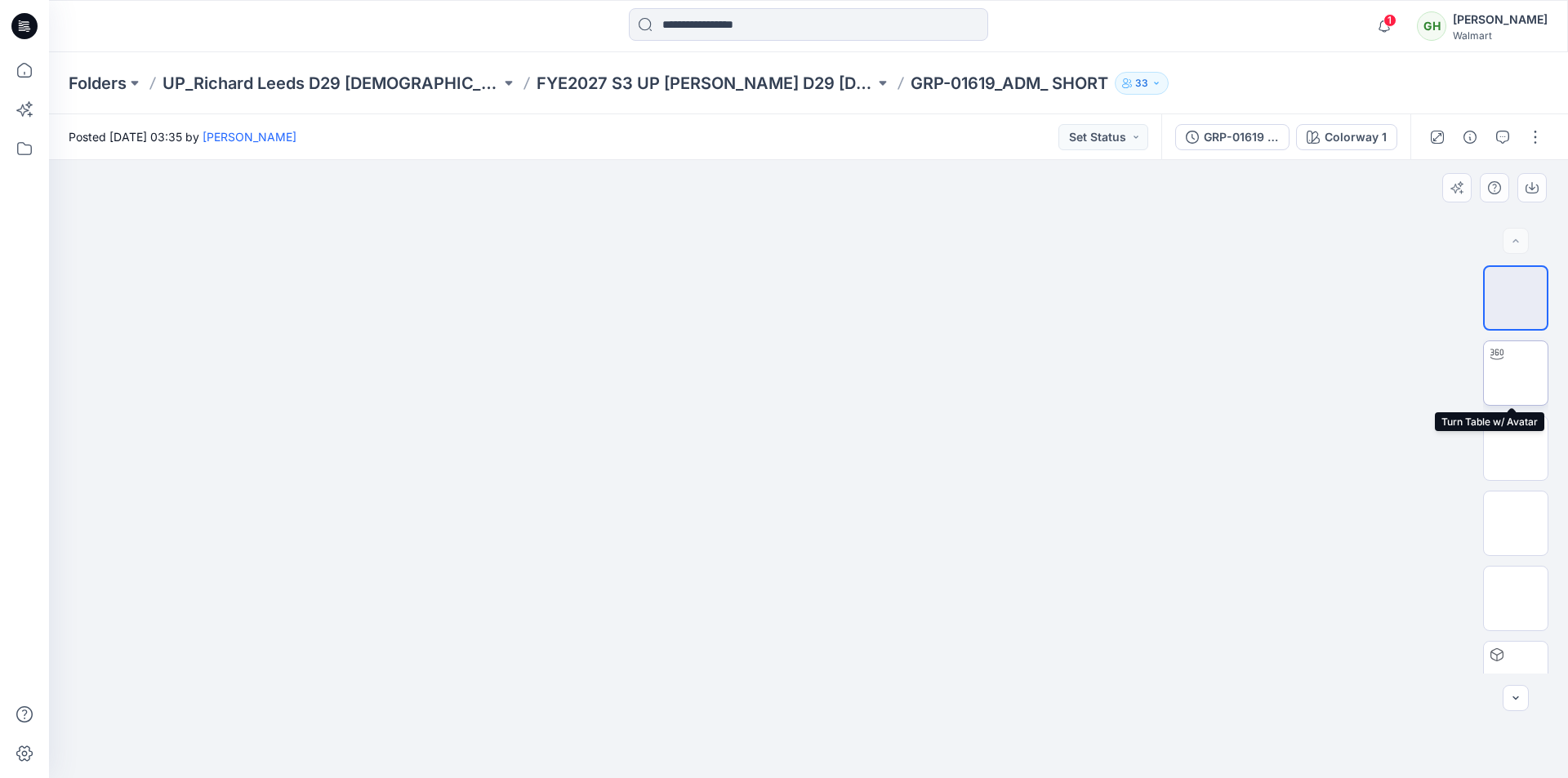
click at [1516, 373] on img at bounding box center [1516, 373] width 0 height 0
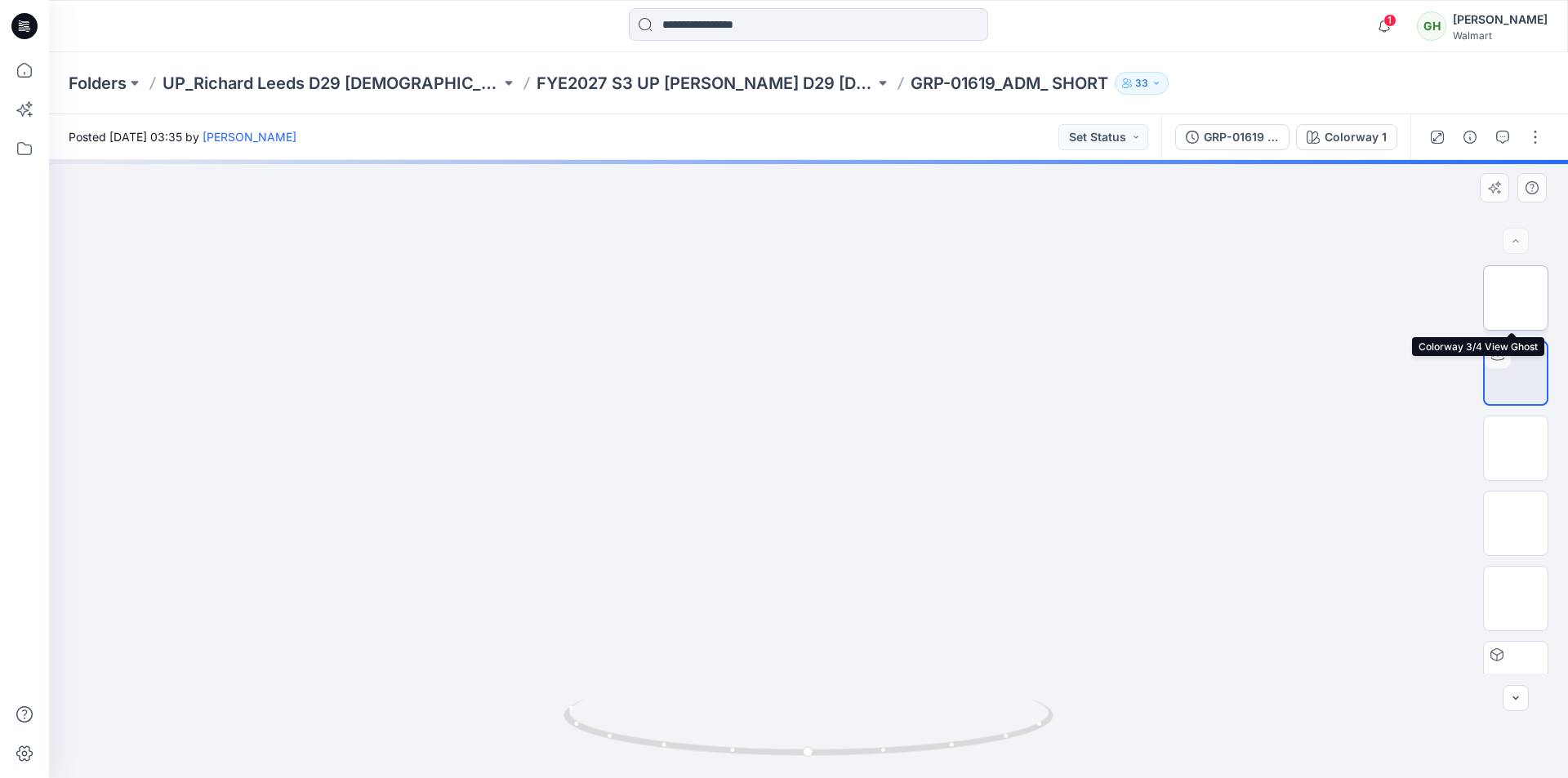
click at [1516, 298] on img at bounding box center [1516, 298] width 0 height 0
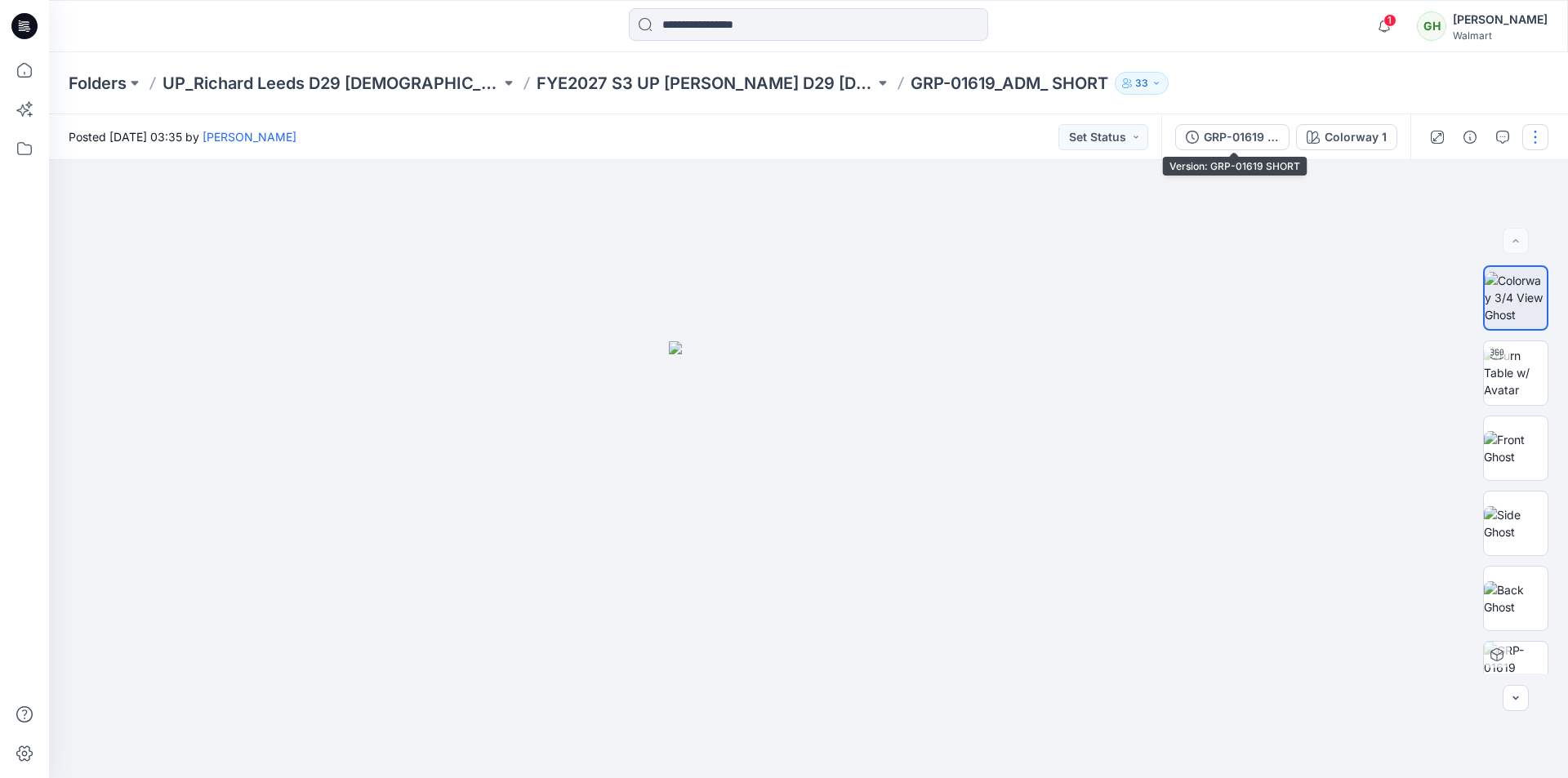
click at [1210, 129] on div "GRP-01619 SHORT" at bounding box center [1241, 137] width 75 height 18
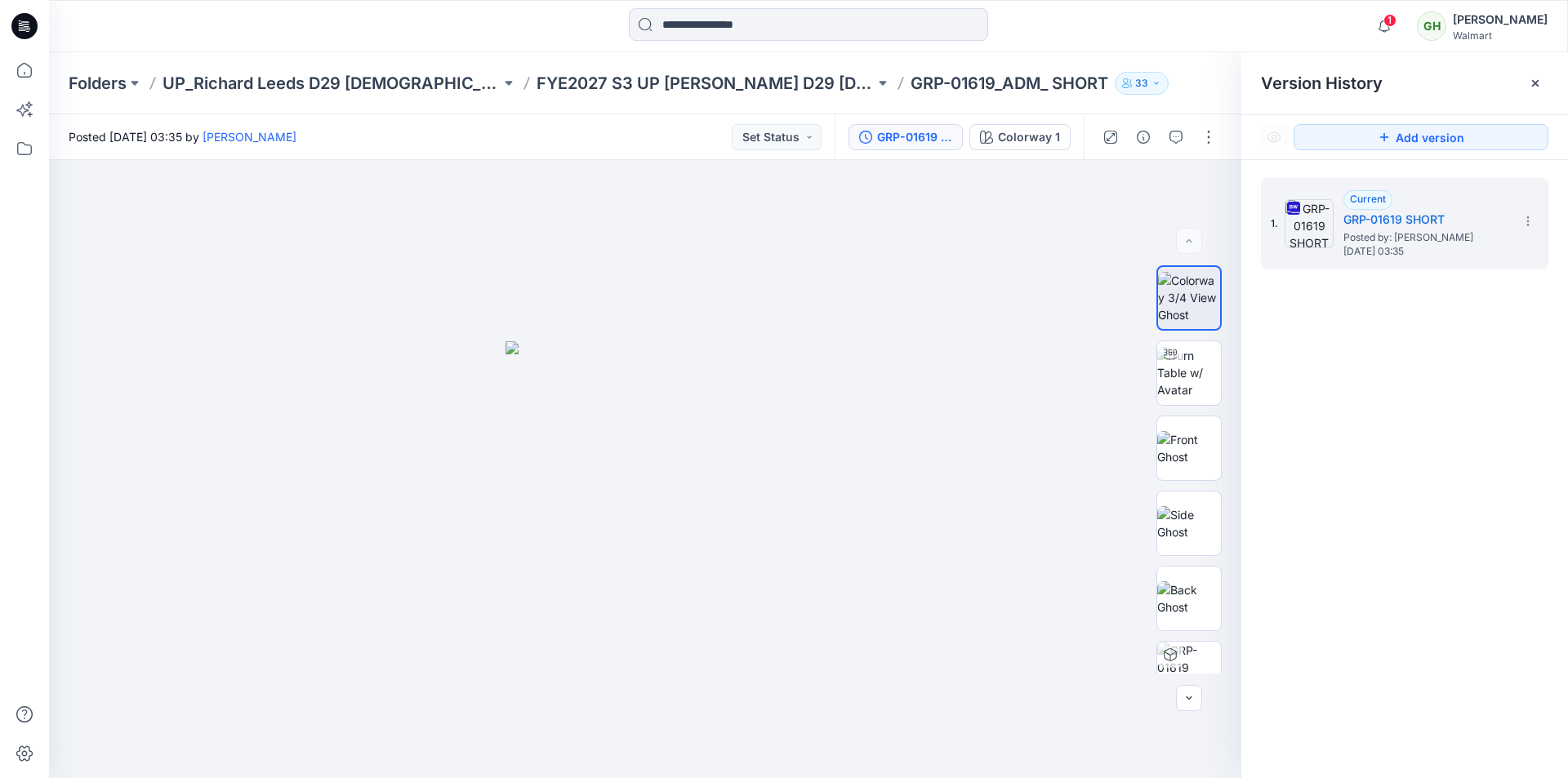
click at [1231, 68] on div "Folders UP_Richard Leeds D29 Ladies Fashion Sleep FYE2027 S3 UP Richard Leeds D…" at bounding box center [808, 83] width 1519 height 62
click at [29, 67] on icon at bounding box center [25, 70] width 36 height 36
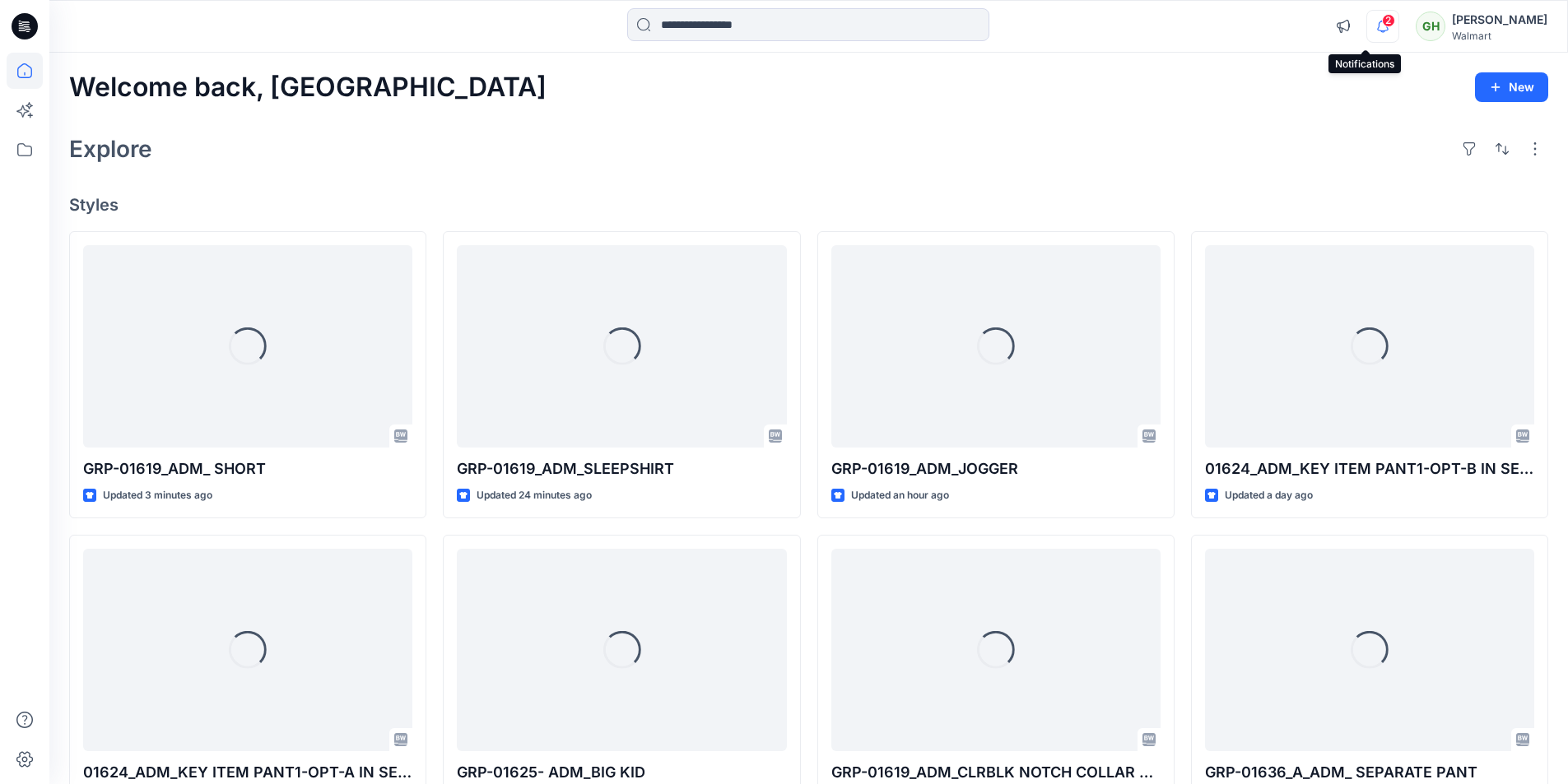
click at [1367, 22] on icon "button" at bounding box center [1382, 26] width 32 height 33
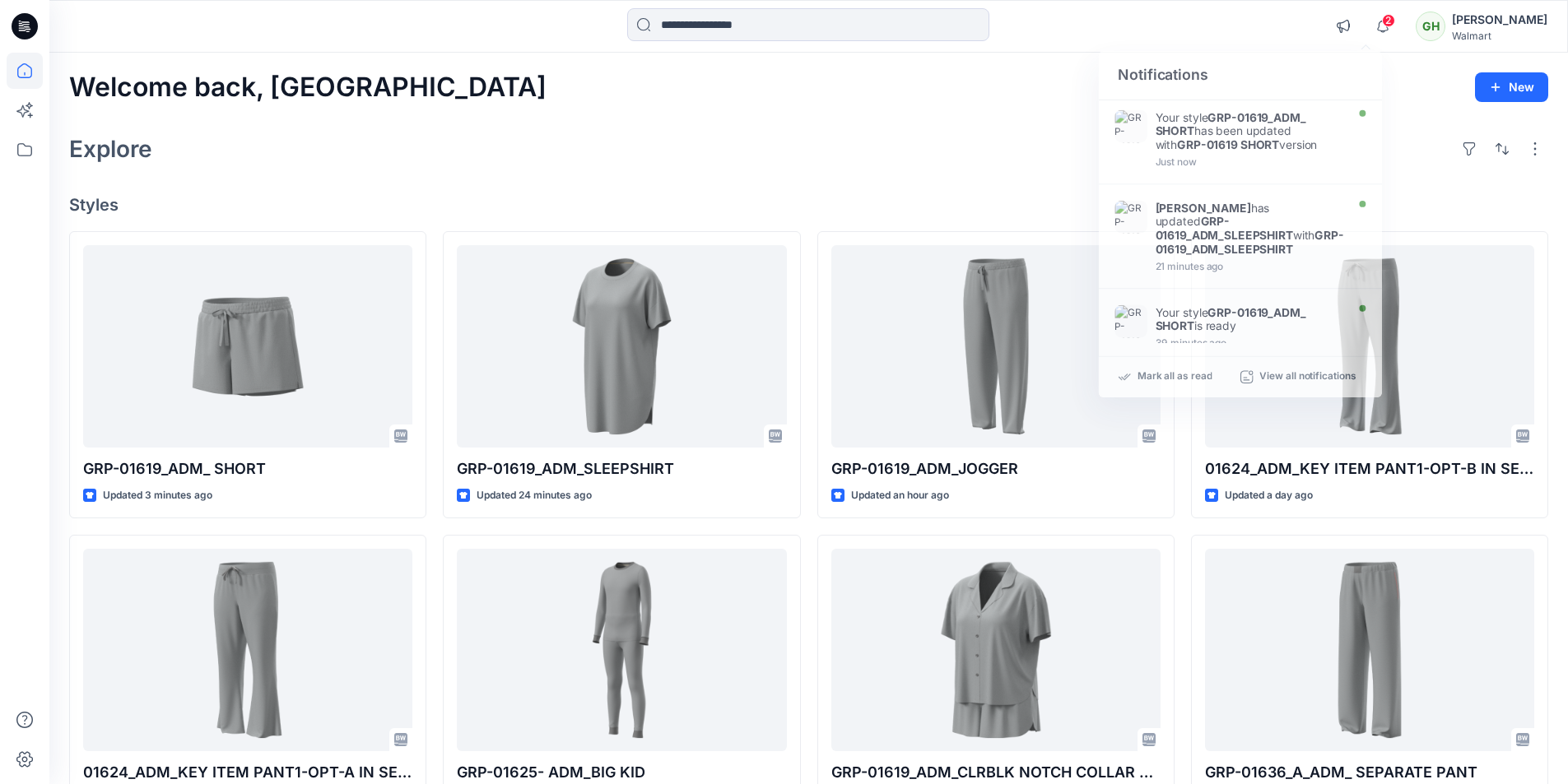
click at [1082, 20] on div at bounding box center [808, 26] width 759 height 36
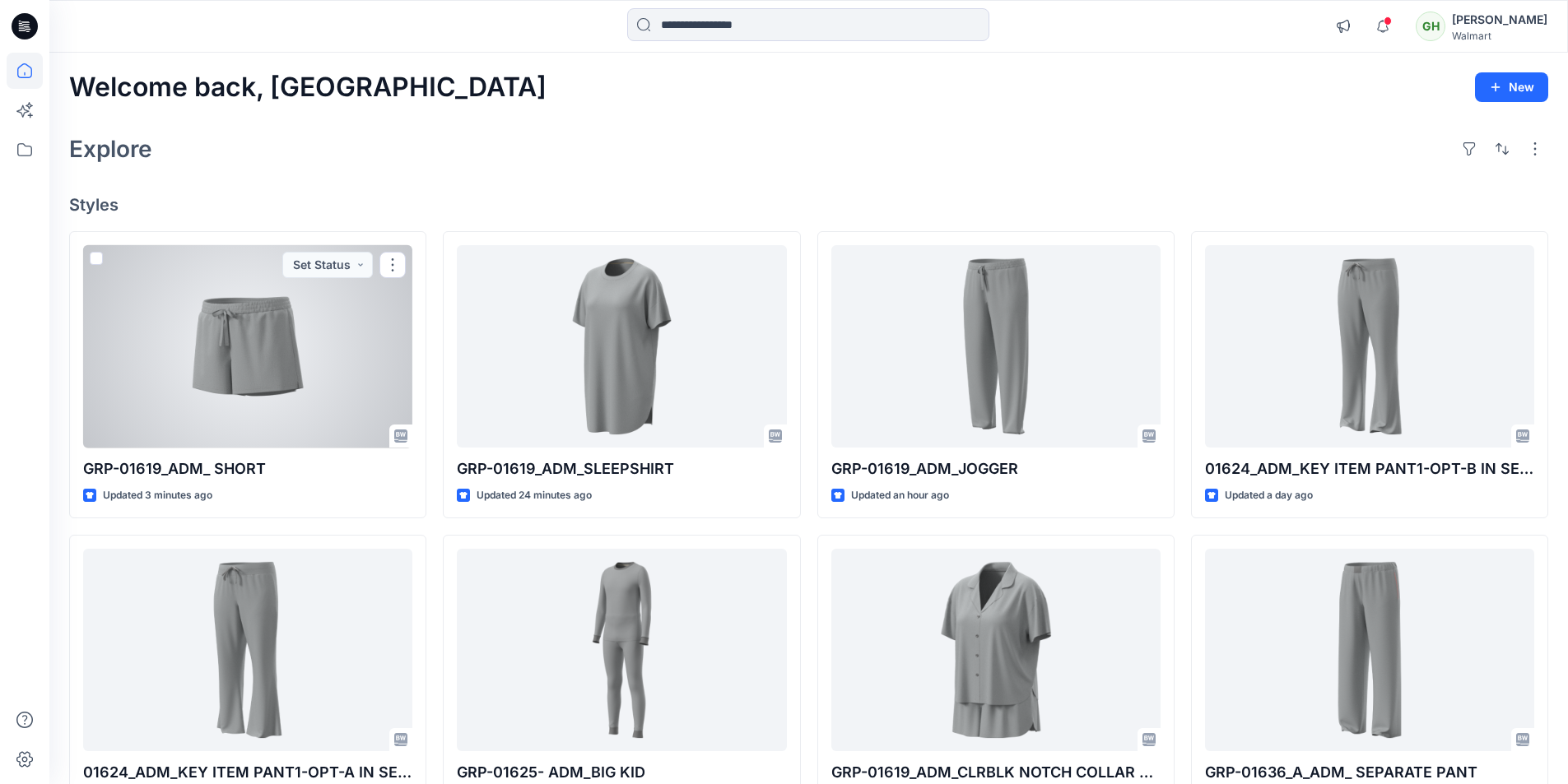
click at [265, 410] on div at bounding box center [247, 347] width 329 height 203
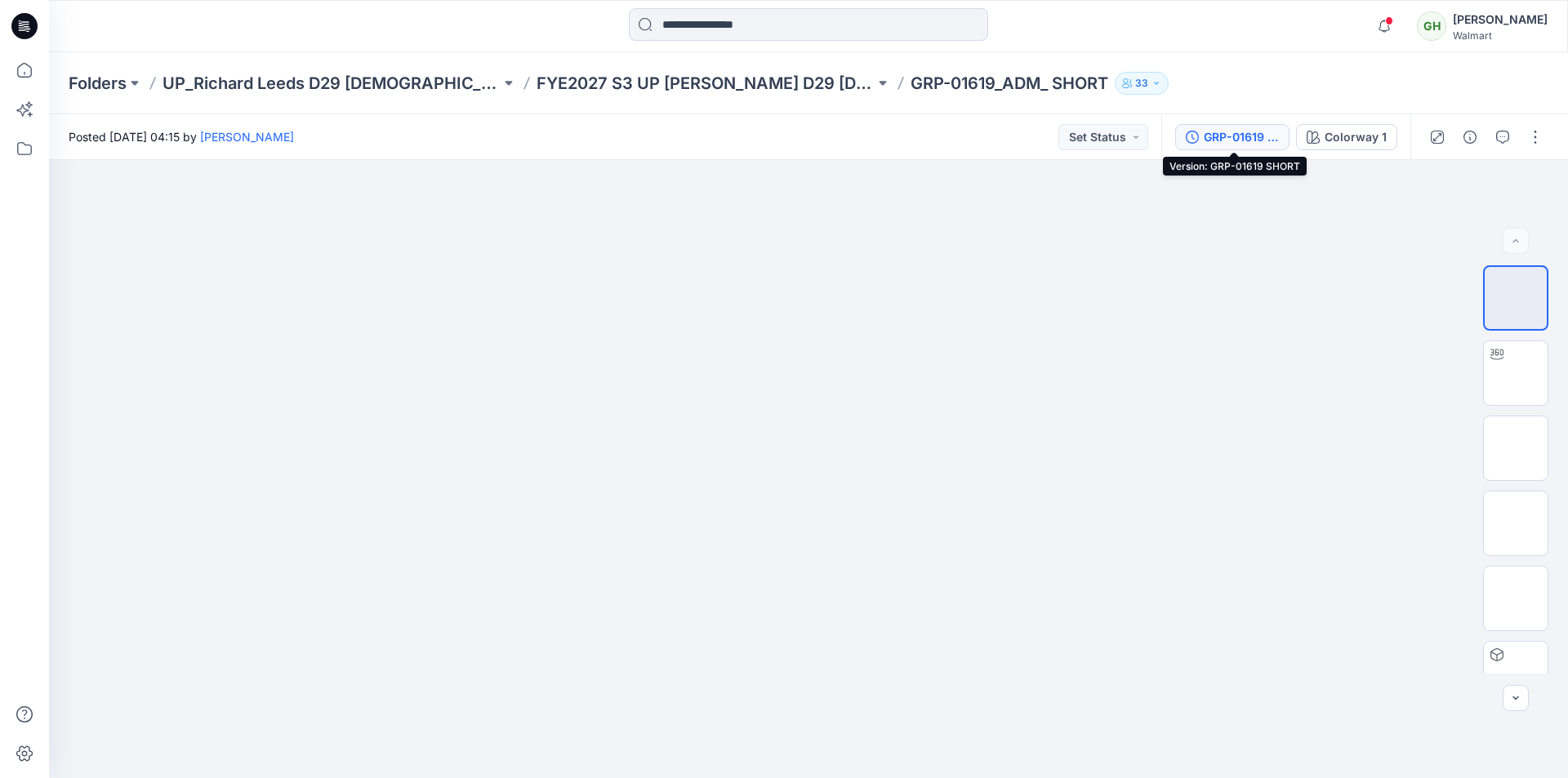
click at [1223, 129] on div "GRP-01619 SHORT" at bounding box center [1241, 137] width 75 height 18
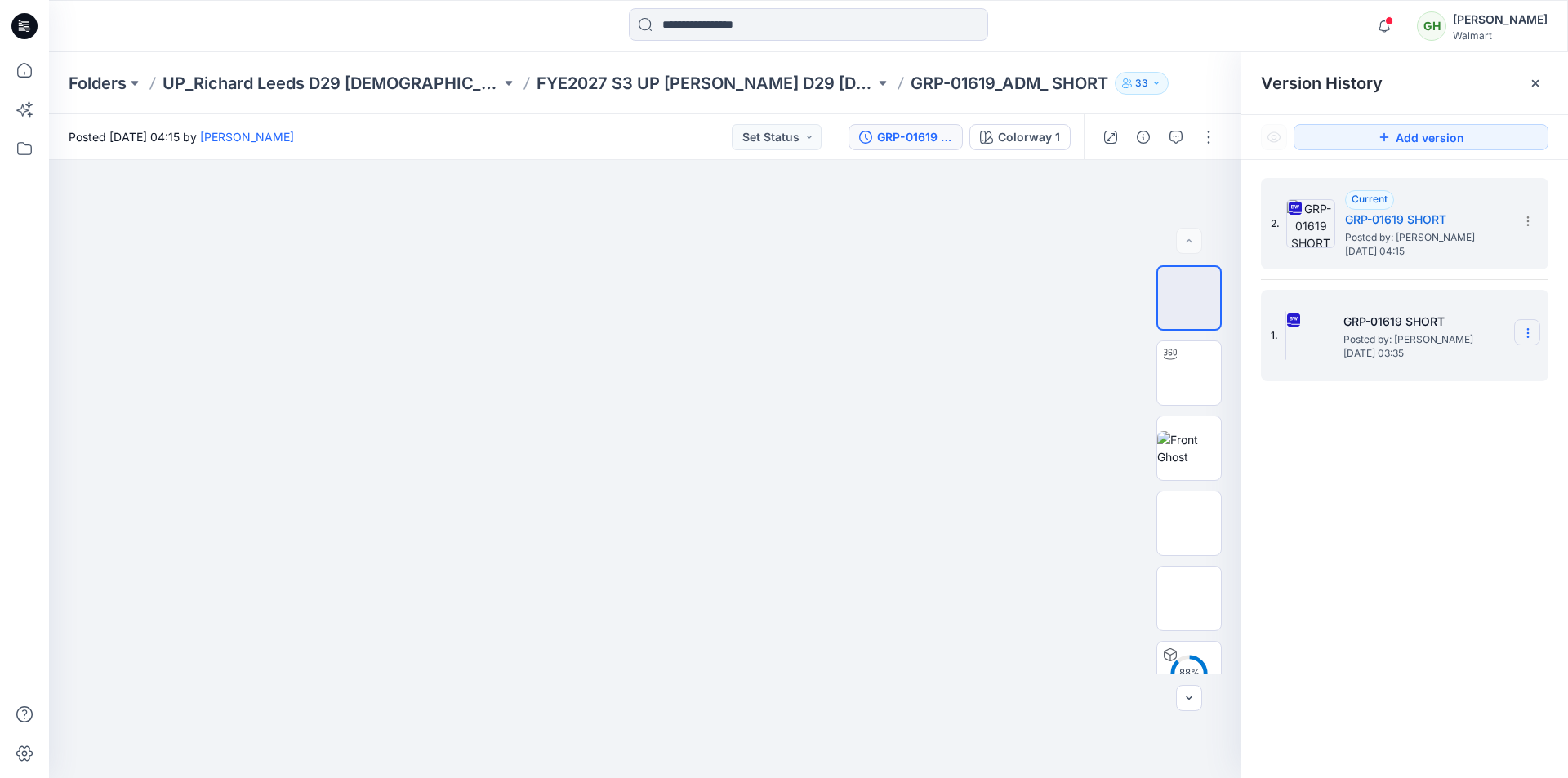
click at [1531, 334] on icon at bounding box center [1527, 332] width 13 height 13
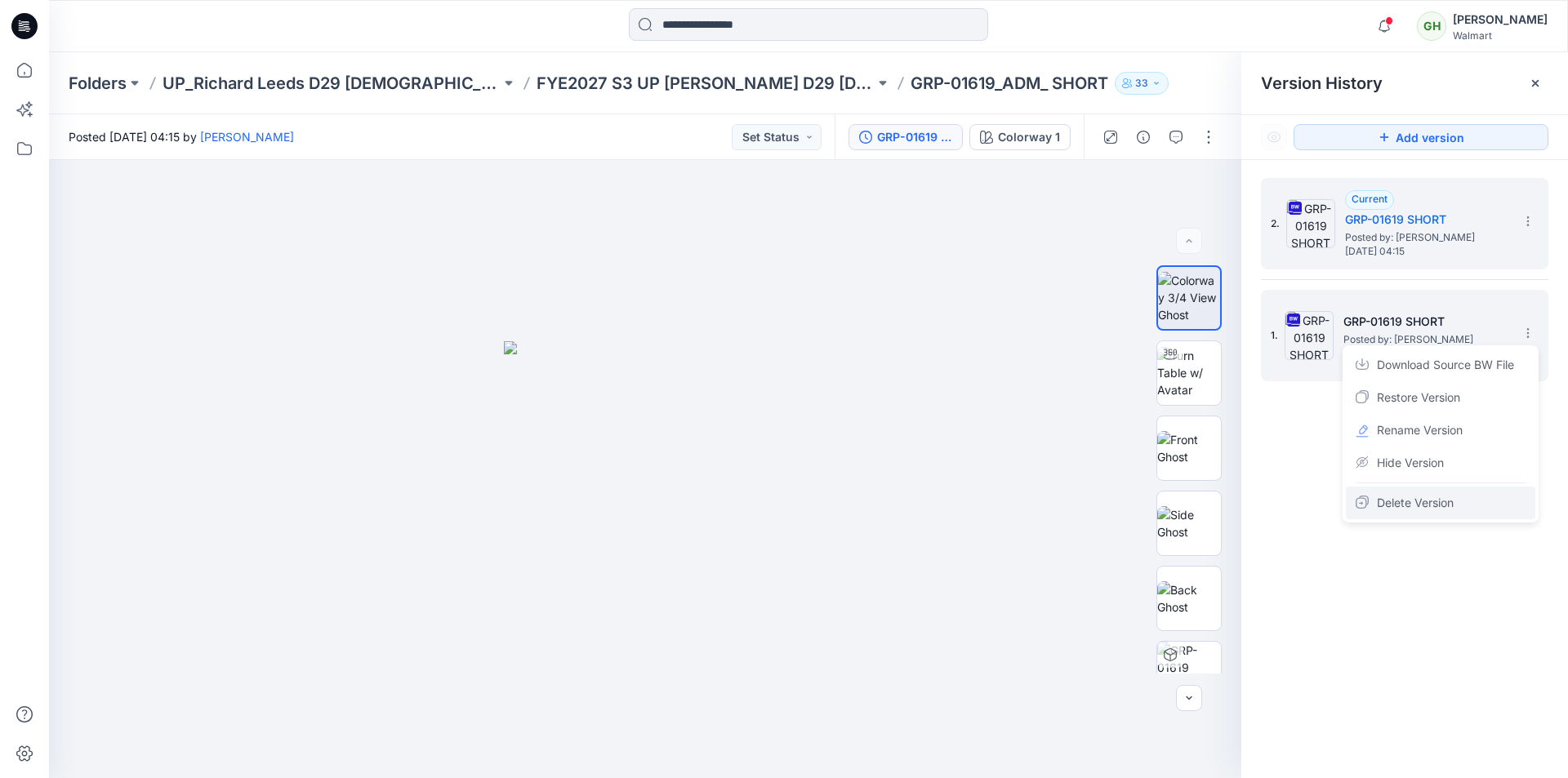
click at [1391, 504] on span "Delete Version" at bounding box center [1415, 502] width 77 height 19
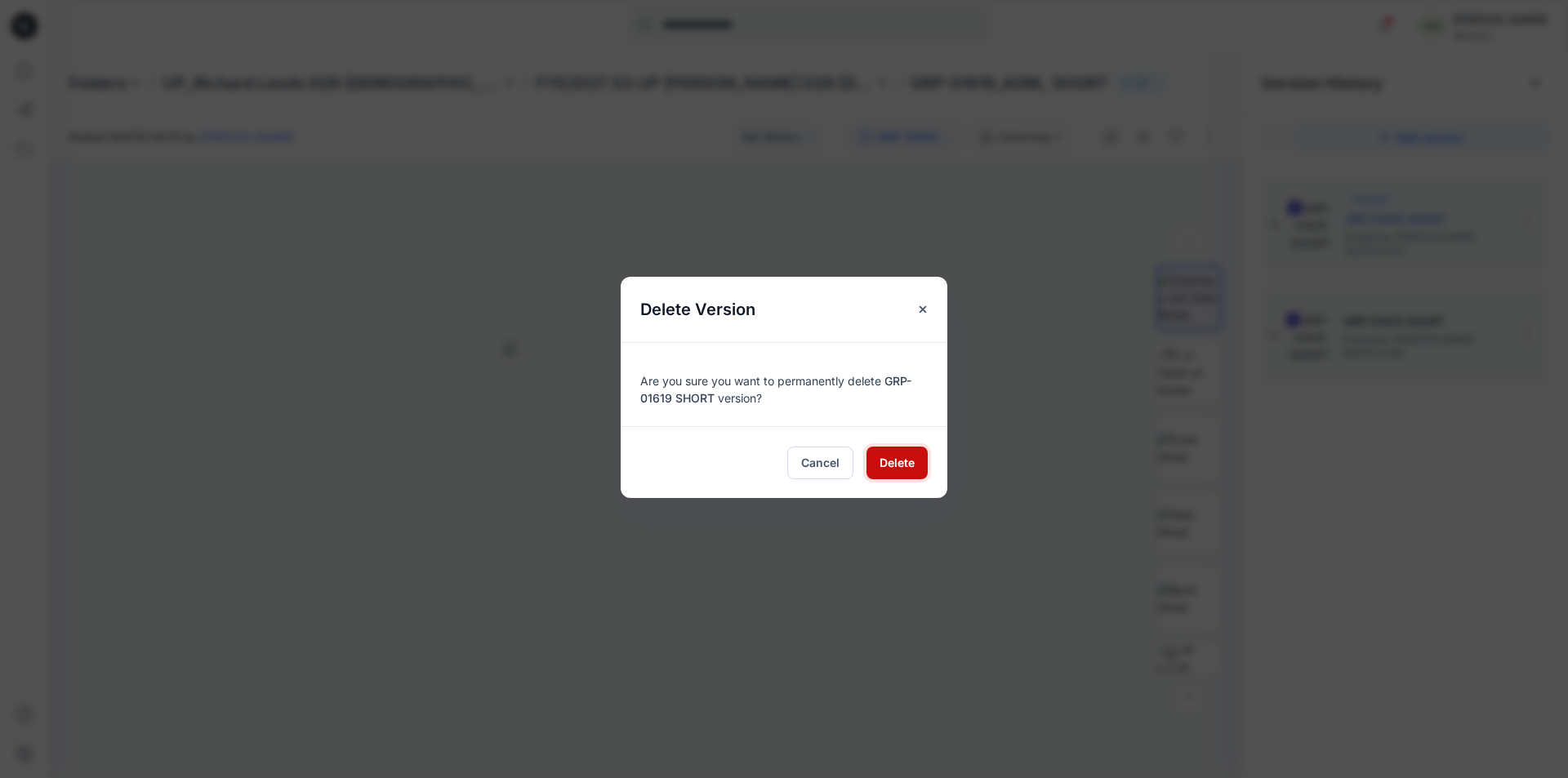
click at [899, 459] on span "Delete" at bounding box center [897, 463] width 36 height 17
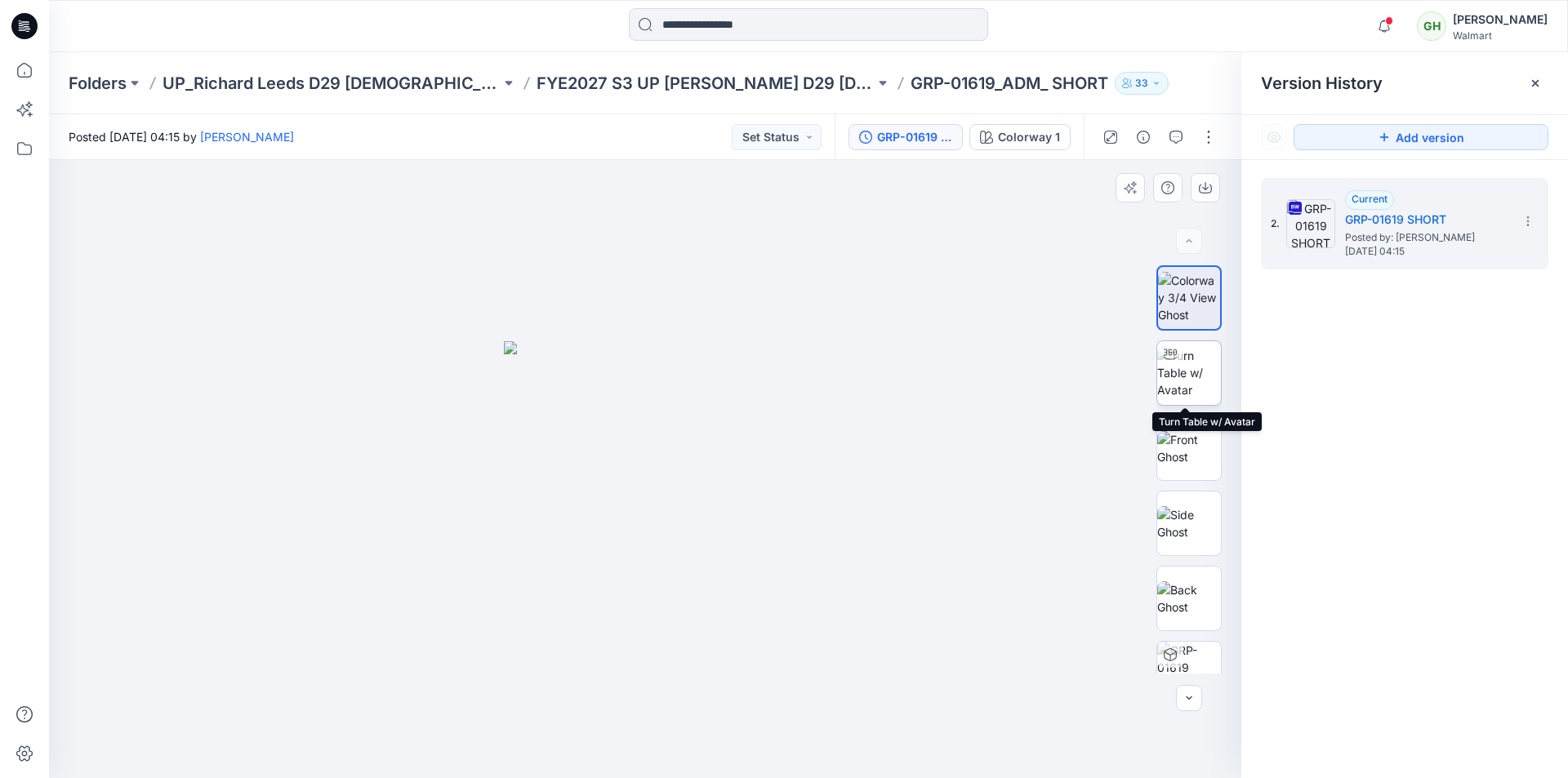
click at [1202, 368] on img at bounding box center [1189, 372] width 63 height 52
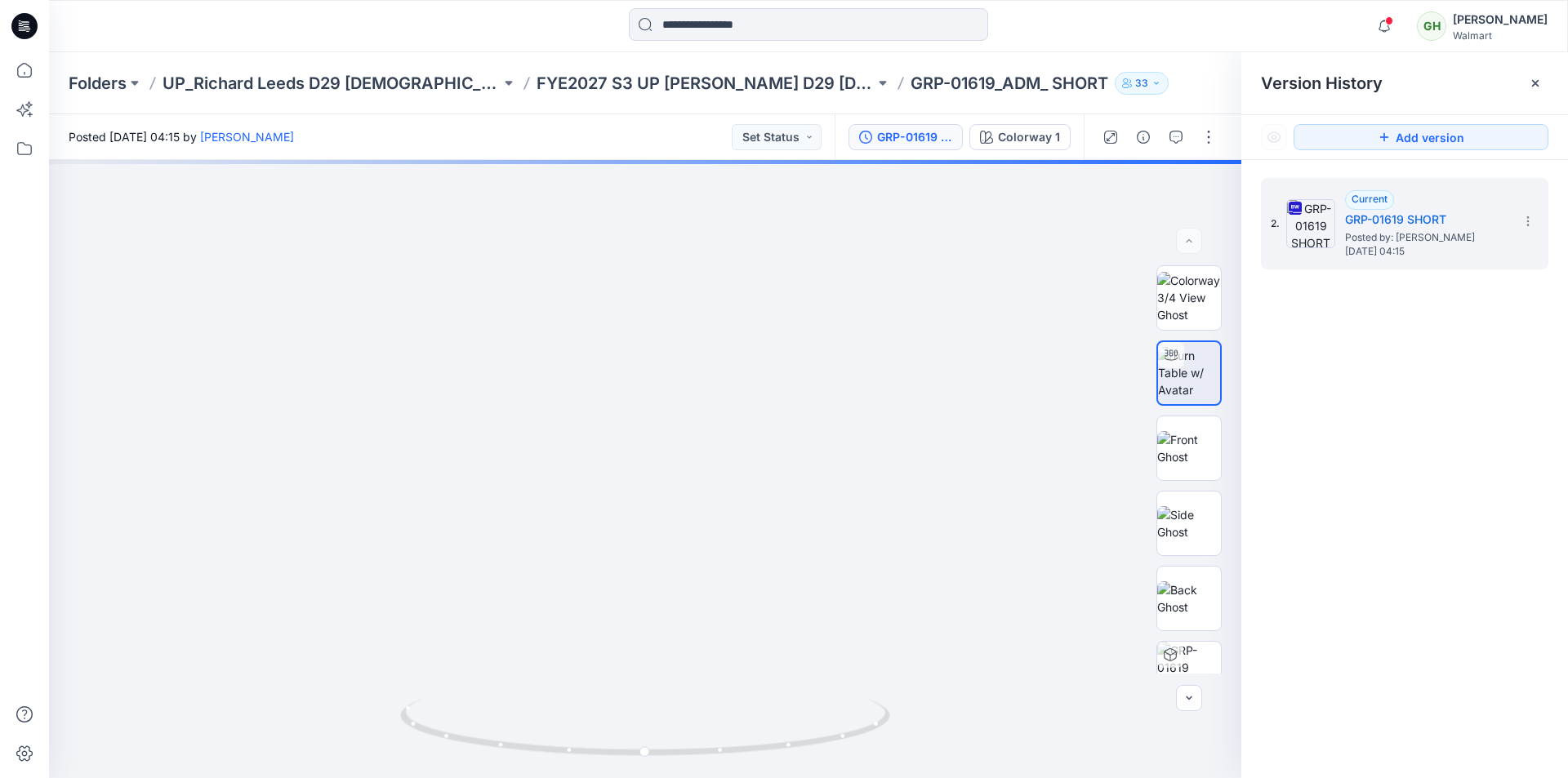
click at [1340, 513] on div "2. Current GRP-01619 SHORT Posted by: Gayan Hettiarachchi Saturday, October 04,…" at bounding box center [1405, 480] width 327 height 642
click at [1196, 520] on img at bounding box center [1189, 523] width 63 height 35
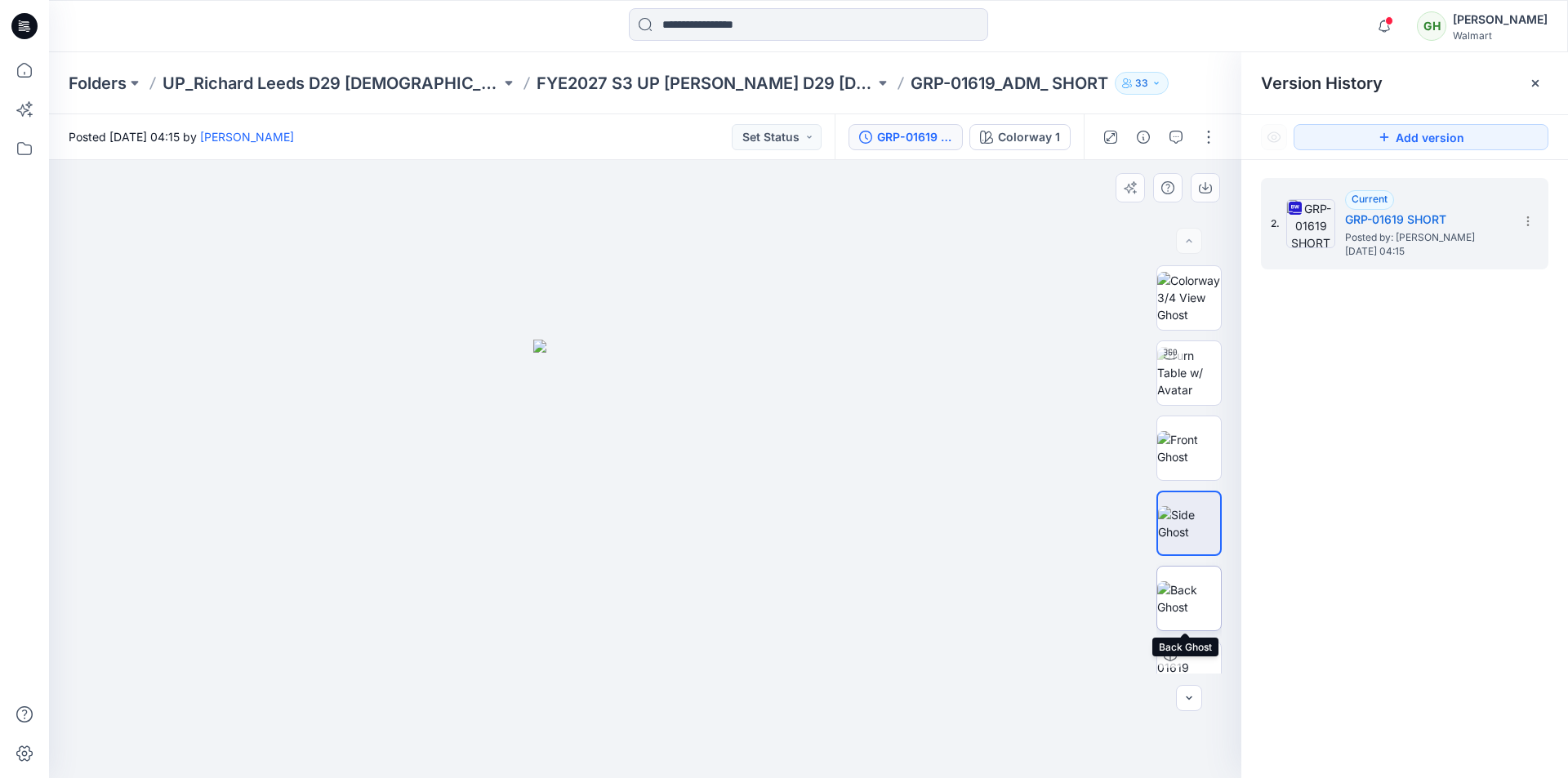
click at [1177, 604] on img at bounding box center [1189, 598] width 63 height 35
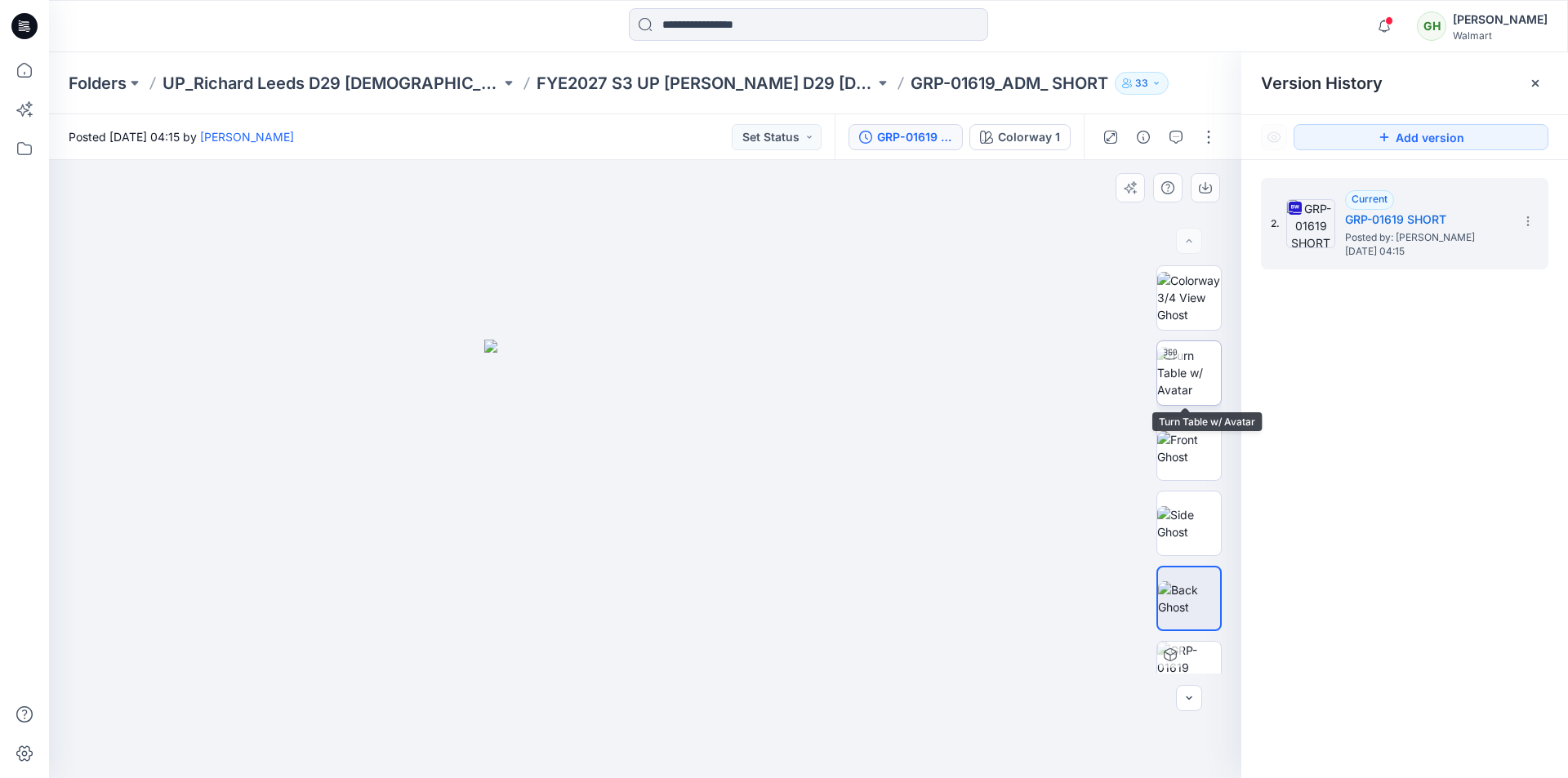
click at [1198, 355] on img at bounding box center [1189, 372] width 63 height 52
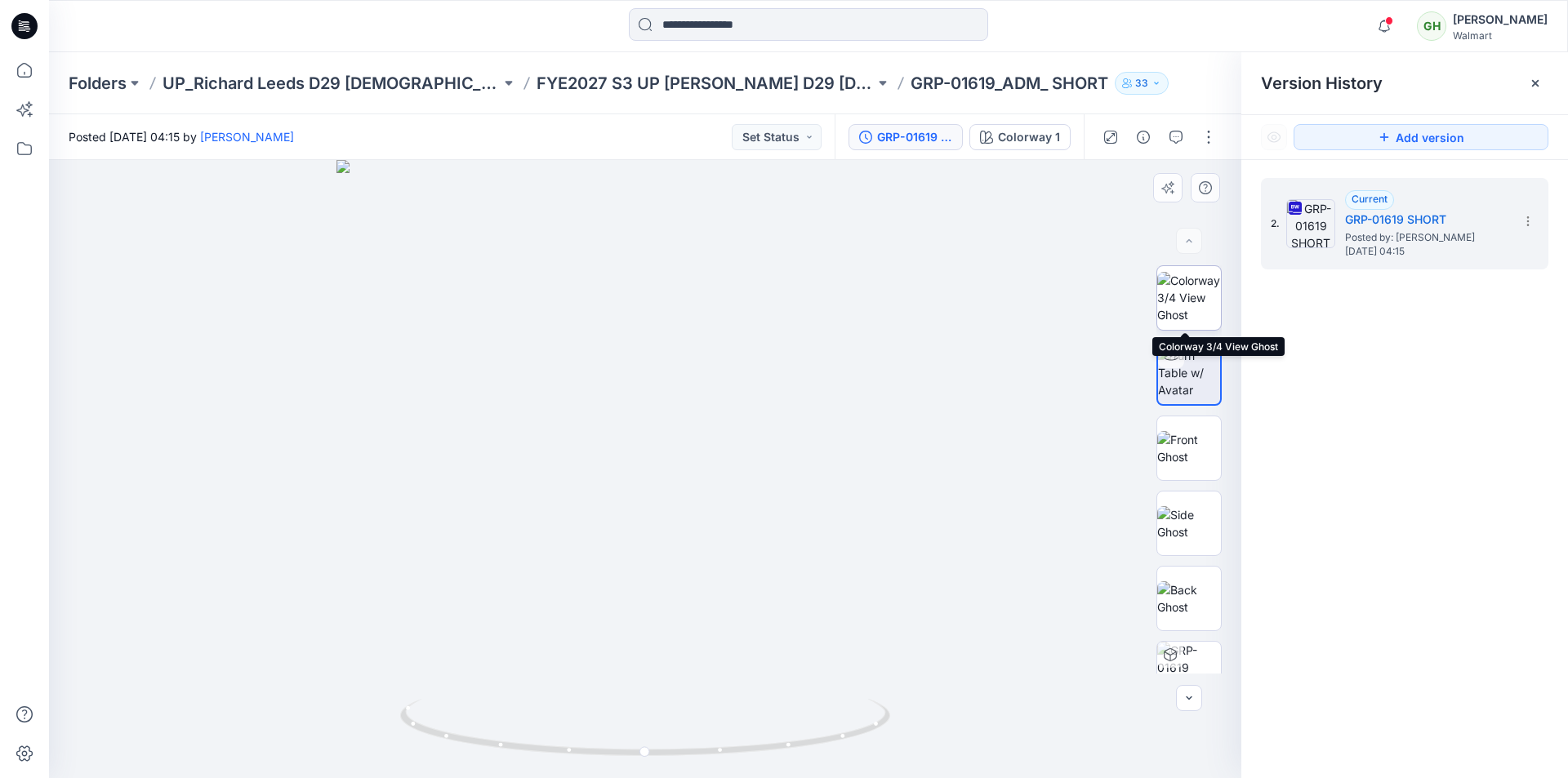
click at [1198, 304] on img at bounding box center [1189, 297] width 63 height 52
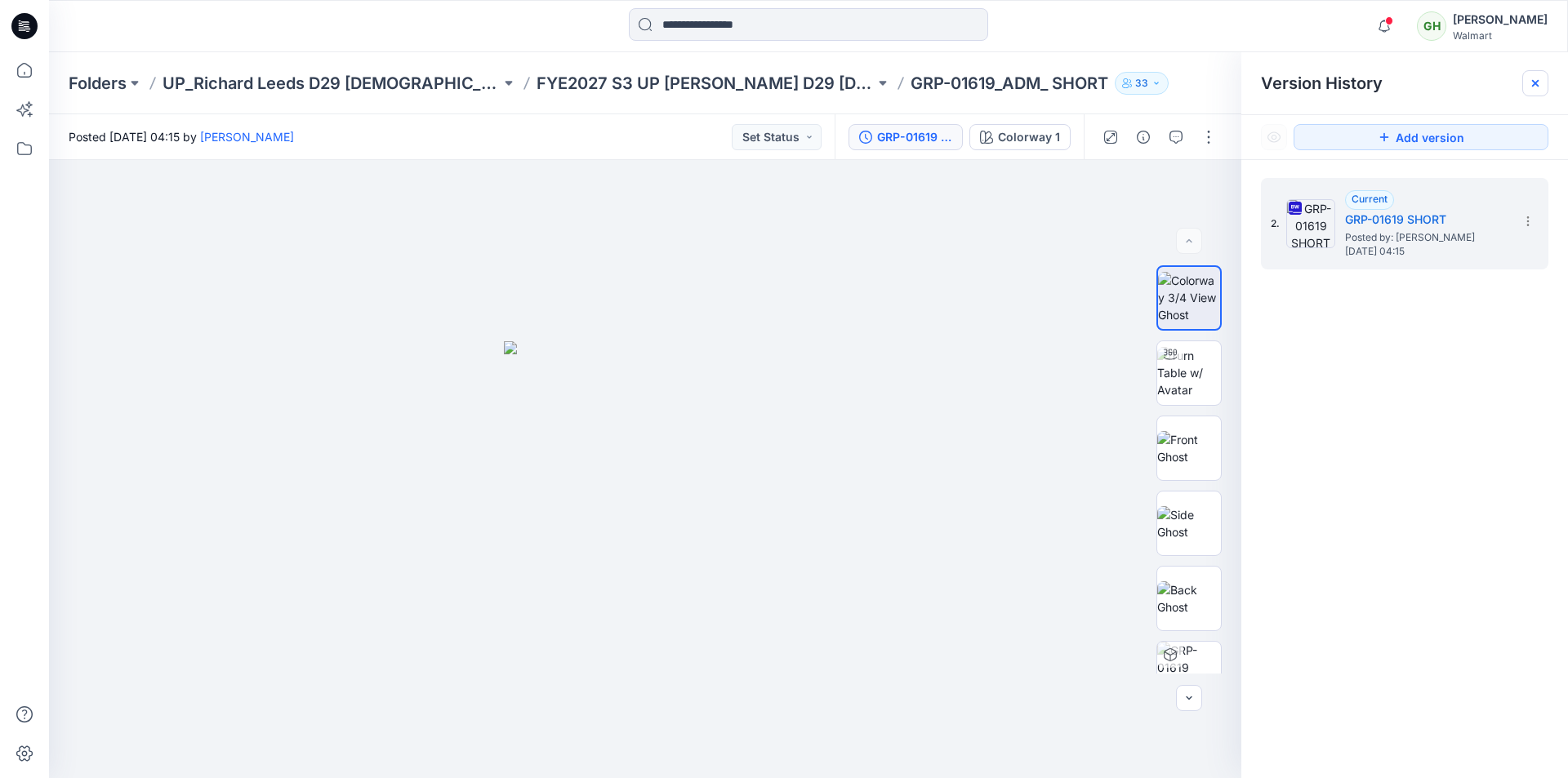
click at [1543, 88] on div at bounding box center [1535, 83] width 26 height 26
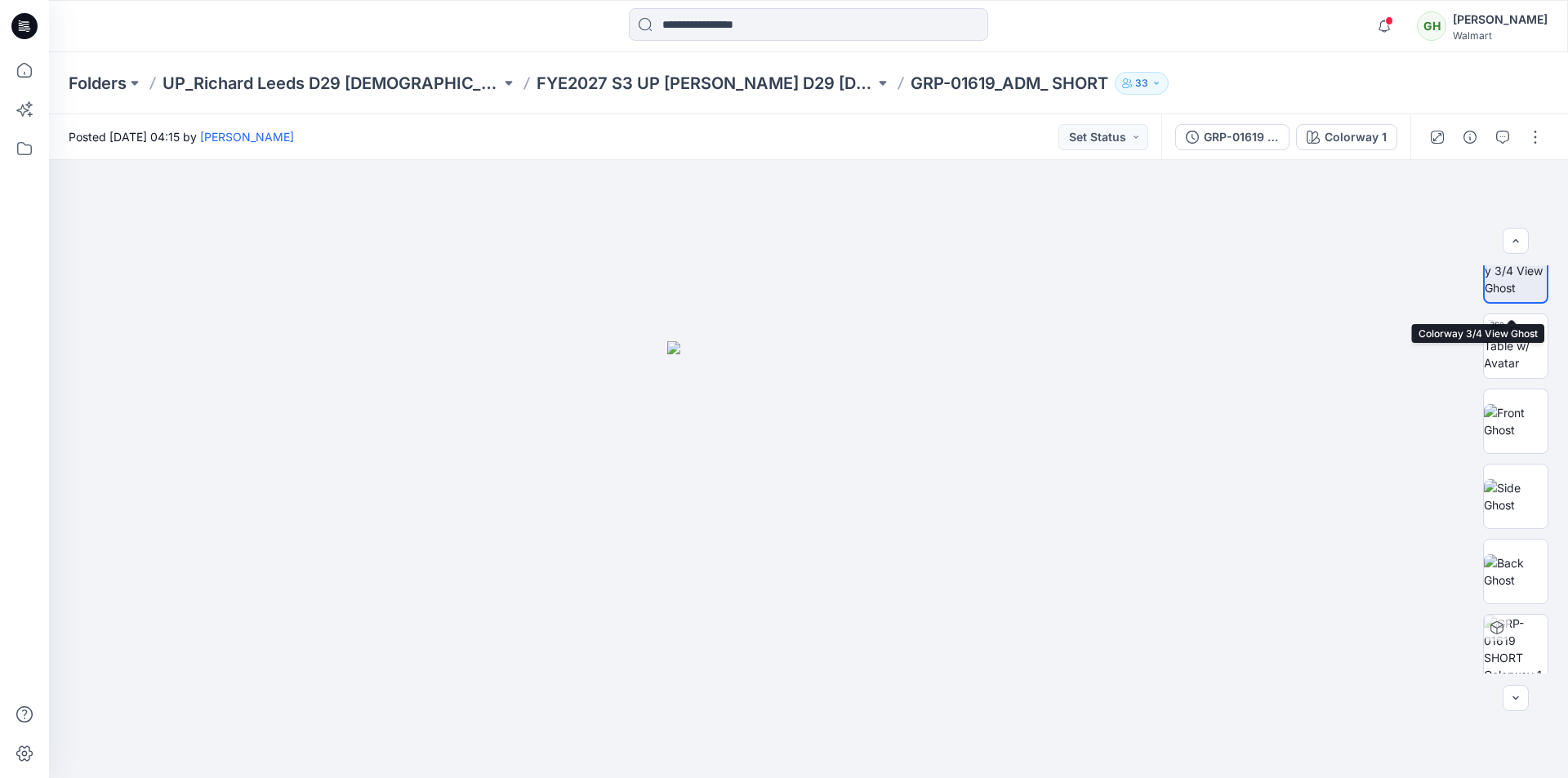
scroll to position [33, 0]
click at [1536, 129] on button "button" at bounding box center [1535, 137] width 26 height 26
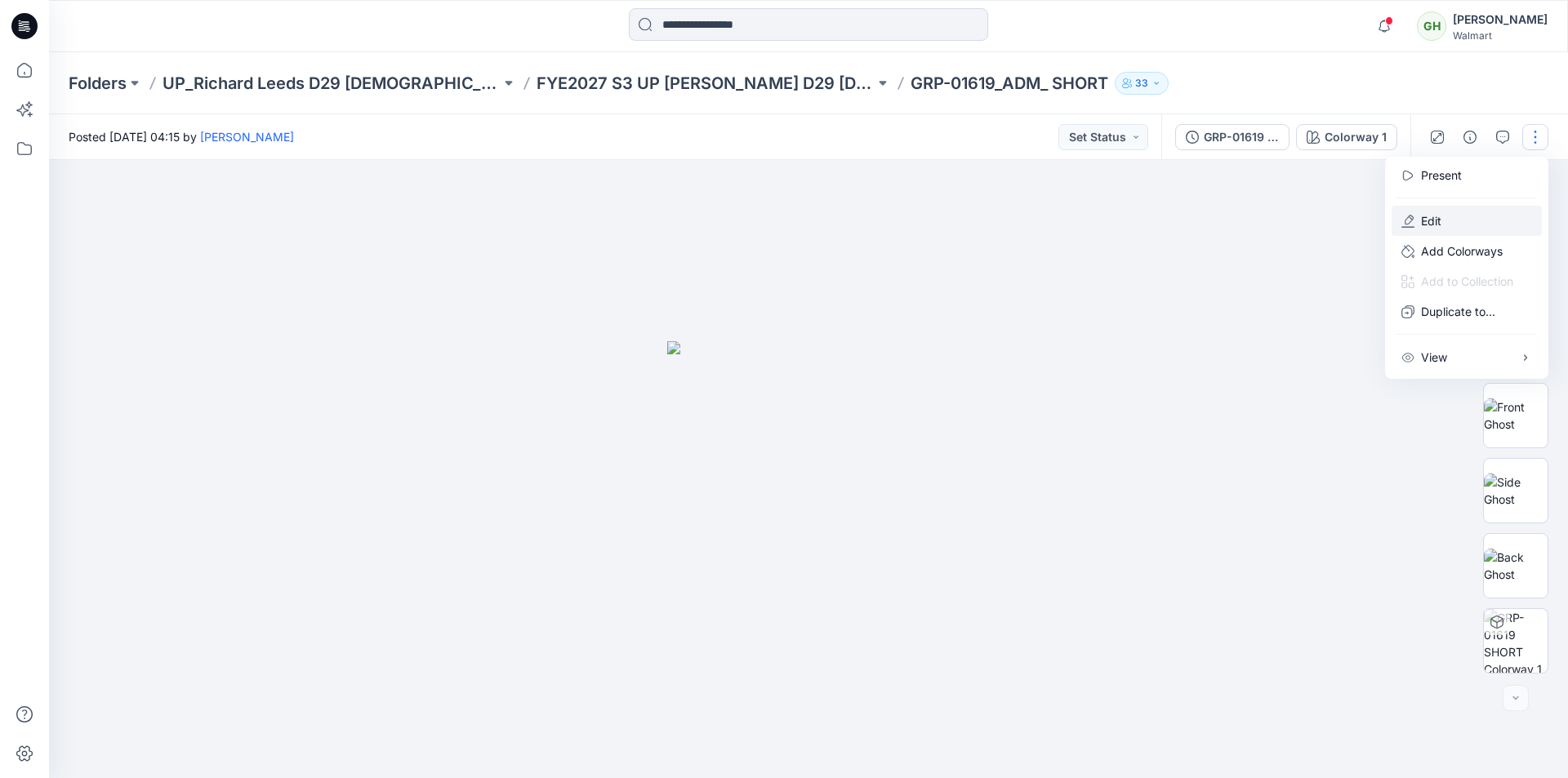
click at [1449, 223] on button "Edit" at bounding box center [1467, 221] width 151 height 30
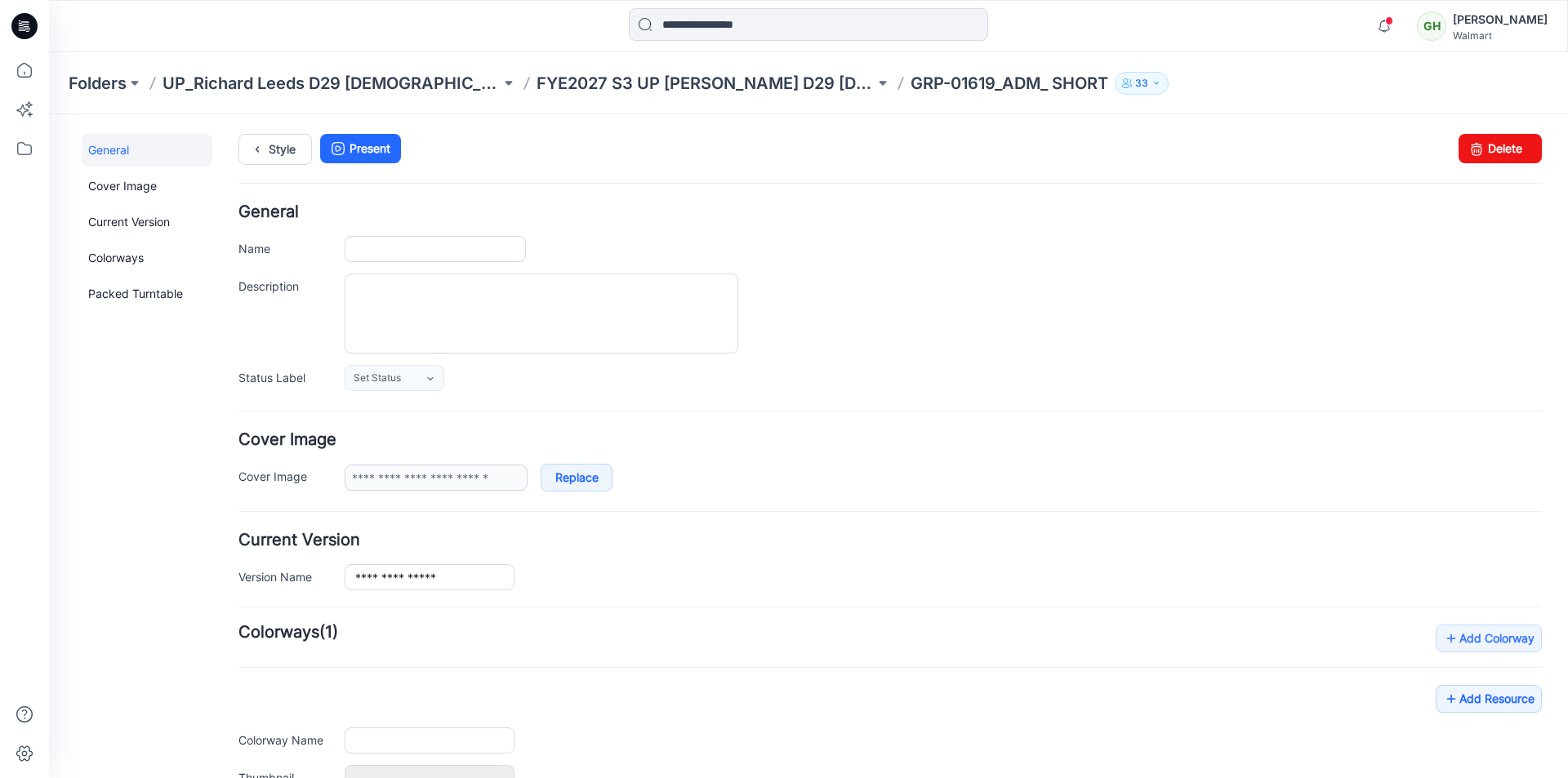
type input "**********"
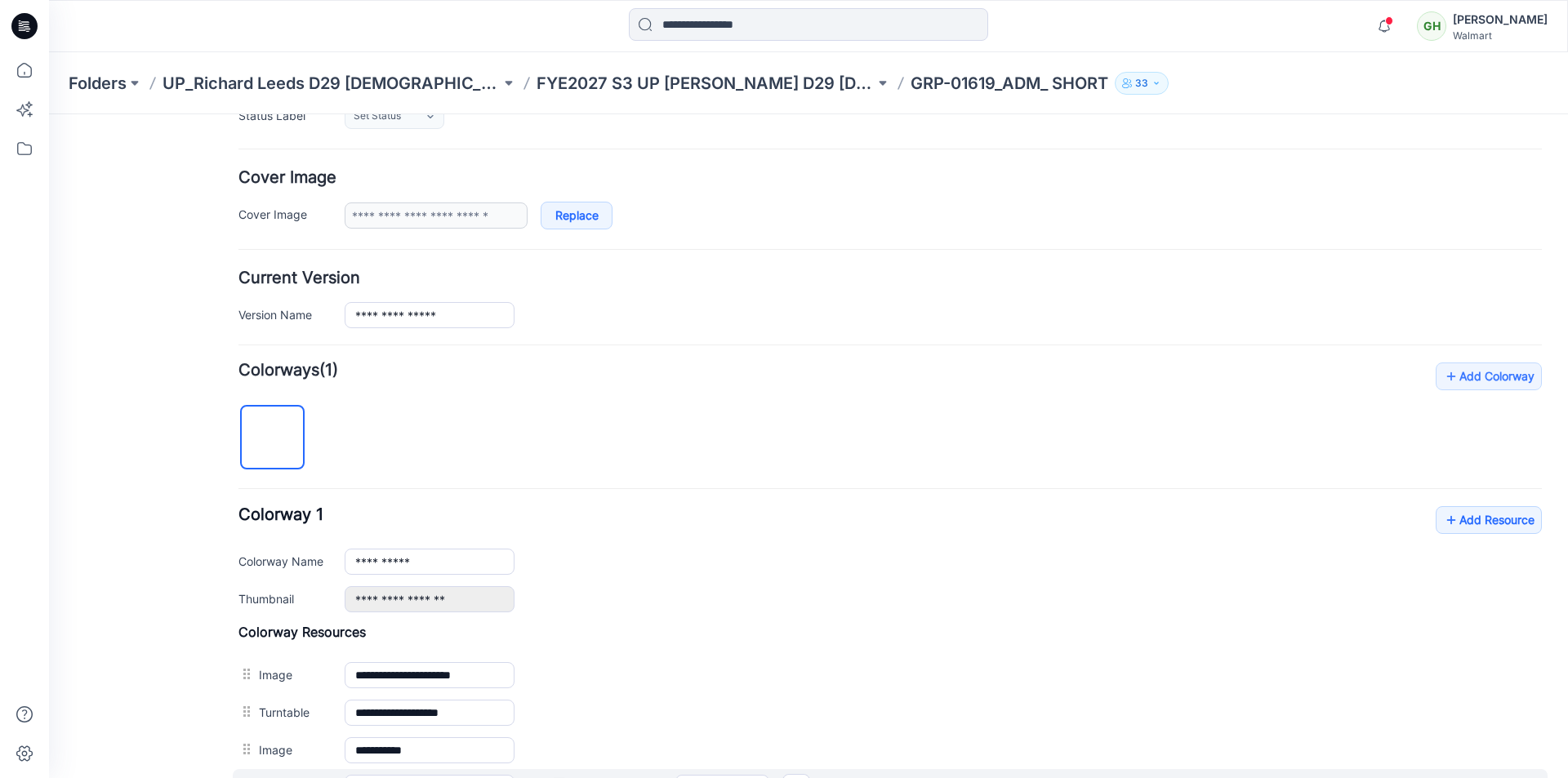
scroll to position [408, 0]
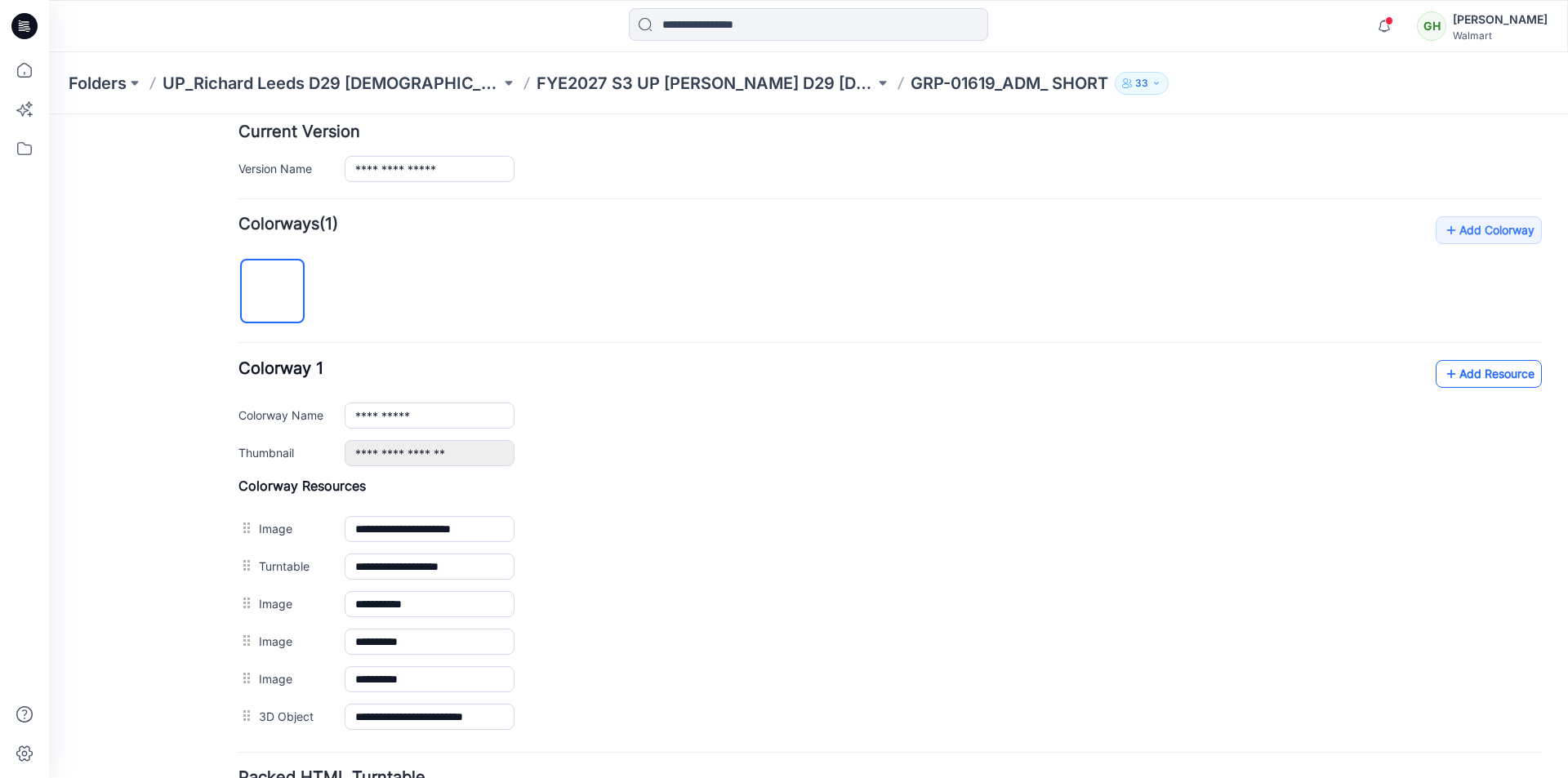
click at [1450, 375] on link "Add Resource" at bounding box center [1488, 374] width 106 height 28
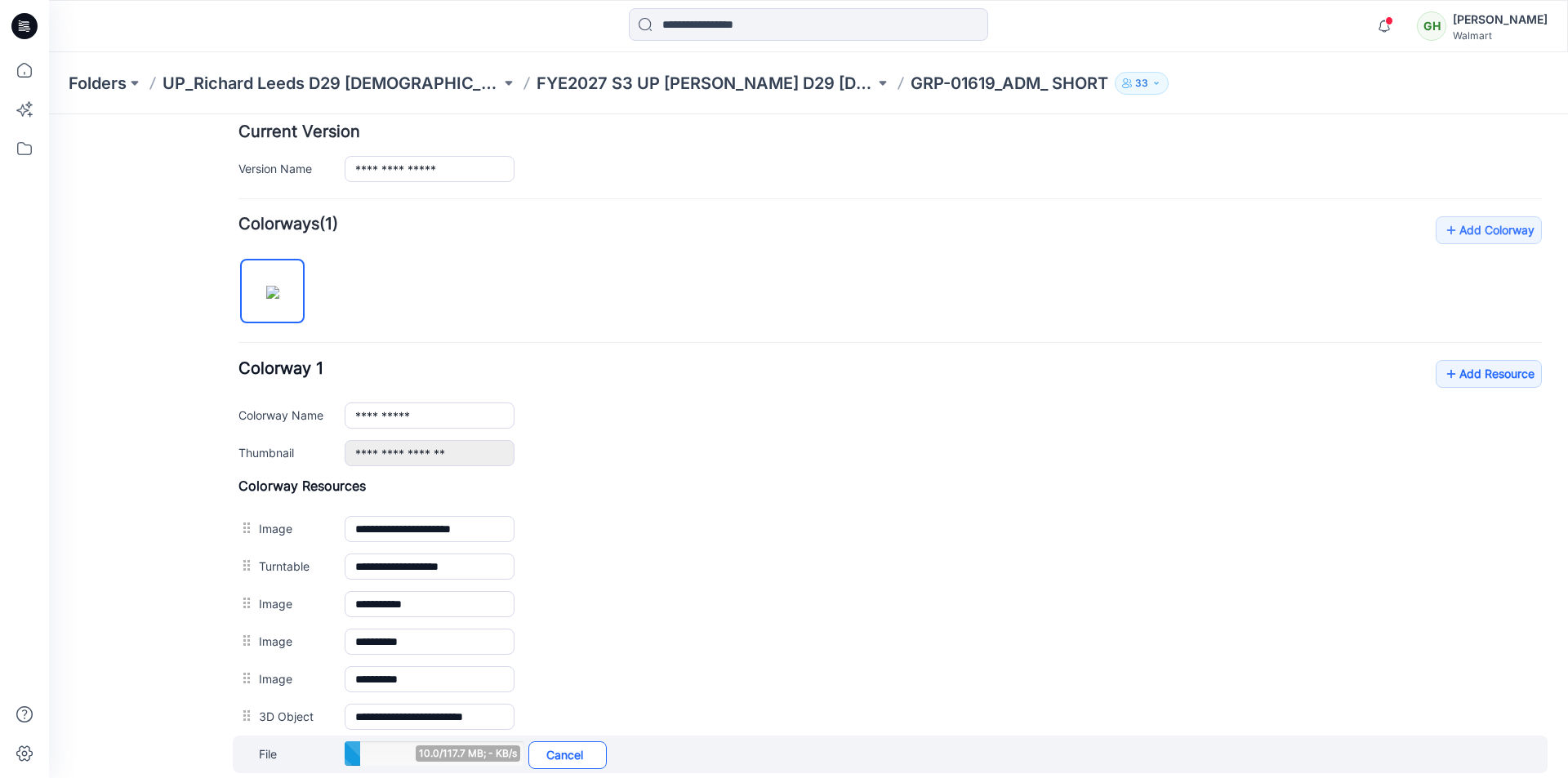
click at [588, 749] on link "Cancel" at bounding box center [567, 754] width 79 height 28
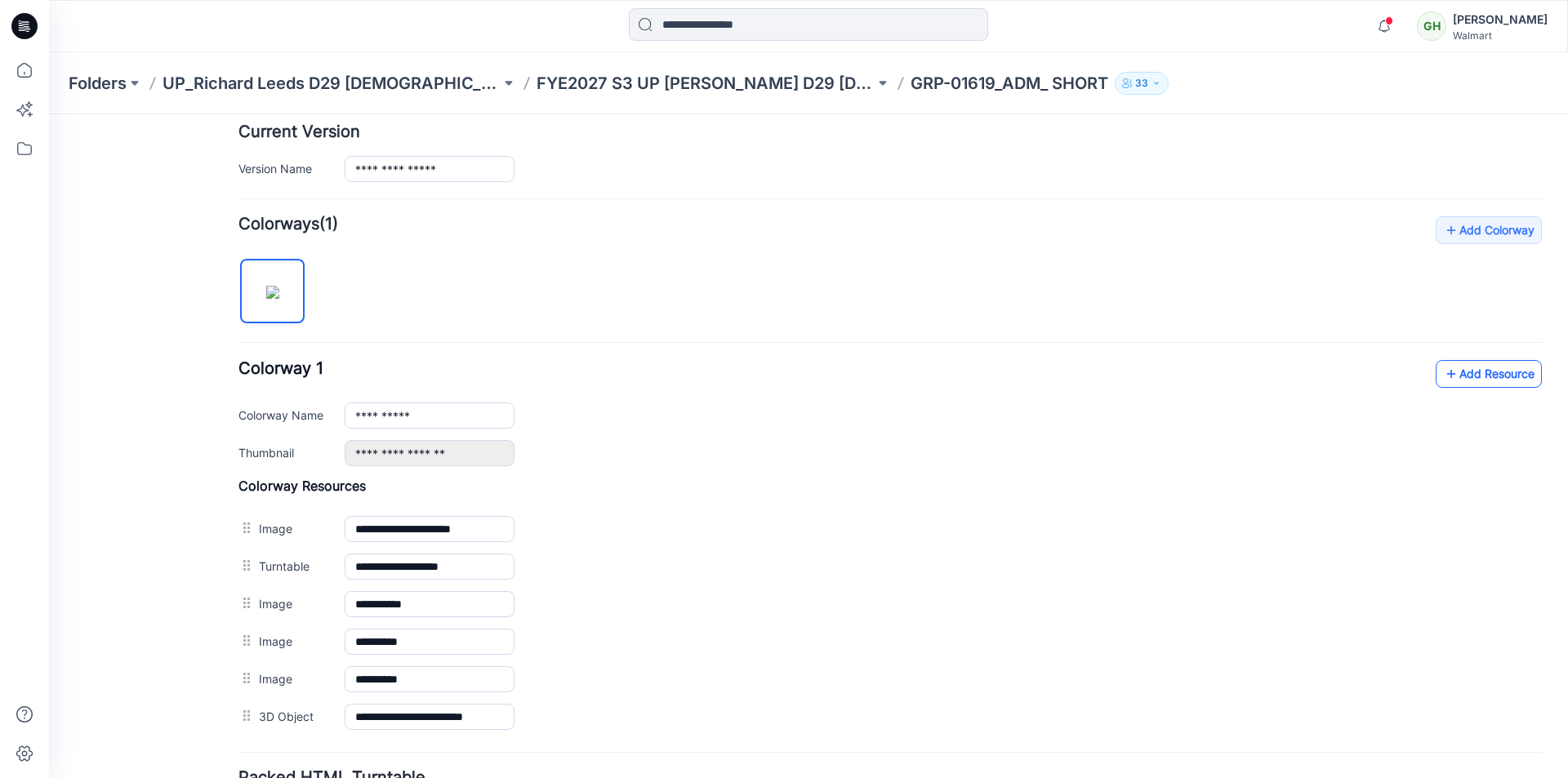
click at [1453, 370] on link "Add Resource" at bounding box center [1488, 374] width 106 height 28
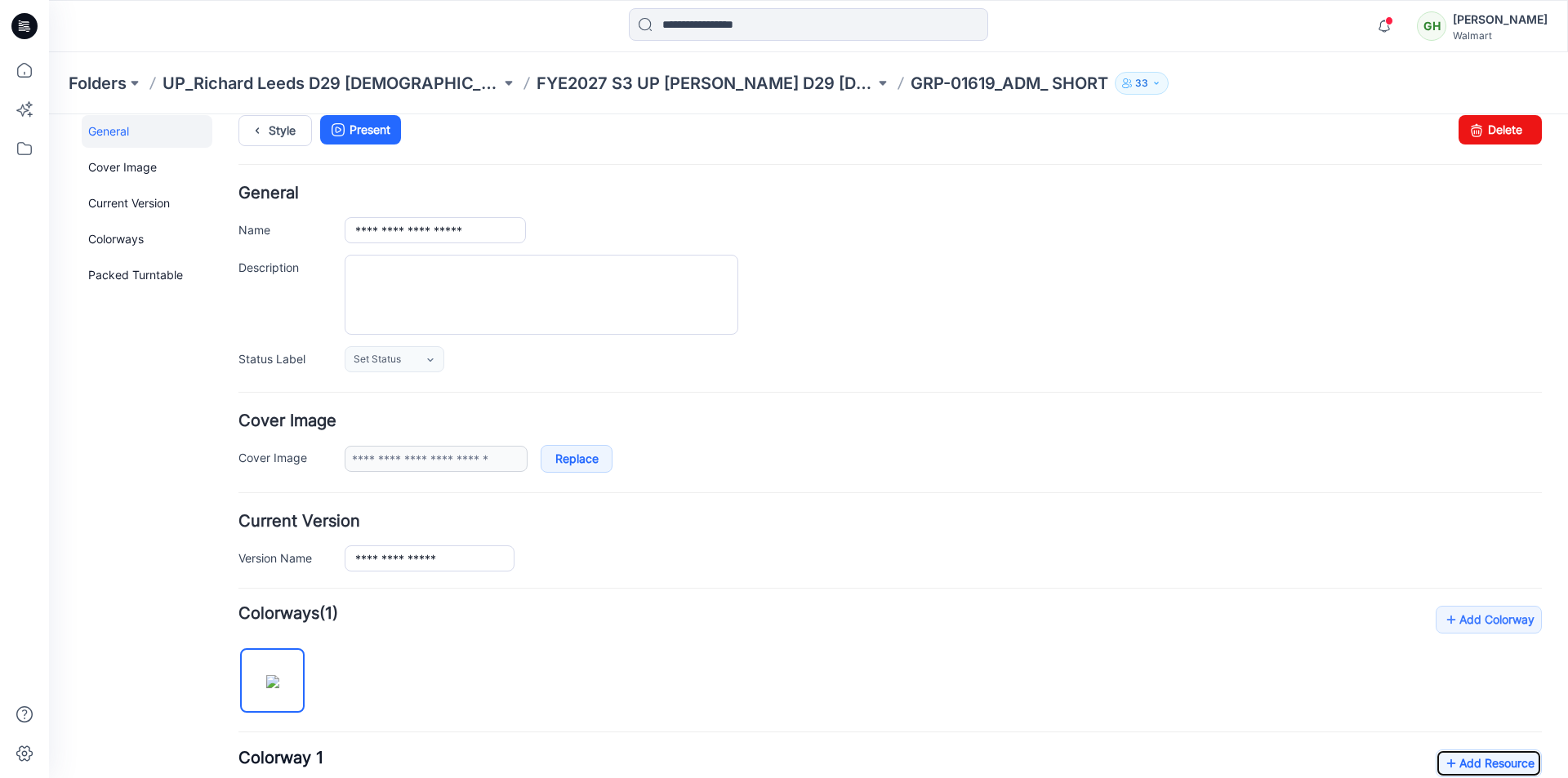
scroll to position [0, 0]
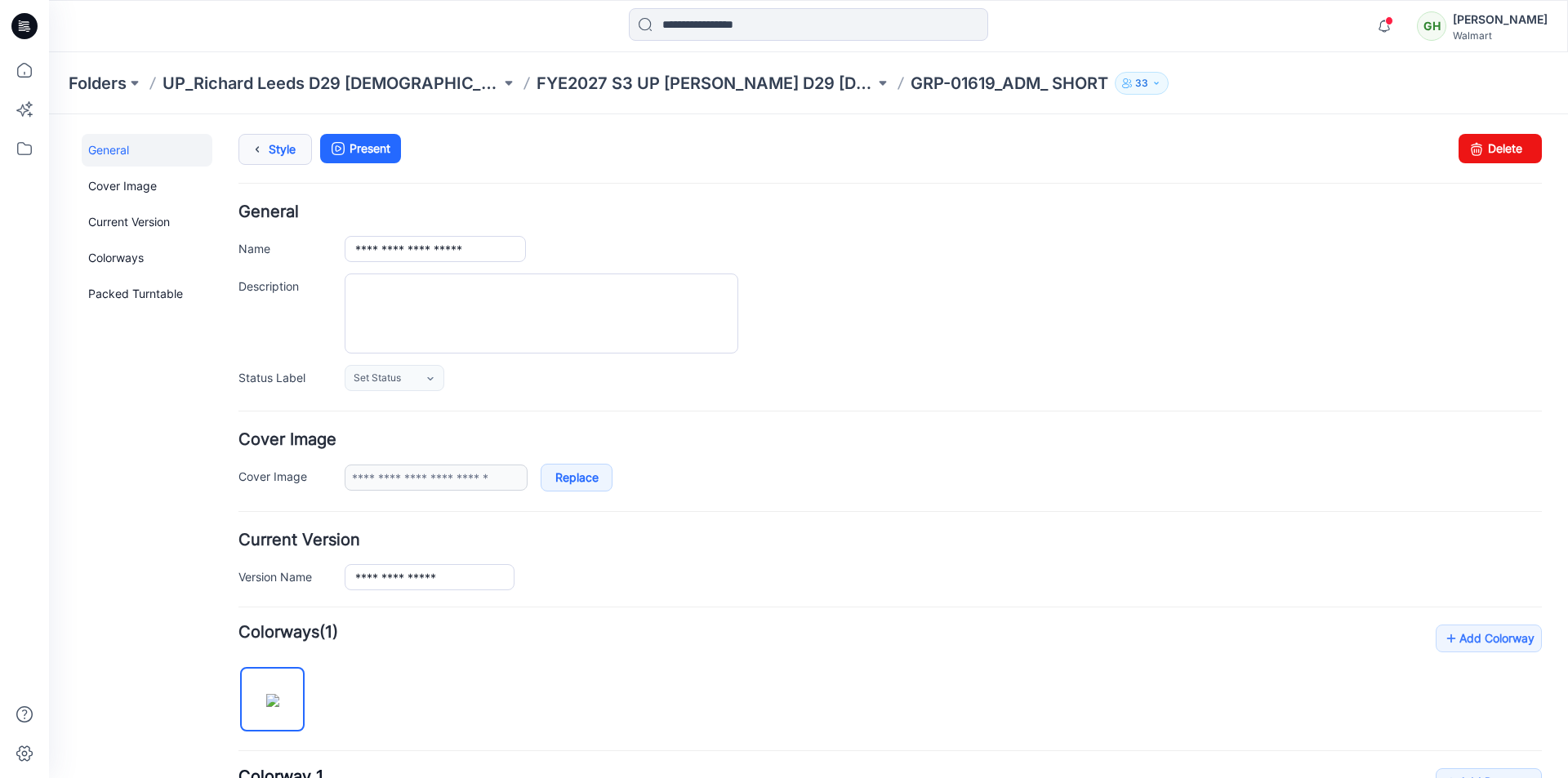
click at [270, 154] on link "Style" at bounding box center [275, 149] width 74 height 31
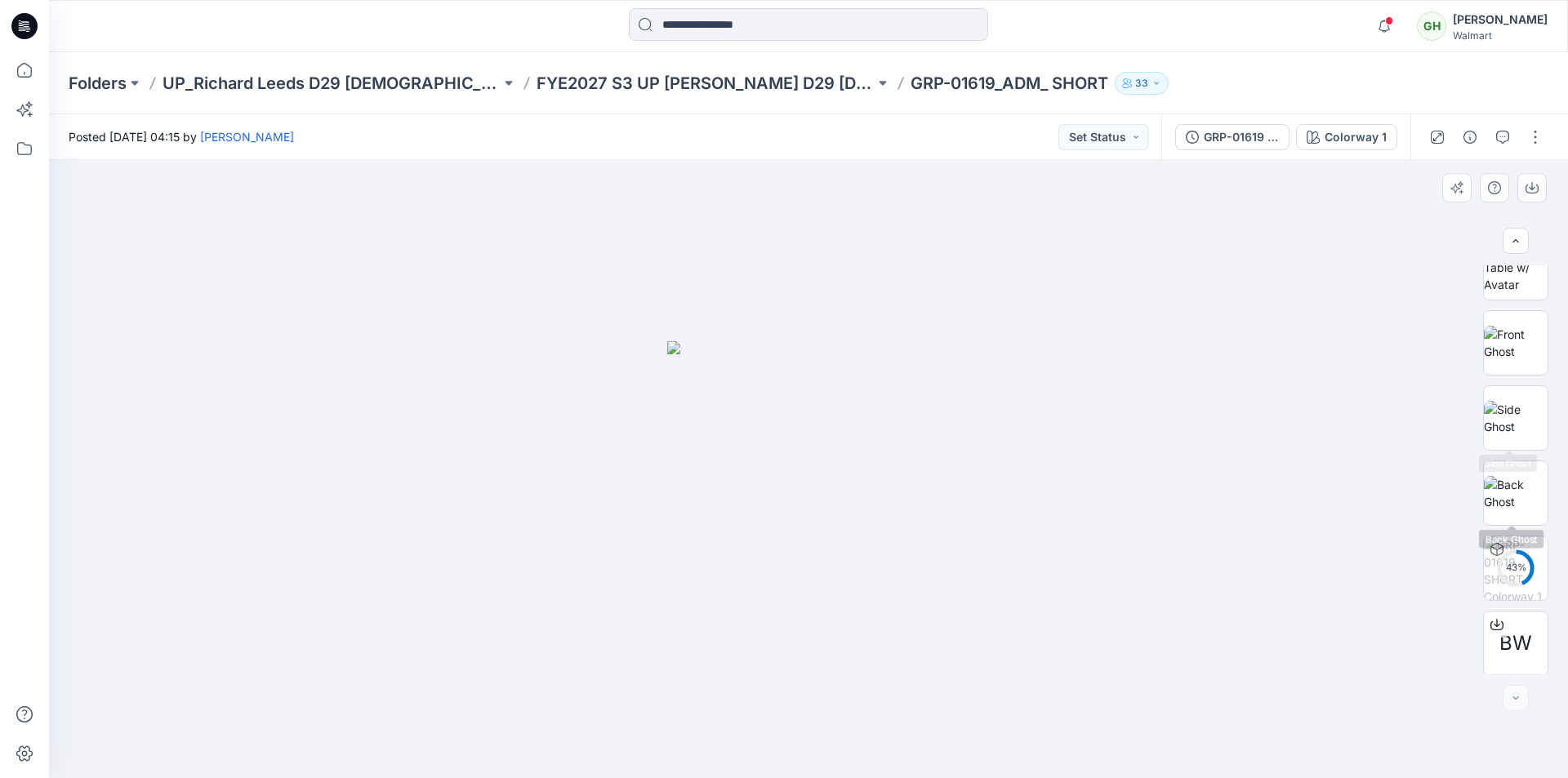
scroll to position [107, 0]
click at [1143, 39] on div at bounding box center [809, 26] width 760 height 36
click at [20, 78] on icon at bounding box center [25, 70] width 36 height 36
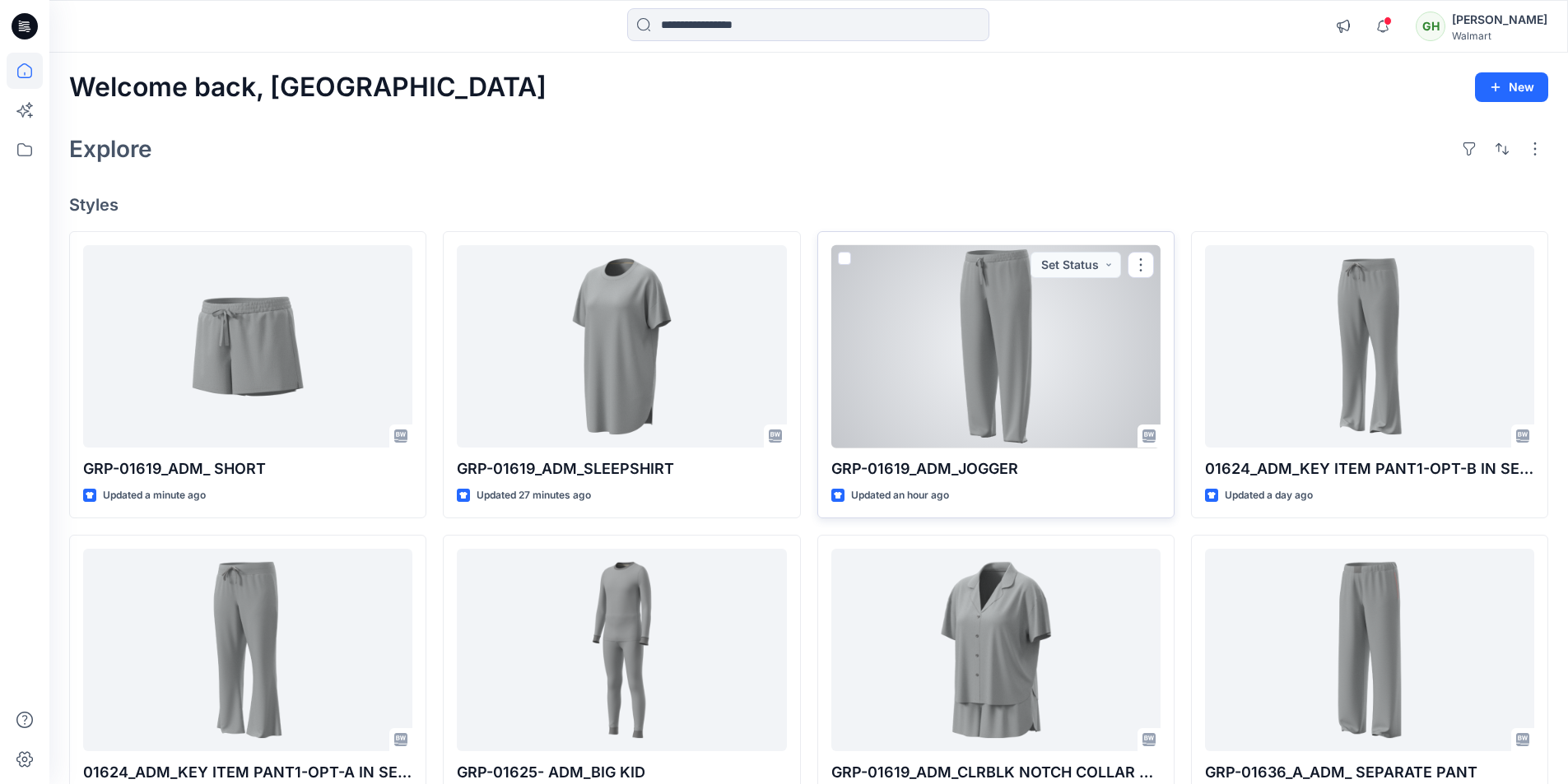
click at [980, 346] on div at bounding box center [996, 347] width 329 height 203
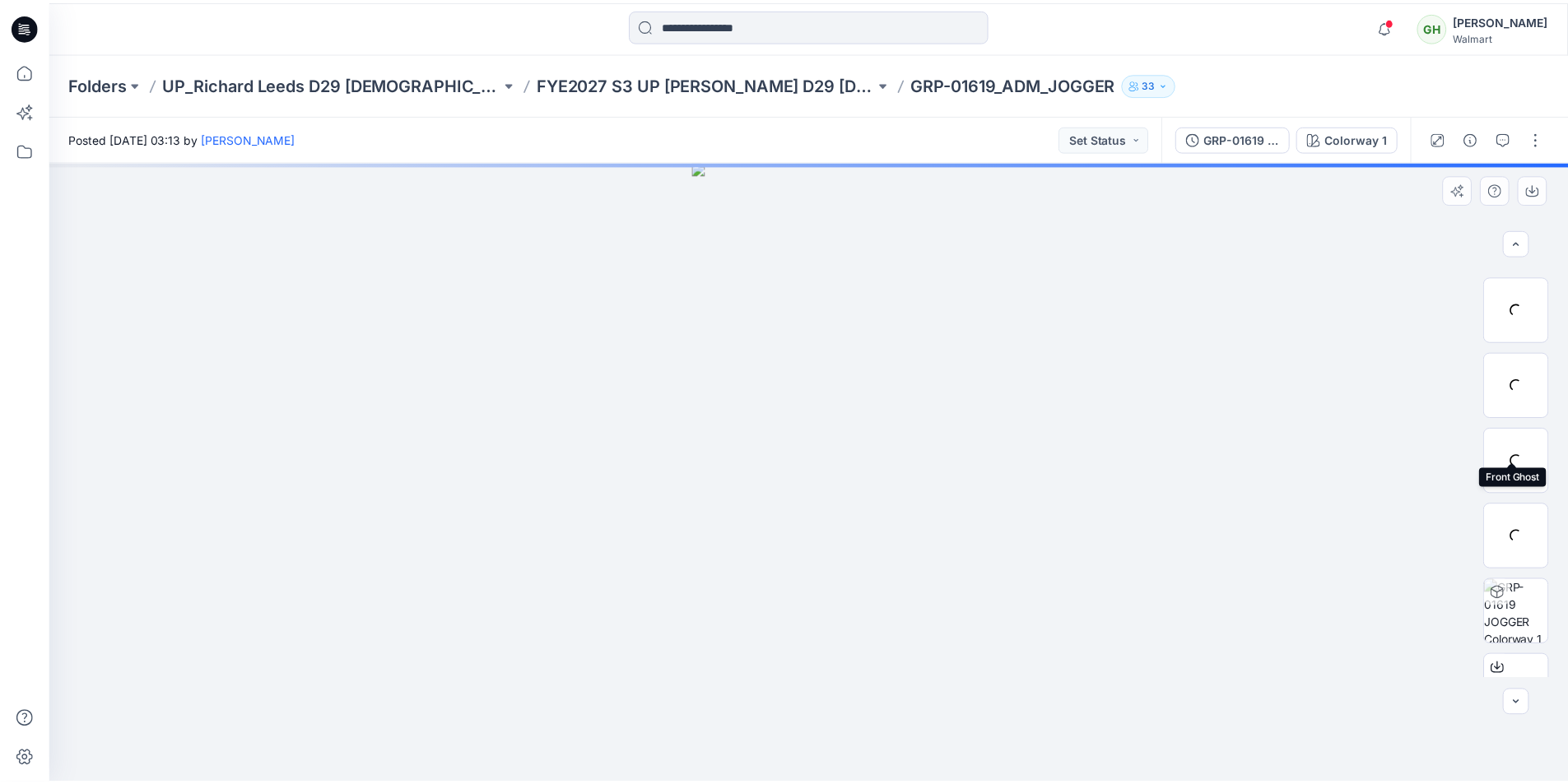
scroll to position [108, 0]
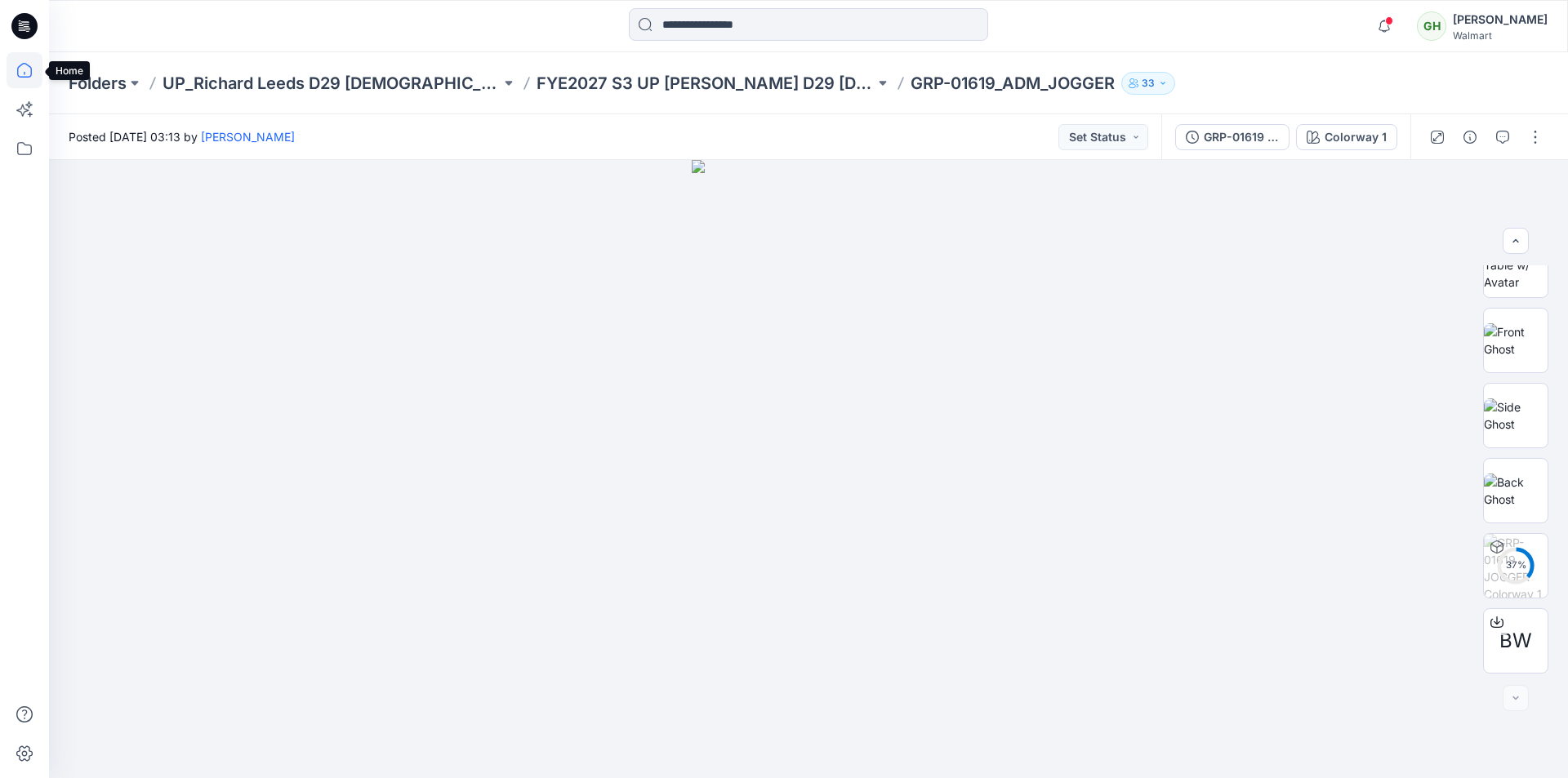
click at [27, 72] on icon at bounding box center [25, 70] width 36 height 36
